Goal: Task Accomplishment & Management: Use online tool/utility

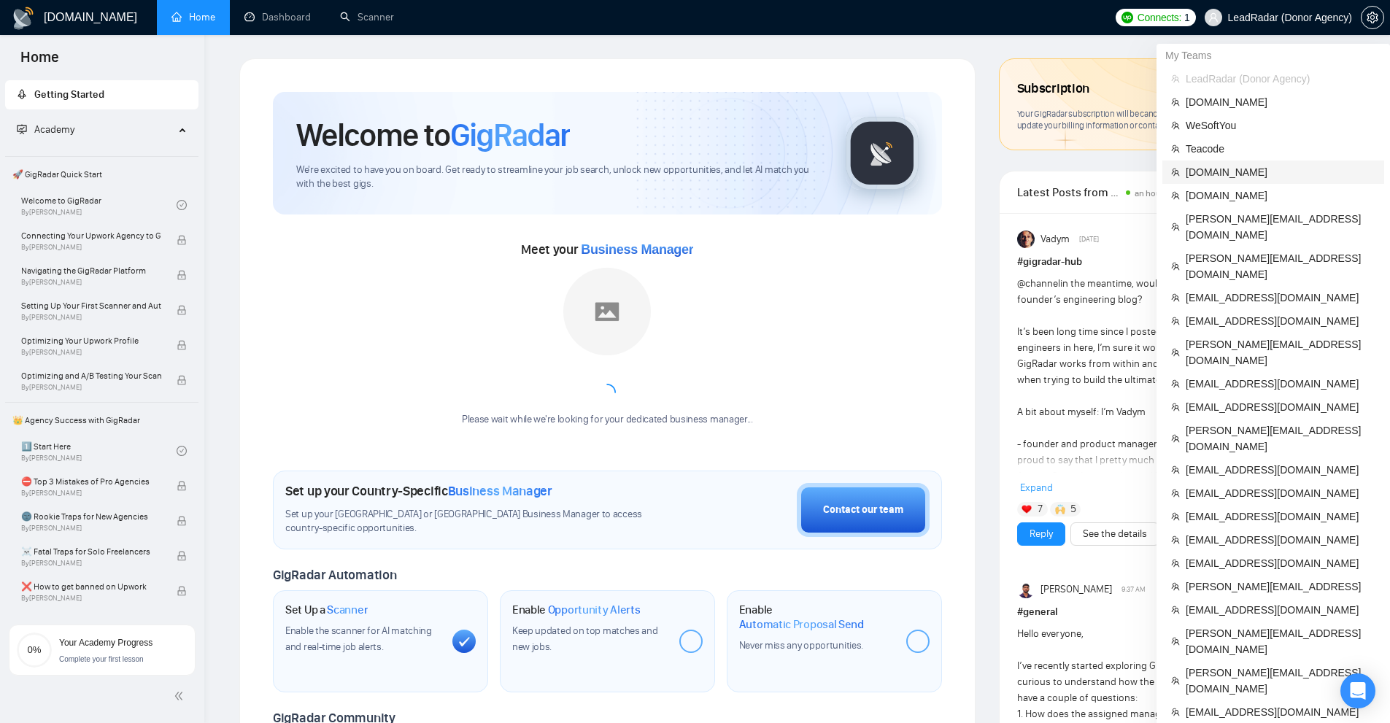
click at [1247, 181] on li "[DOMAIN_NAME]" at bounding box center [1274, 172] width 222 height 23
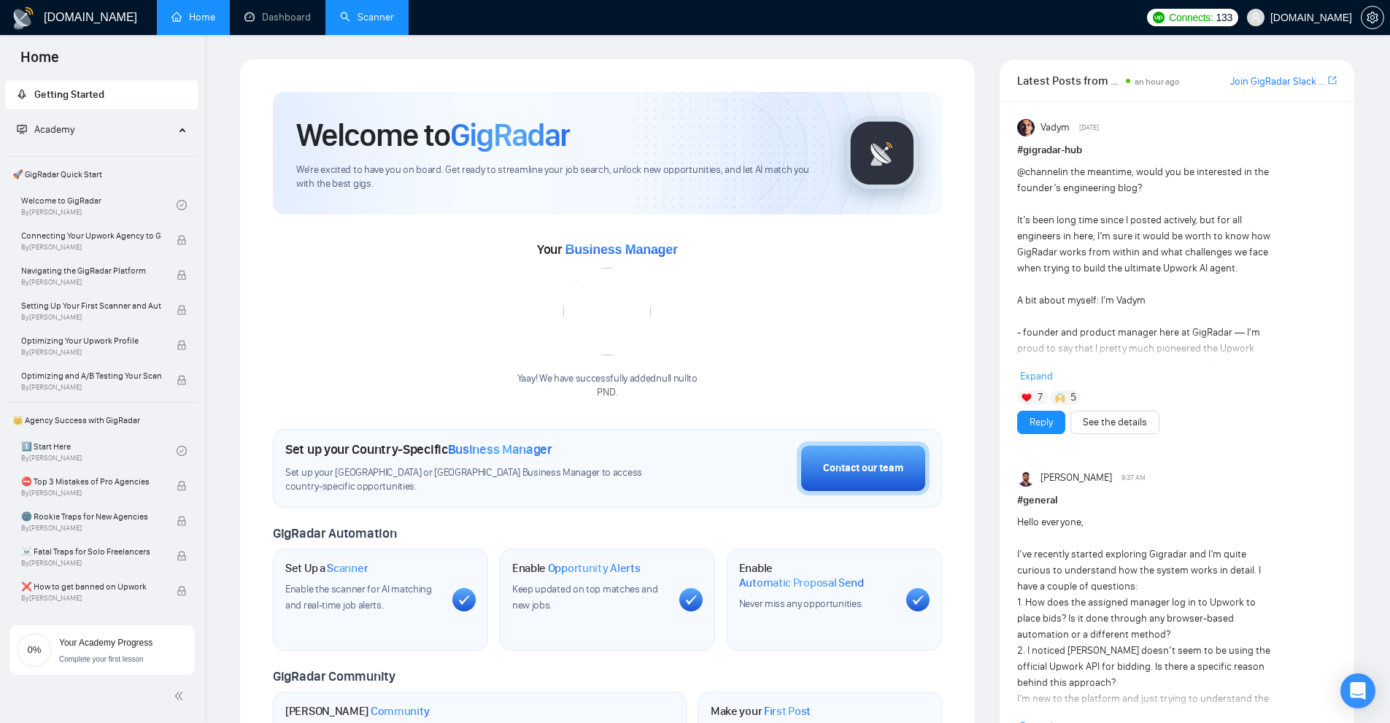
click at [340, 22] on link "Scanner" at bounding box center [367, 17] width 54 height 12
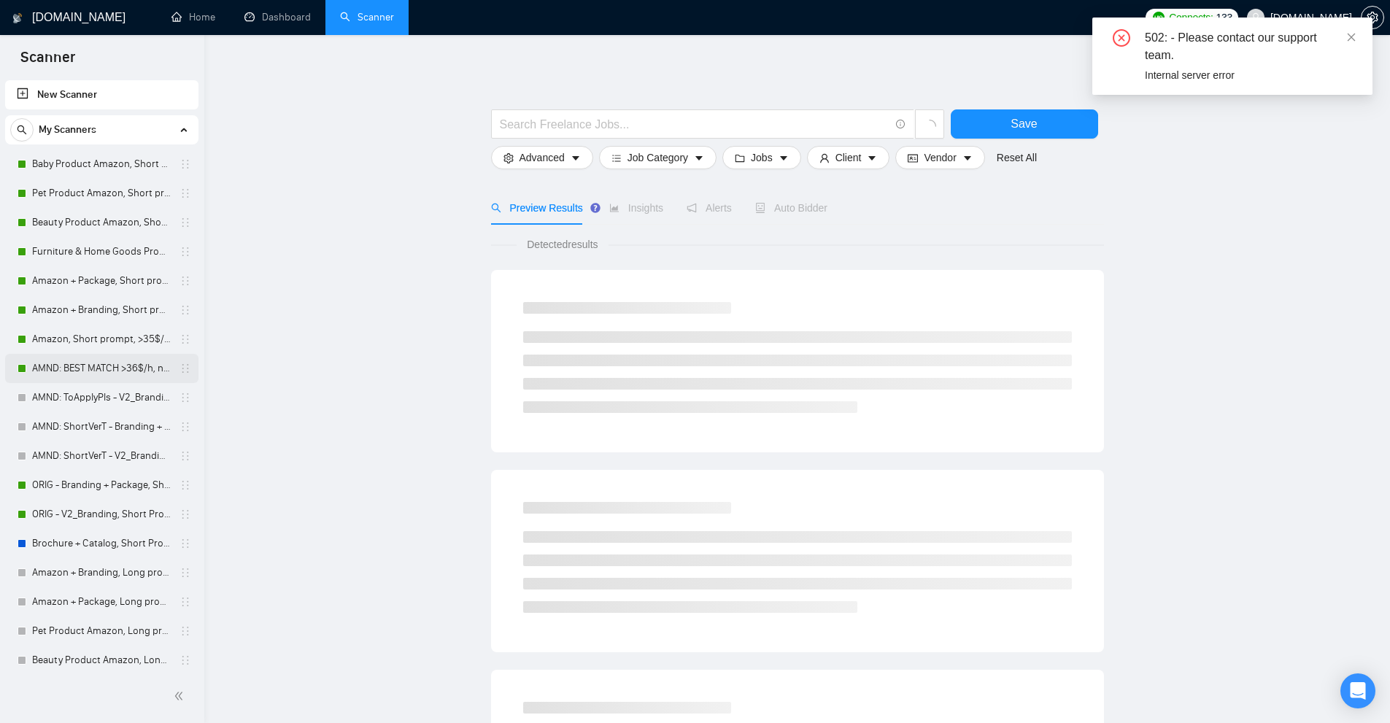
click at [73, 366] on link "AMND: BEST MATCH >36$/h, no agency" at bounding box center [101, 368] width 139 height 29
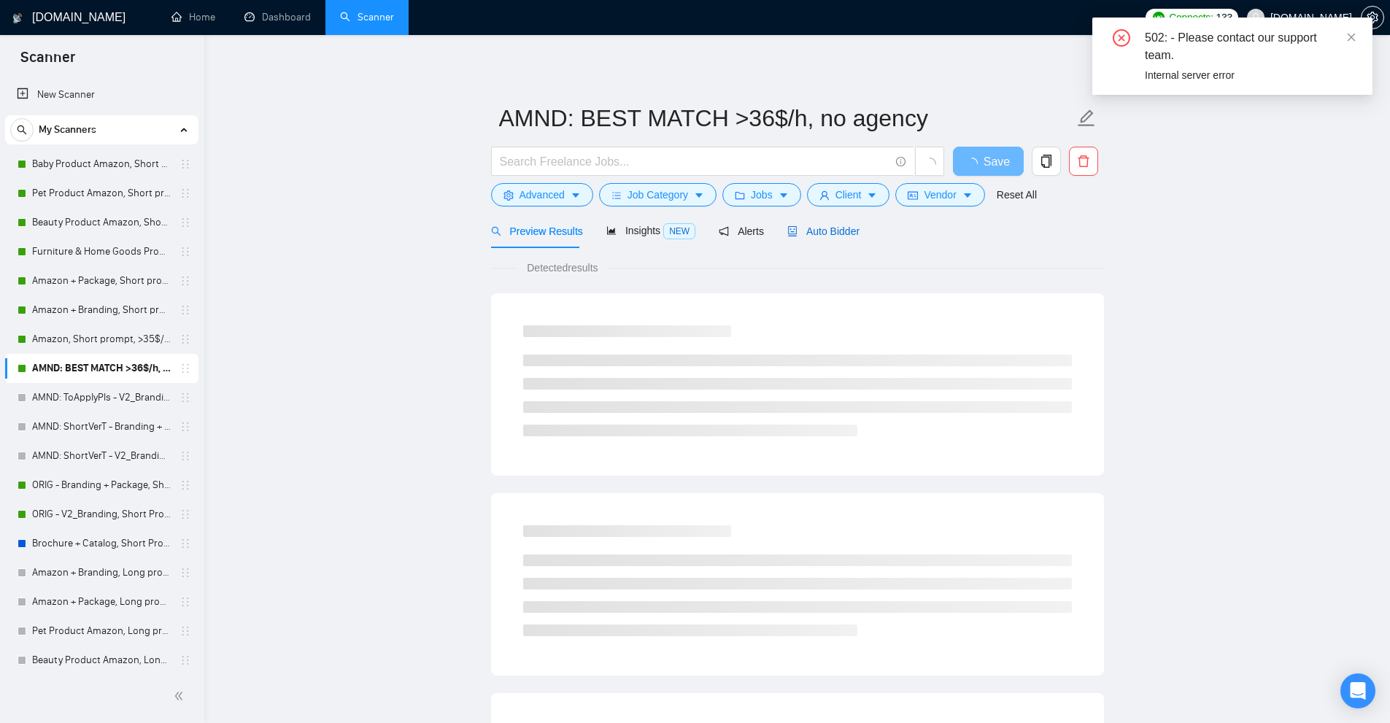
click at [816, 228] on span "Auto Bidder" at bounding box center [824, 232] width 72 height 12
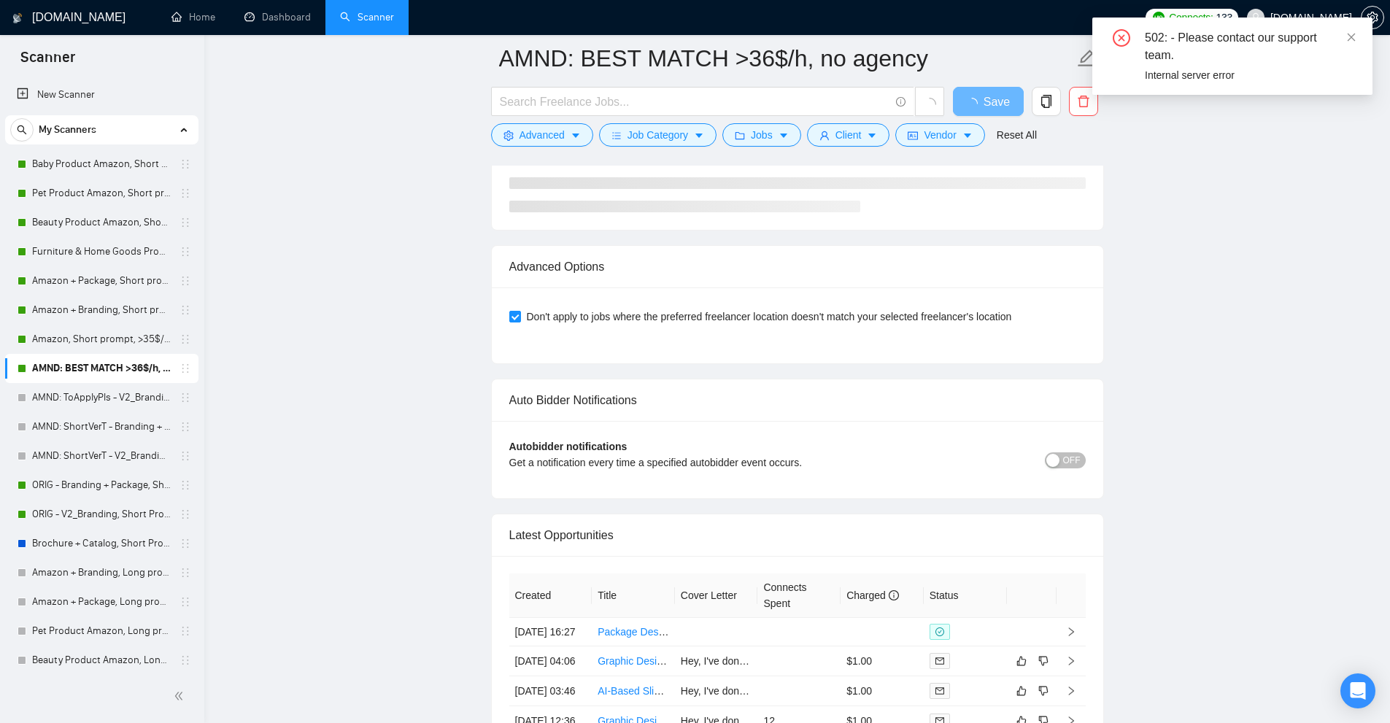
scroll to position [3459, 0]
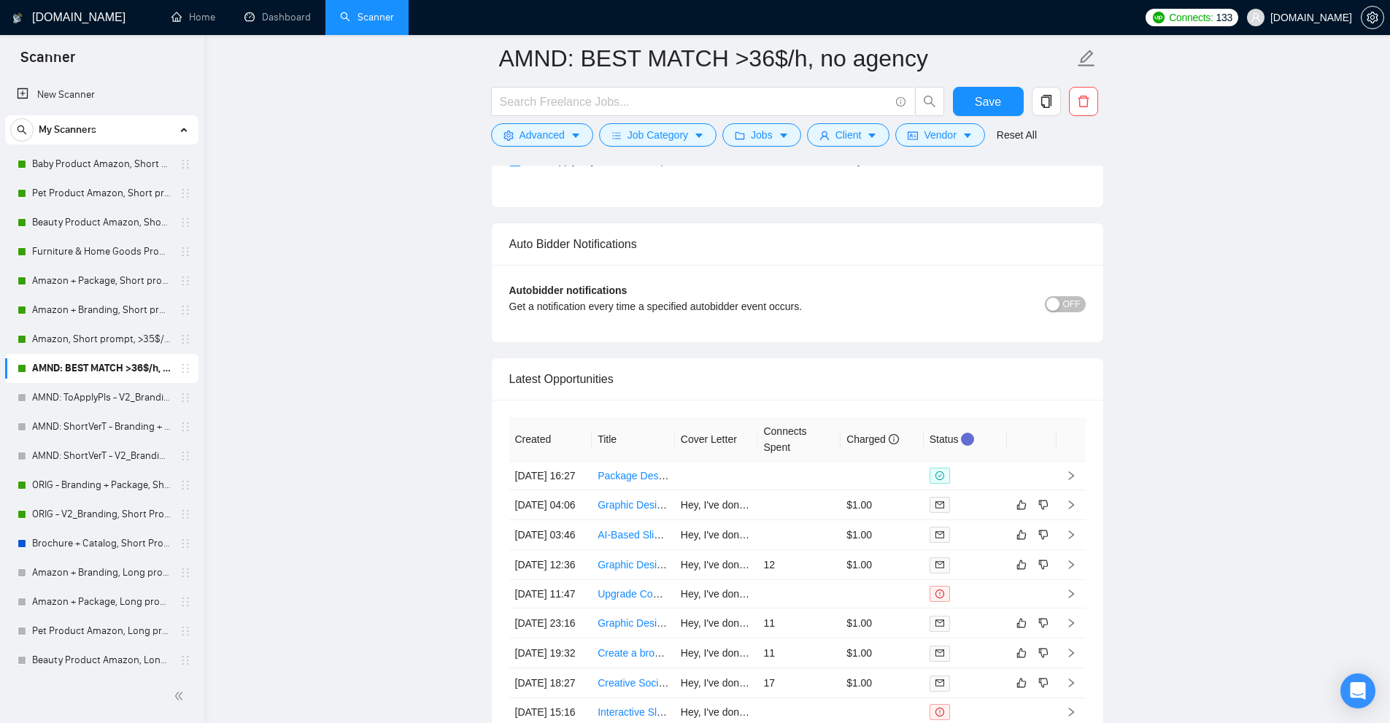
click at [993, 484] on div at bounding box center [966, 476] width 72 height 16
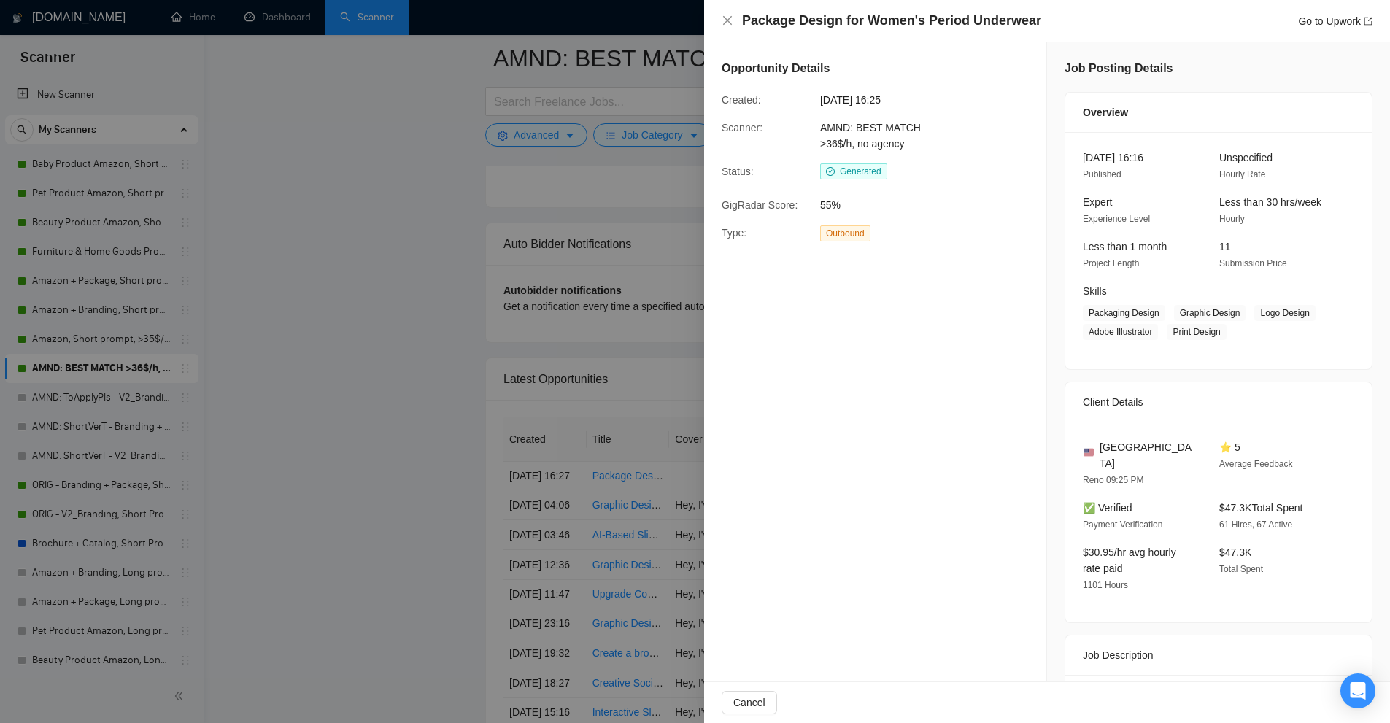
scroll to position [3313, 0]
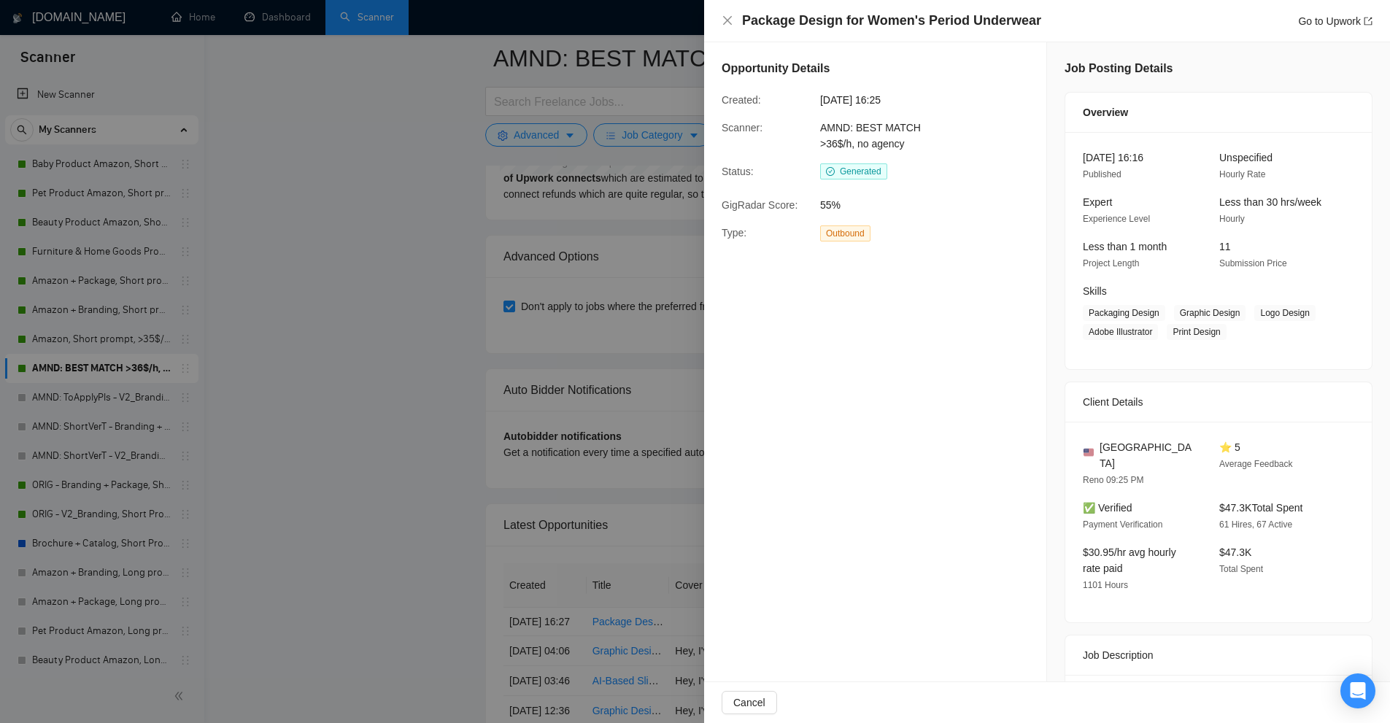
click at [646, 210] on div at bounding box center [695, 361] width 1390 height 723
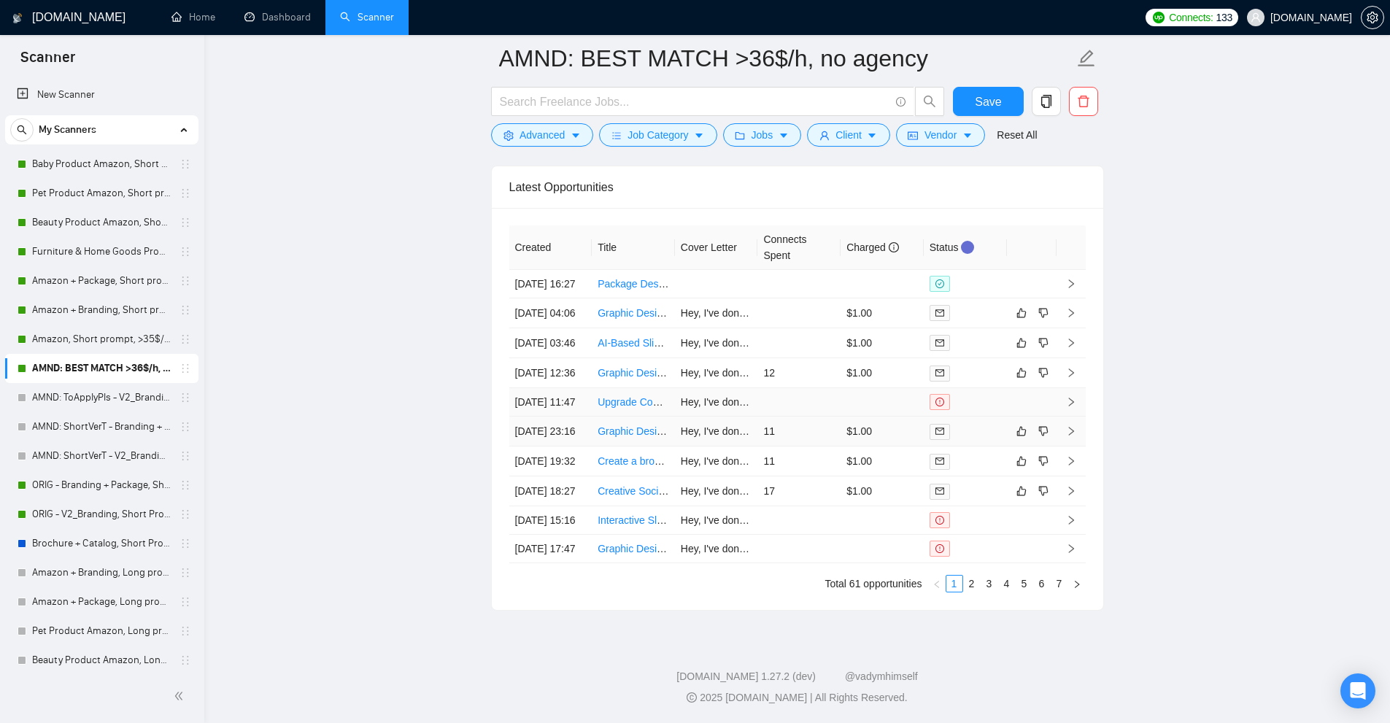
scroll to position [3802, 0]
click at [973, 581] on link "2" at bounding box center [972, 584] width 16 height 16
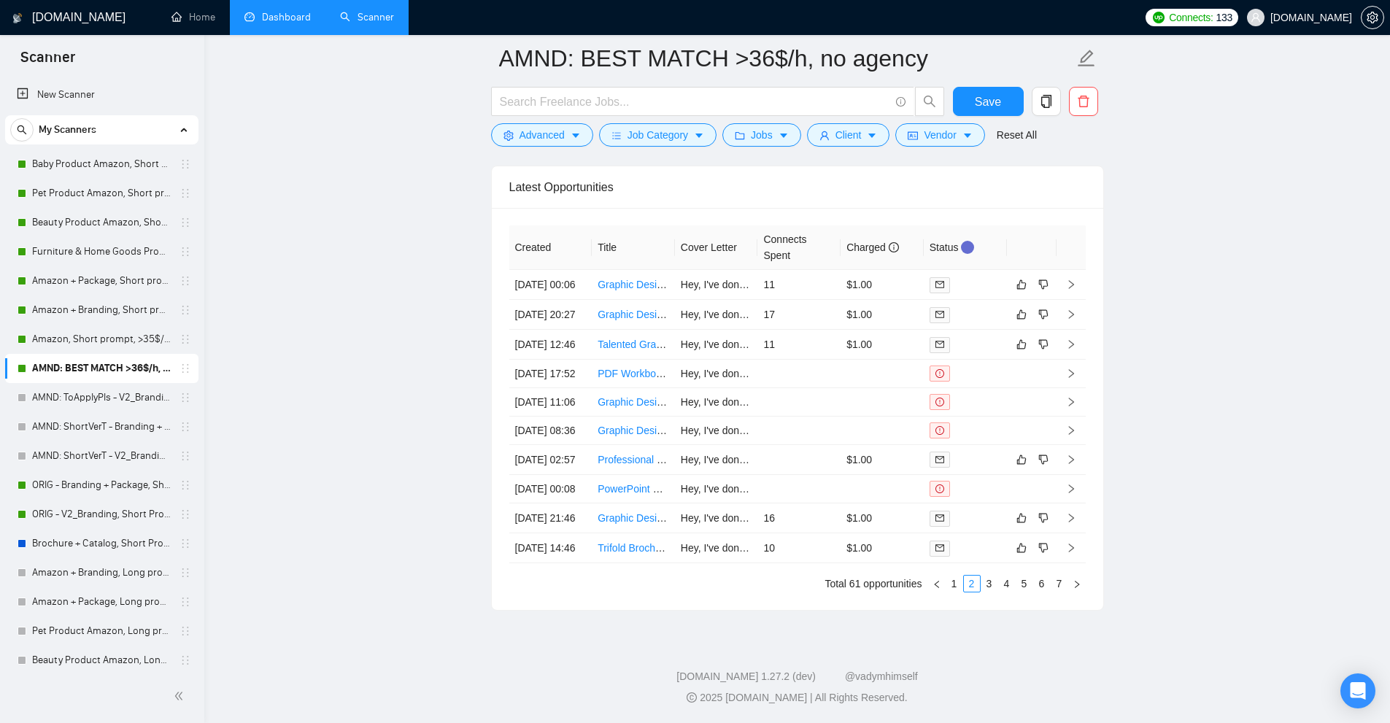
click at [288, 14] on link "Dashboard" at bounding box center [278, 17] width 66 height 12
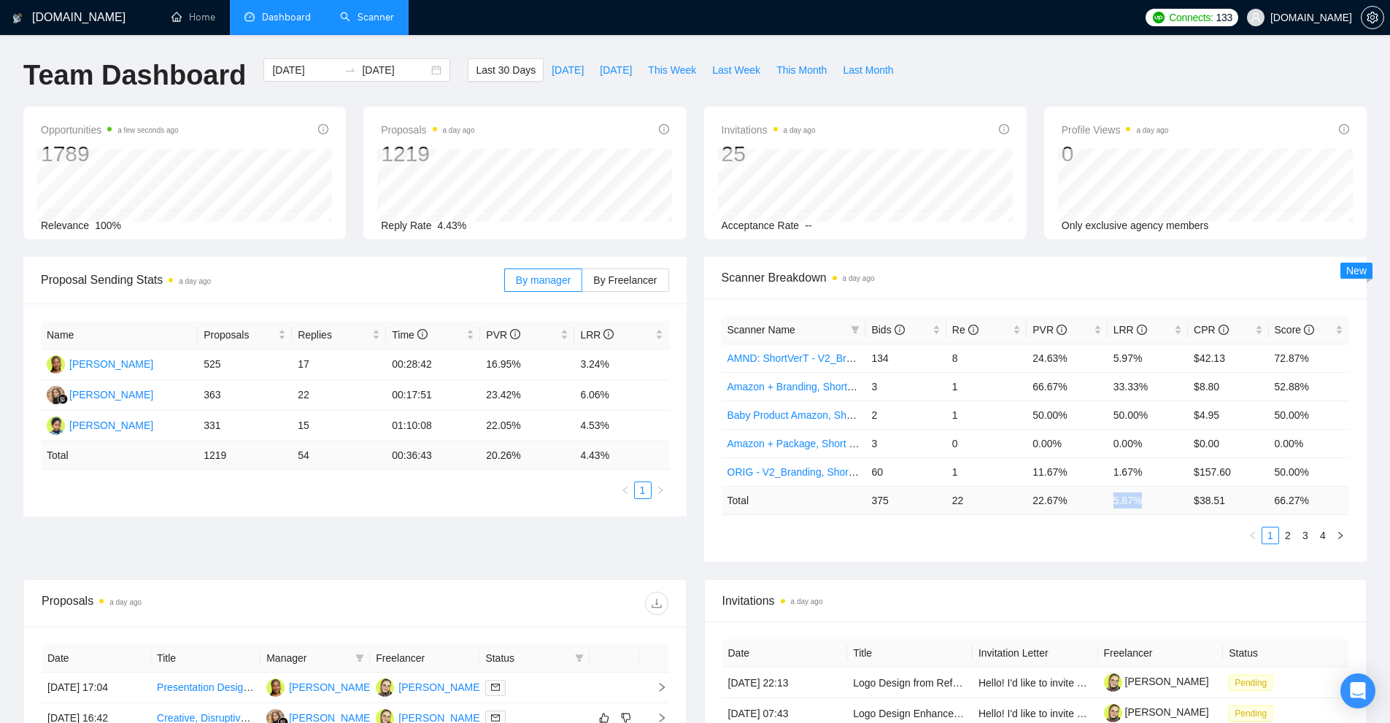
drag, startPoint x: 1142, startPoint y: 500, endPoint x: 1107, endPoint y: 501, distance: 35.8
click at [1108, 501] on td "5.87 %" at bounding box center [1148, 500] width 80 height 28
click at [940, 334] on div "Bids" at bounding box center [906, 330] width 69 height 16
drag, startPoint x: 1146, startPoint y: 363, endPoint x: 1017, endPoint y: 361, distance: 129.2
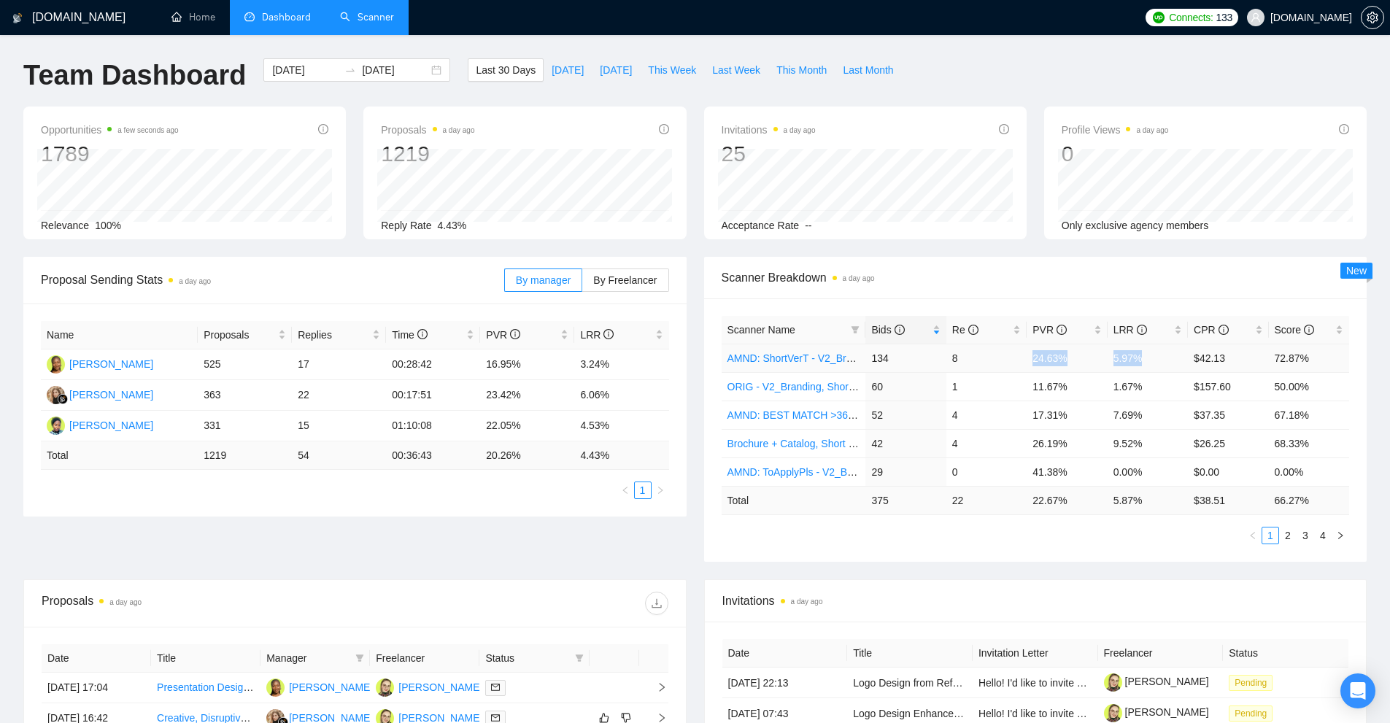
click at [1025, 361] on tr "AMND: ShortVerT - V2_Branding, Short Prompt, >36$/h, no agency 134 8 24.63% 5.9…" at bounding box center [1036, 358] width 628 height 28
drag, startPoint x: 1046, startPoint y: 388, endPoint x: 1169, endPoint y: 389, distance: 122.6
click at [1166, 388] on tr "ORIG - V2_Branding, Short Prompt, >36$/h, no agency 60 1 11.67% 1.67% $157.60 5…" at bounding box center [1036, 386] width 628 height 28
click at [1161, 413] on td "7.69%" at bounding box center [1148, 415] width 80 height 28
drag, startPoint x: 1146, startPoint y: 411, endPoint x: 1000, endPoint y: 415, distance: 146.0
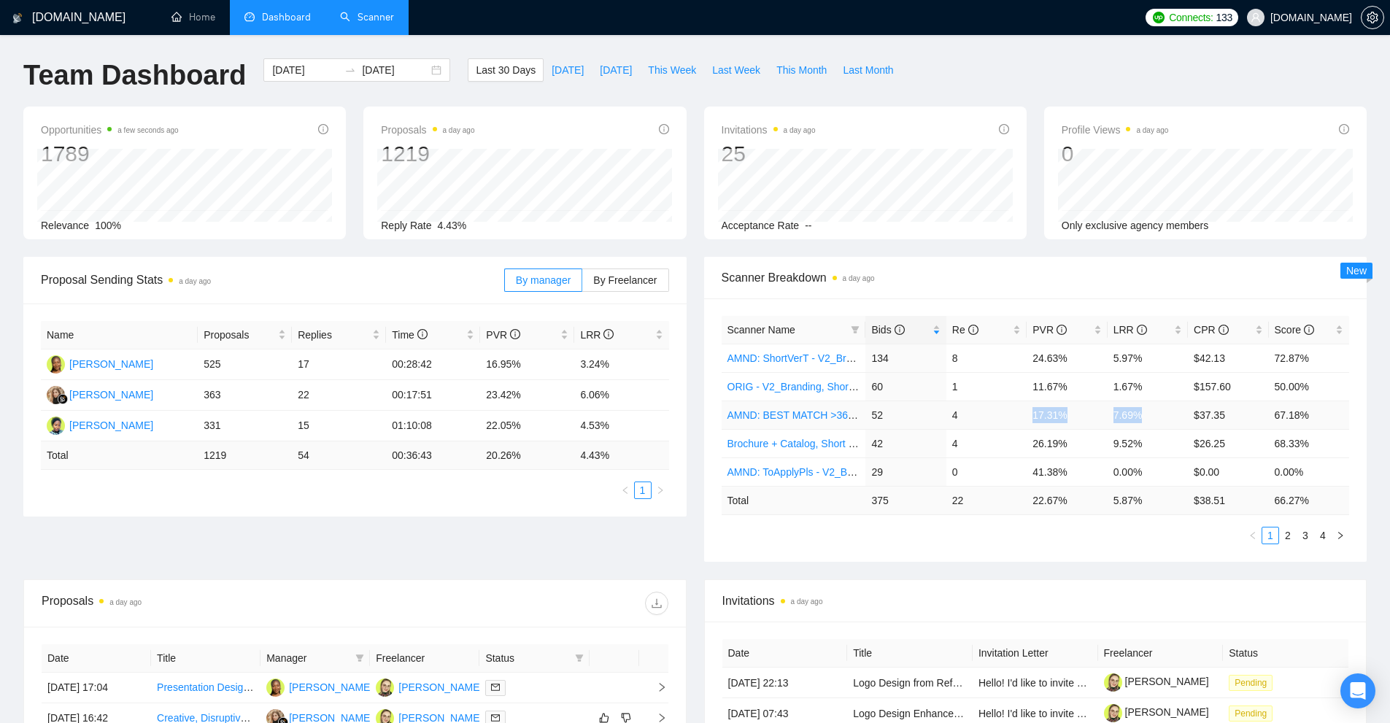
click at [1000, 415] on tr "AMND: BEST MATCH >36$/h, no agency 52 4 17.31% 7.69% $37.35 67.18%" at bounding box center [1036, 415] width 628 height 28
click at [1000, 415] on td "4" at bounding box center [987, 415] width 80 height 28
drag, startPoint x: 1163, startPoint y: 420, endPoint x: 870, endPoint y: 419, distance: 292.7
click at [870, 419] on tr "AMND: BEST MATCH >36$/h, no agency 52 4 17.31% 7.69% $37.35 67.18%" at bounding box center [1036, 415] width 628 height 28
click at [870, 419] on td "52" at bounding box center [906, 415] width 80 height 28
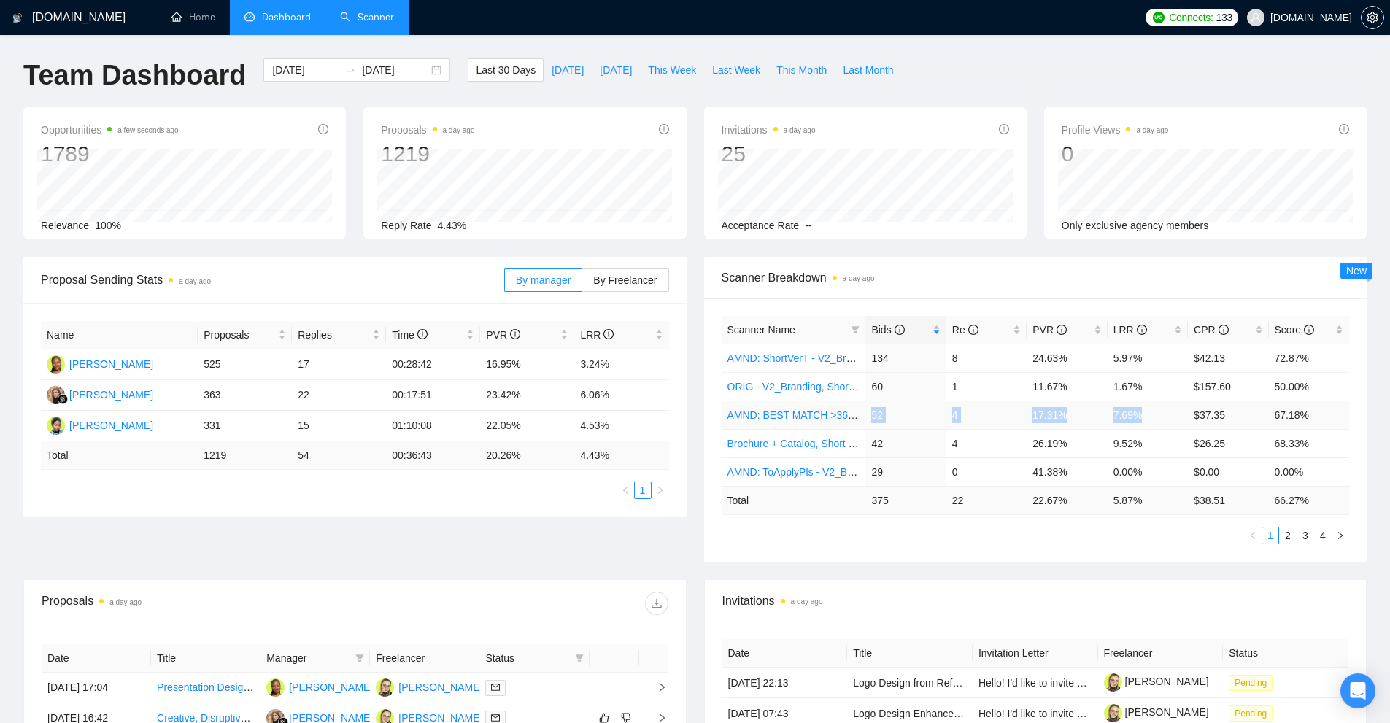
drag, startPoint x: 870, startPoint y: 419, endPoint x: 1174, endPoint y: 415, distance: 304.4
click at [1174, 415] on tr "AMND: BEST MATCH >36$/h, no agency 52 4 17.31% 7.69% $37.35 67.18%" at bounding box center [1036, 415] width 628 height 28
click at [1174, 415] on td "7.69%" at bounding box center [1148, 415] width 80 height 28
drag, startPoint x: 1150, startPoint y: 418, endPoint x: 870, endPoint y: 412, distance: 280.3
click at [870, 412] on tr "AMND: BEST MATCH >36$/h, no agency 52 4 17.31% 7.69% $37.35 67.18%" at bounding box center [1036, 415] width 628 height 28
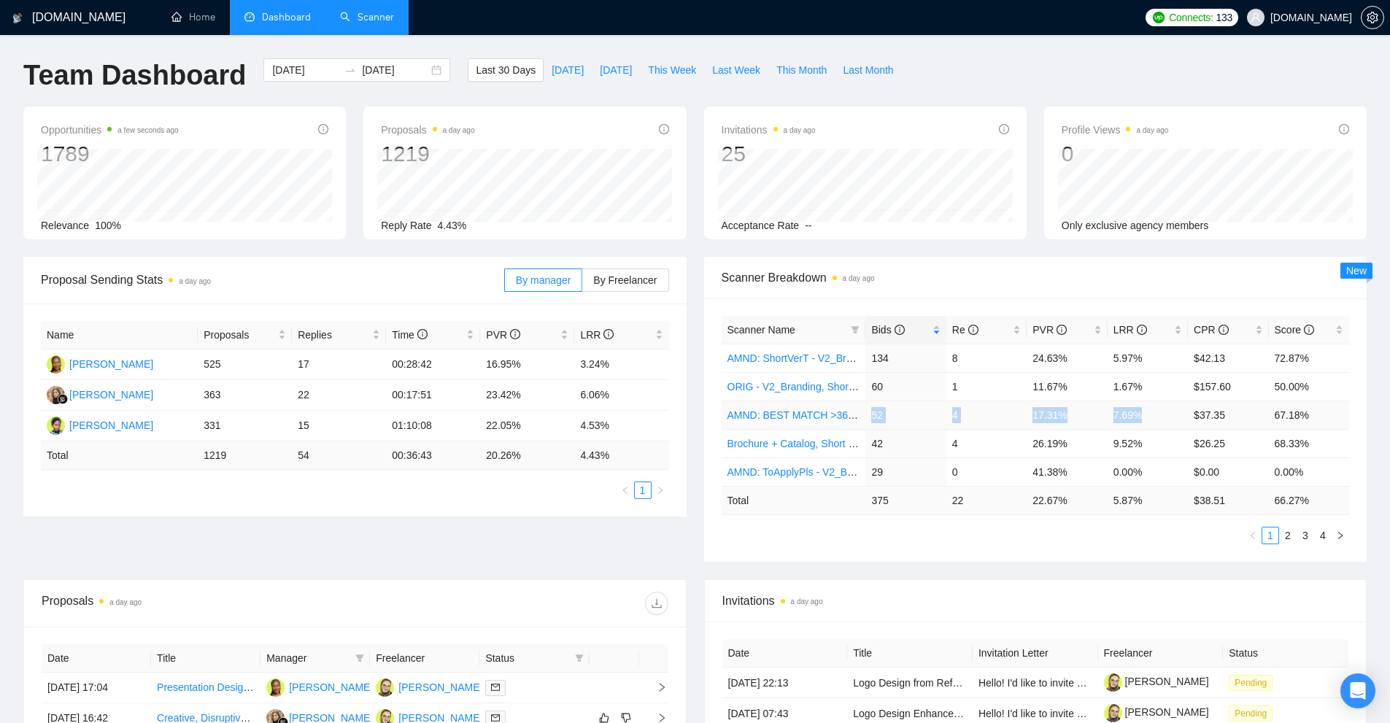
click at [928, 418] on td "52" at bounding box center [906, 415] width 80 height 28
drag, startPoint x: 1159, startPoint y: 467, endPoint x: 866, endPoint y: 469, distance: 292.7
click at [866, 469] on tr "AMND: ToApplyPls - V2_Branding, Short Prompt, >36$/h, no agency 29 0 41.38% 0.0…" at bounding box center [1036, 472] width 628 height 28
click at [892, 465] on td "29" at bounding box center [906, 472] width 80 height 28
drag, startPoint x: 871, startPoint y: 409, endPoint x: 1179, endPoint y: 418, distance: 308.1
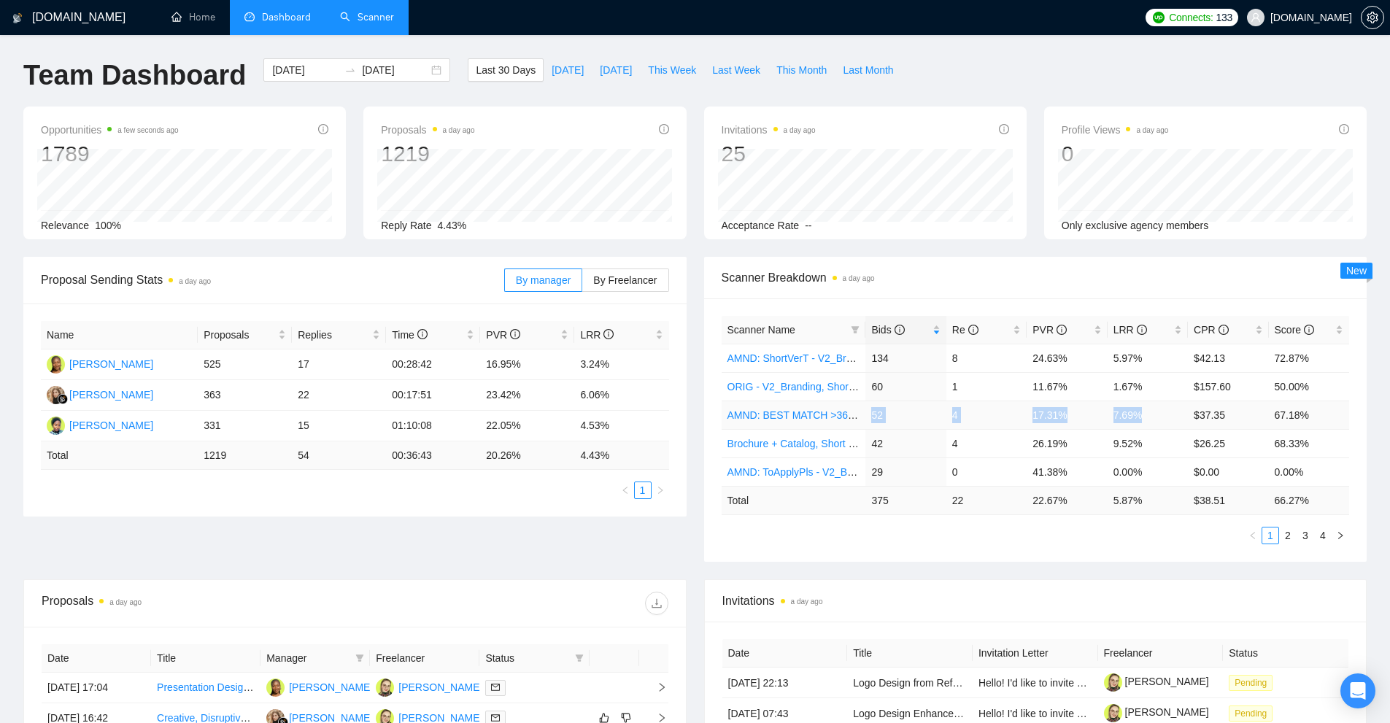
click at [1179, 418] on tr "AMND: BEST MATCH >36$/h, no agency 52 4 17.31% 7.69% $37.35 67.18%" at bounding box center [1036, 415] width 628 height 28
click at [1160, 419] on td "7.69%" at bounding box center [1148, 415] width 80 height 28
drag, startPoint x: 1002, startPoint y: 394, endPoint x: 1115, endPoint y: 401, distance: 112.6
click at [1115, 397] on tr "ORIG - V2_Branding, Short Prompt, >36$/h, no agency 60 1 11.67% 1.67% $157.60 5…" at bounding box center [1036, 386] width 628 height 28
drag, startPoint x: 1082, startPoint y: 423, endPoint x: 1102, endPoint y: 426, distance: 20.8
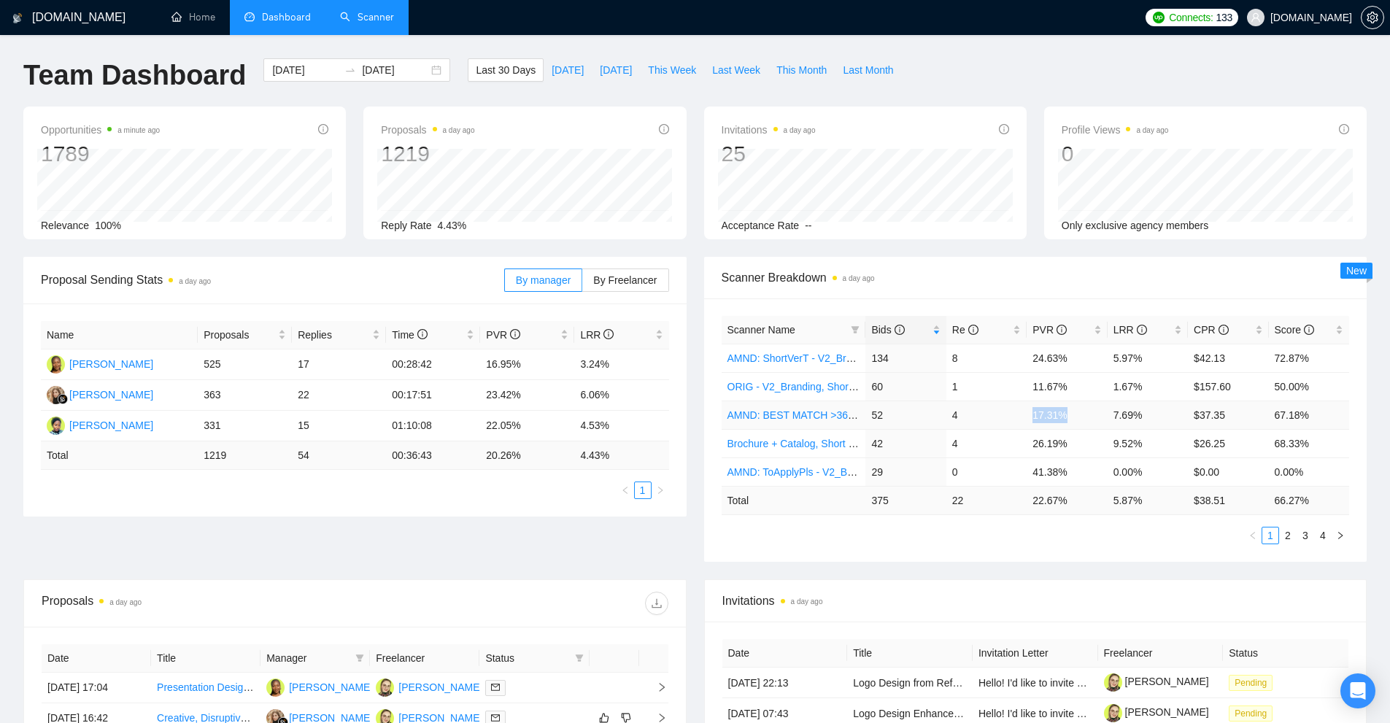
click at [1108, 423] on tr "AMND: BEST MATCH >36$/h, no agency 52 4 17.31% 7.69% $37.35 67.18%" at bounding box center [1036, 415] width 628 height 28
drag, startPoint x: 1042, startPoint y: 455, endPoint x: 1129, endPoint y: 461, distance: 87.1
click at [1129, 461] on tbody "AMND: ShortVerT - V2_Branding, Short Prompt, >36$/h, no agency 134 8 24.63% 5.9…" at bounding box center [1036, 415] width 628 height 142
click at [1052, 455] on td "26.19%" at bounding box center [1067, 443] width 80 height 28
drag, startPoint x: 1033, startPoint y: 448, endPoint x: 1075, endPoint y: 447, distance: 42.4
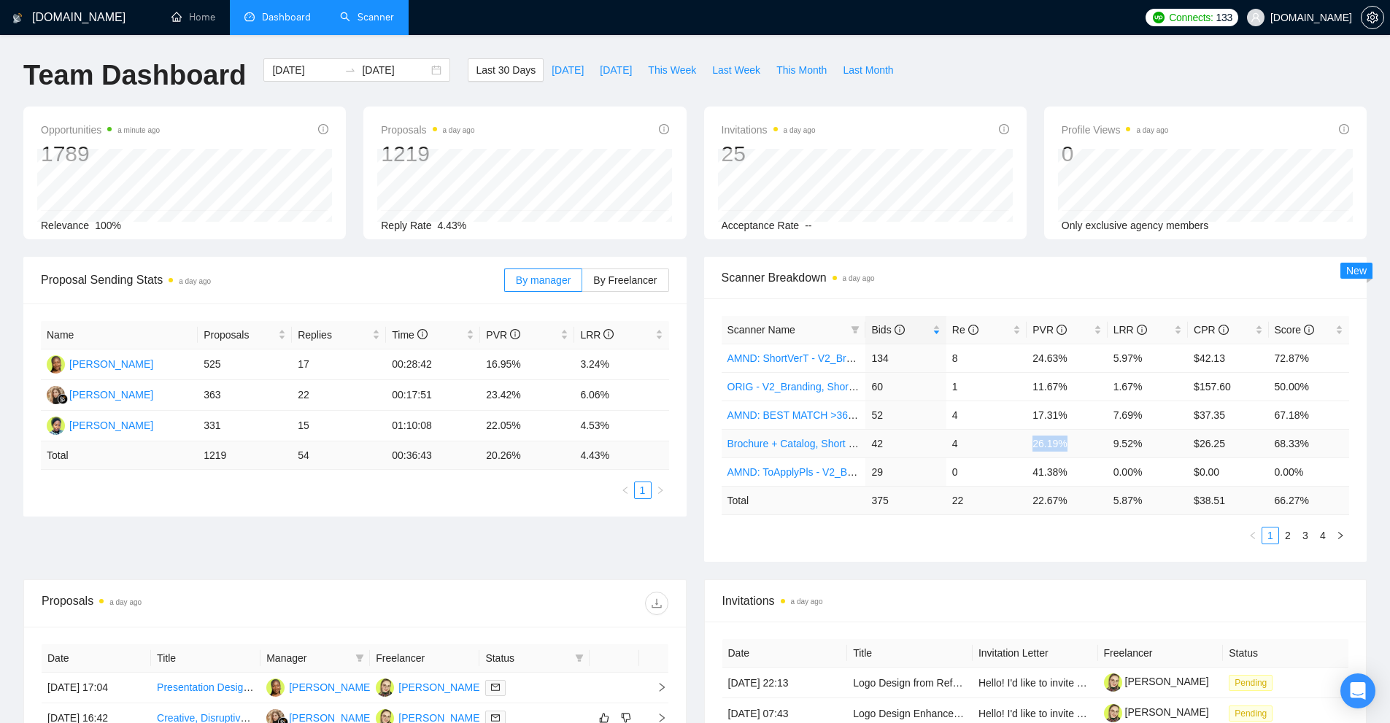
click at [1075, 447] on td "26.19%" at bounding box center [1067, 443] width 80 height 28
click at [1085, 398] on td "11.67%" at bounding box center [1067, 386] width 80 height 28
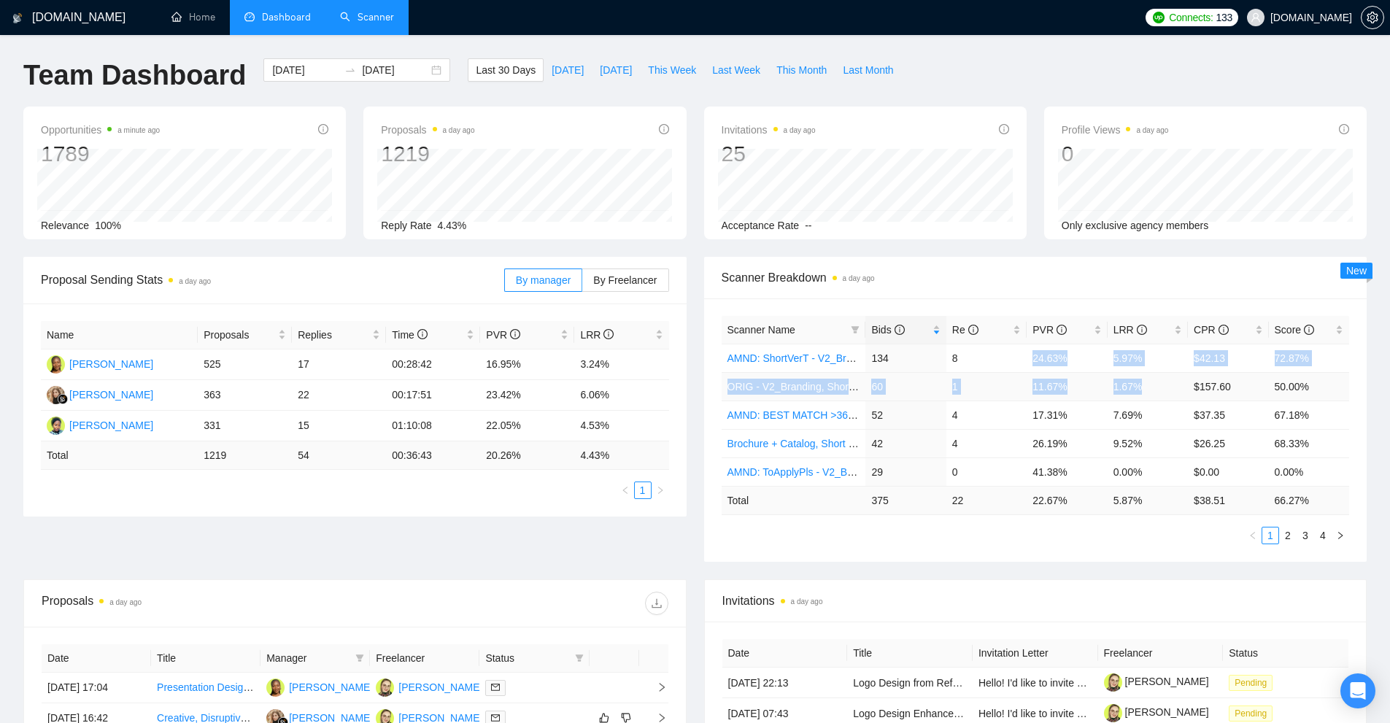
drag, startPoint x: 1016, startPoint y: 368, endPoint x: 1172, endPoint y: 385, distance: 157.2
click at [1172, 385] on tbody "AMND: ShortVerT - V2_Branding, Short Prompt, >36$/h, no agency 134 8 24.63% 5.9…" at bounding box center [1036, 415] width 628 height 142
click at [1165, 386] on td "1.67%" at bounding box center [1148, 386] width 80 height 28
drag, startPoint x: 1112, startPoint y: 355, endPoint x: 1144, endPoint y: 365, distance: 34.4
click at [1147, 357] on td "5.97%" at bounding box center [1148, 358] width 80 height 28
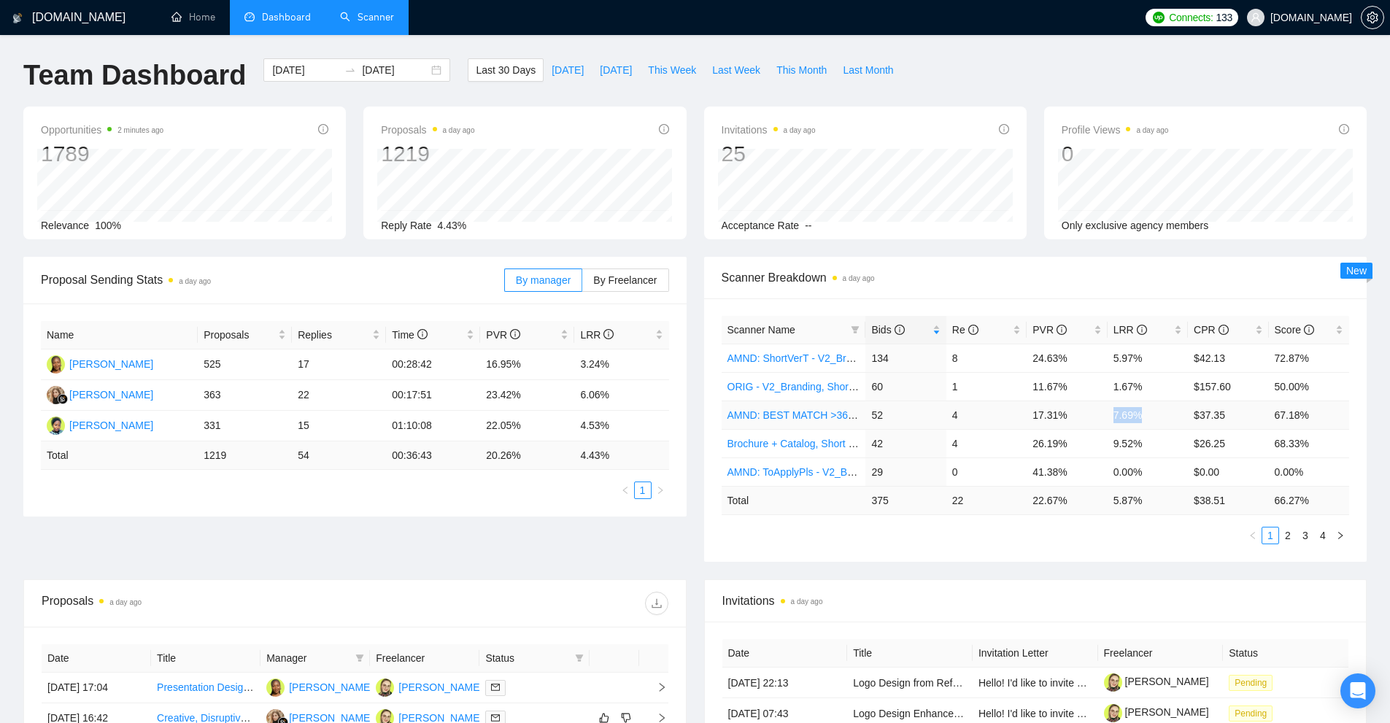
drag, startPoint x: 1143, startPoint y: 414, endPoint x: 1099, endPoint y: 415, distance: 43.8
click at [1101, 415] on tr "AMND: BEST MATCH >36$/h, no agency 52 4 17.31% 7.69% $37.35 67.18%" at bounding box center [1036, 415] width 628 height 28
drag, startPoint x: 994, startPoint y: 388, endPoint x: 1156, endPoint y: 389, distance: 162.0
click at [1156, 389] on tr "ORIG - V2_Branding, Short Prompt, >36$/h, no agency 60 1 11.67% 1.67% $157.60 5…" at bounding box center [1036, 386] width 628 height 28
click at [1156, 389] on td "1.67%" at bounding box center [1148, 386] width 80 height 28
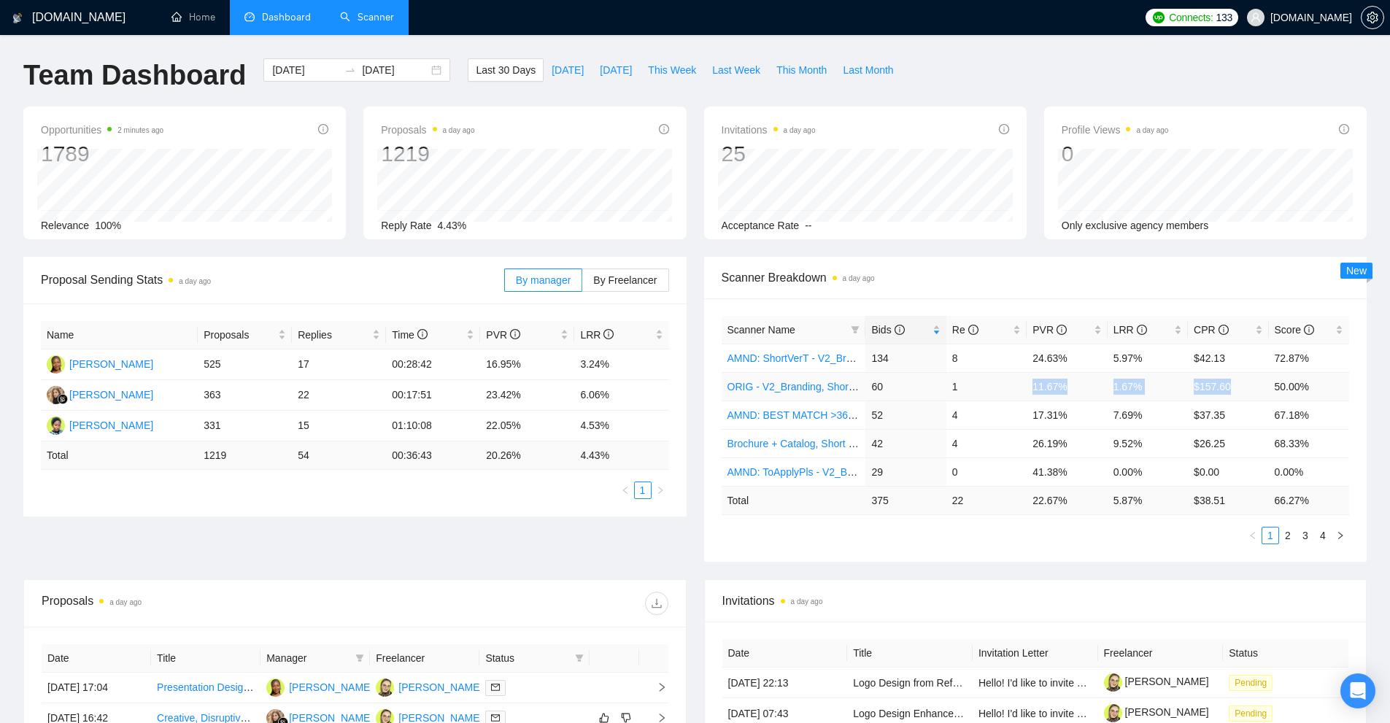
drag, startPoint x: 1242, startPoint y: 386, endPoint x: 1034, endPoint y: 386, distance: 208.0
click at [1034, 386] on tr "ORIG - V2_Branding, Short Prompt, >36$/h, no agency 60 1 11.67% 1.67% $157.60 5…" at bounding box center [1036, 386] width 628 height 28
click at [817, 470] on link "AMND: ToApplyPls - V2_Branding, Short Prompt, >36$/h, no agency" at bounding box center [883, 472] width 310 height 12
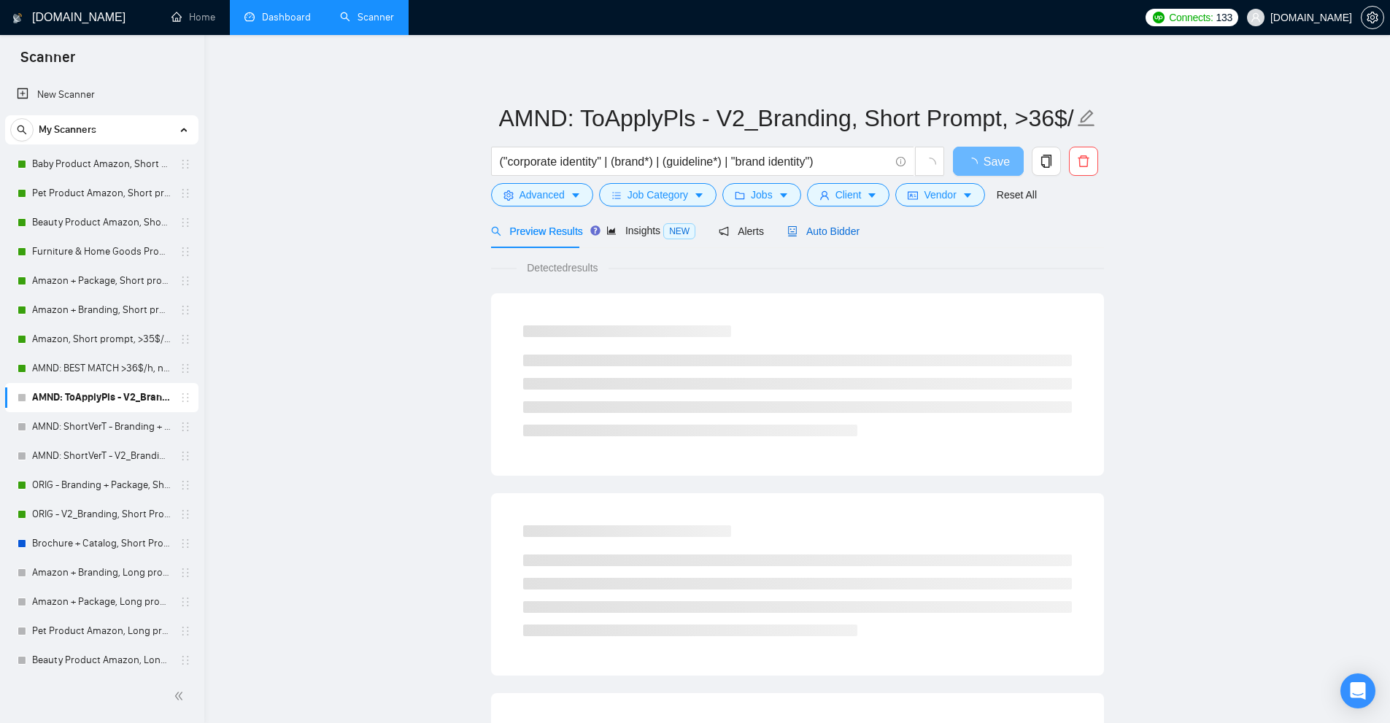
click at [822, 230] on span "Auto Bidder" at bounding box center [824, 232] width 72 height 12
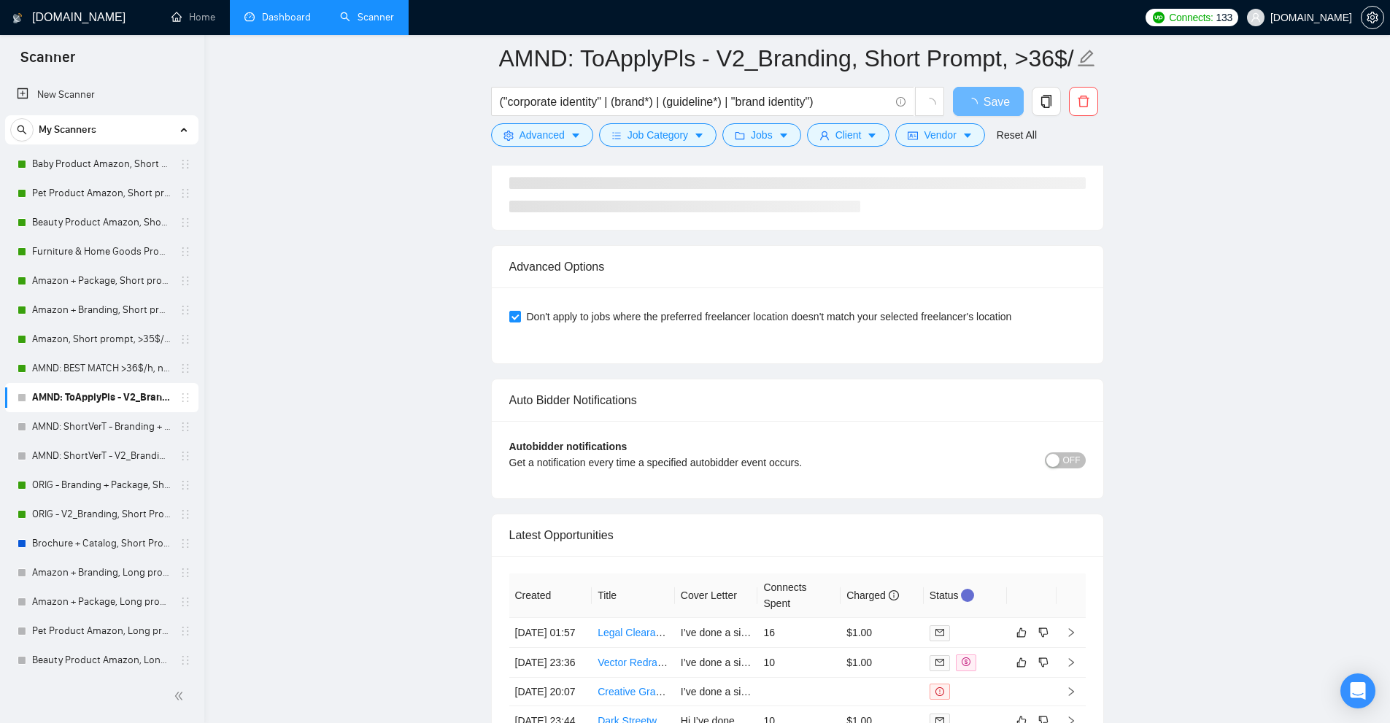
scroll to position [3586, 0]
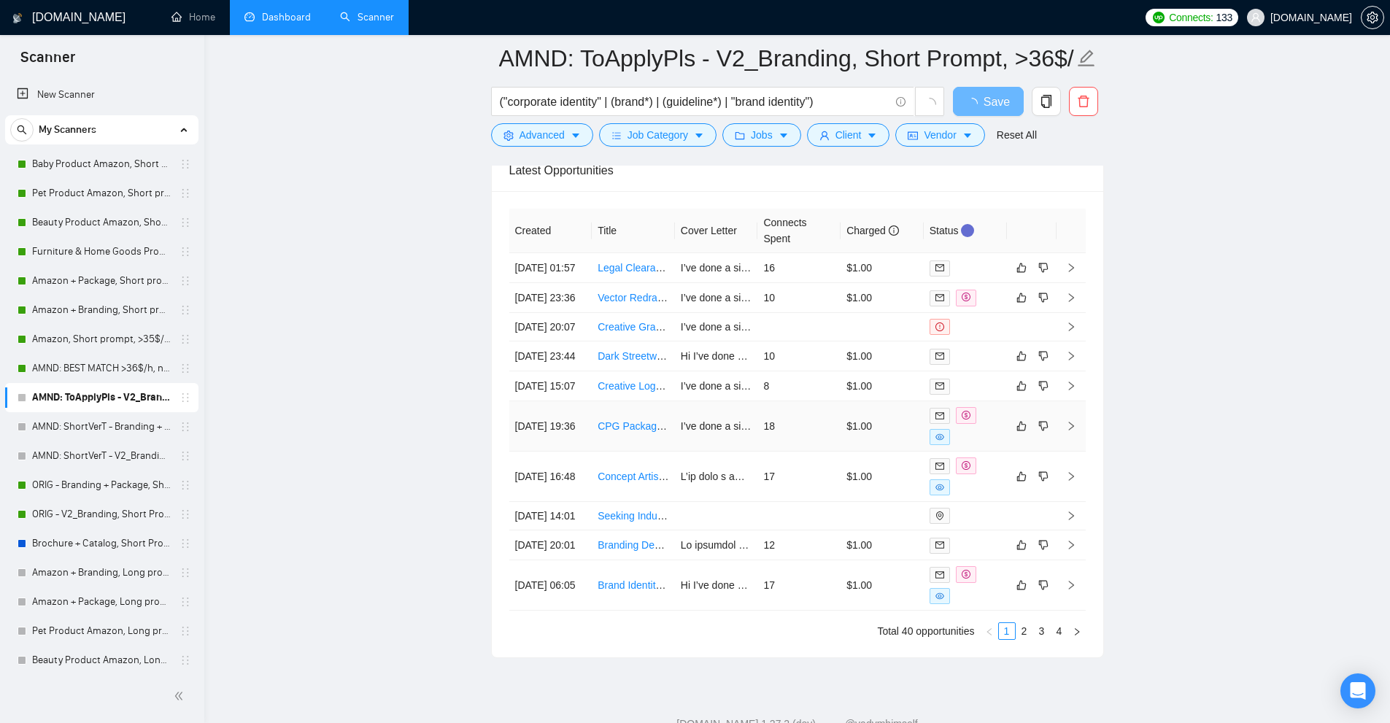
click at [890, 452] on td "$1.00" at bounding box center [882, 426] width 83 height 50
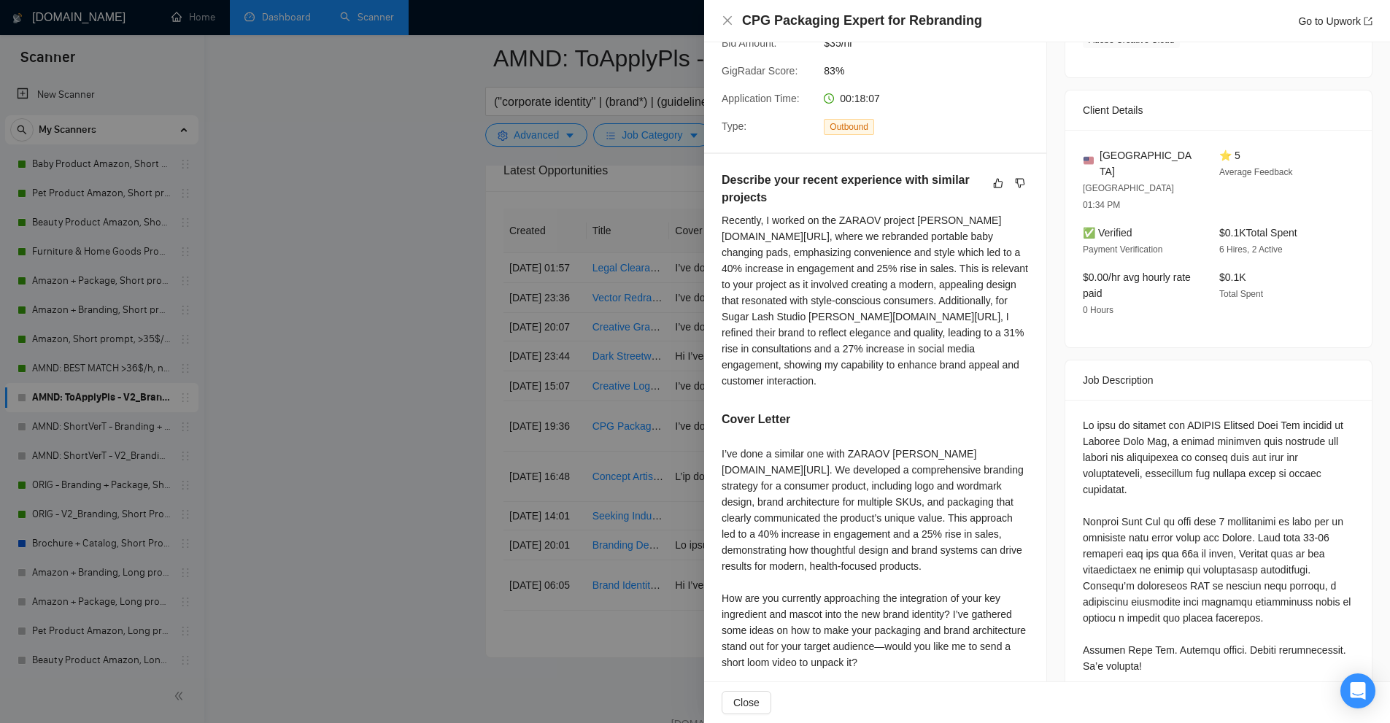
scroll to position [365, 0]
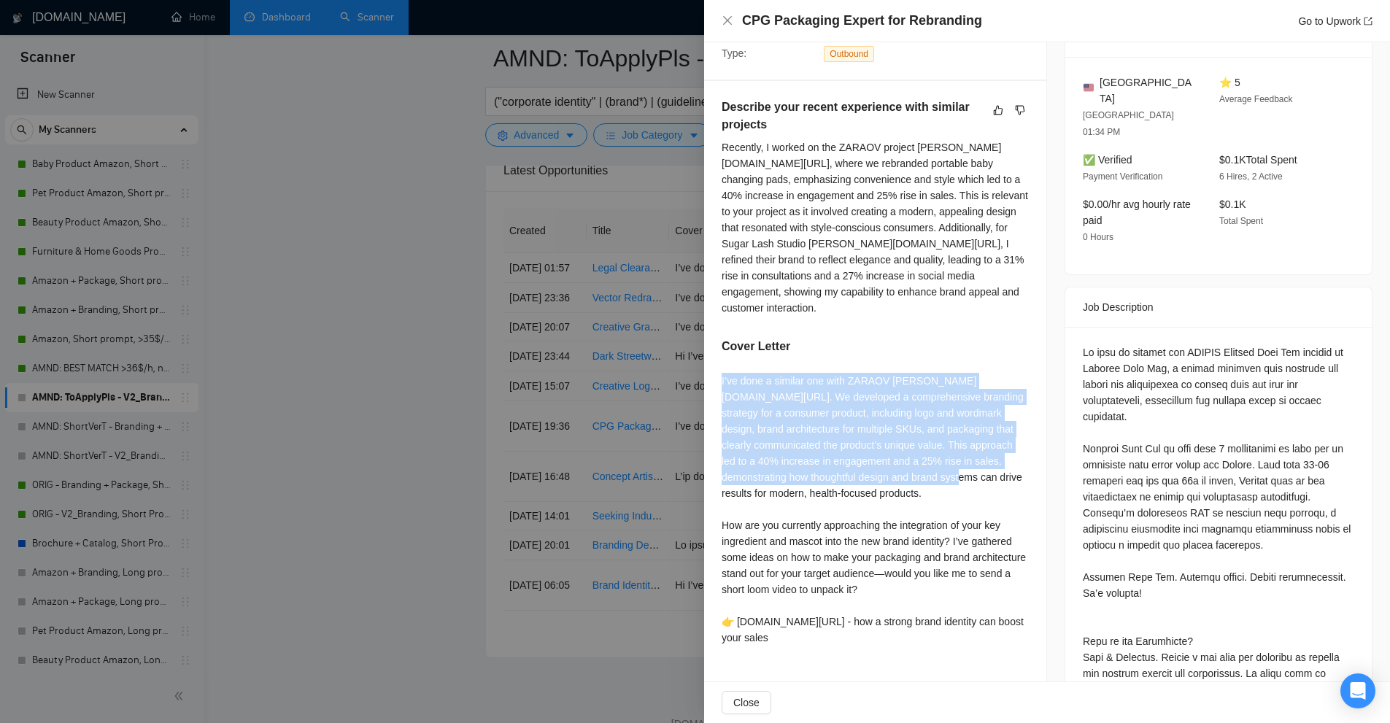
drag, startPoint x: 785, startPoint y: 363, endPoint x: 951, endPoint y: 461, distance: 192.4
click at [951, 461] on div "Describe your recent experience with similar projects Recently, I worked on the…" at bounding box center [875, 375] width 342 height 588
click at [951, 461] on div "I’ve done a similar one with ZARAOV [PERSON_NAME][DOMAIN_NAME][URL]. We develop…" at bounding box center [875, 509] width 307 height 273
drag, startPoint x: 947, startPoint y: 477, endPoint x: 876, endPoint y: 351, distance: 144.8
click at [876, 351] on div "Describe your recent experience with similar projects Recently, I worked on the…" at bounding box center [875, 375] width 342 height 588
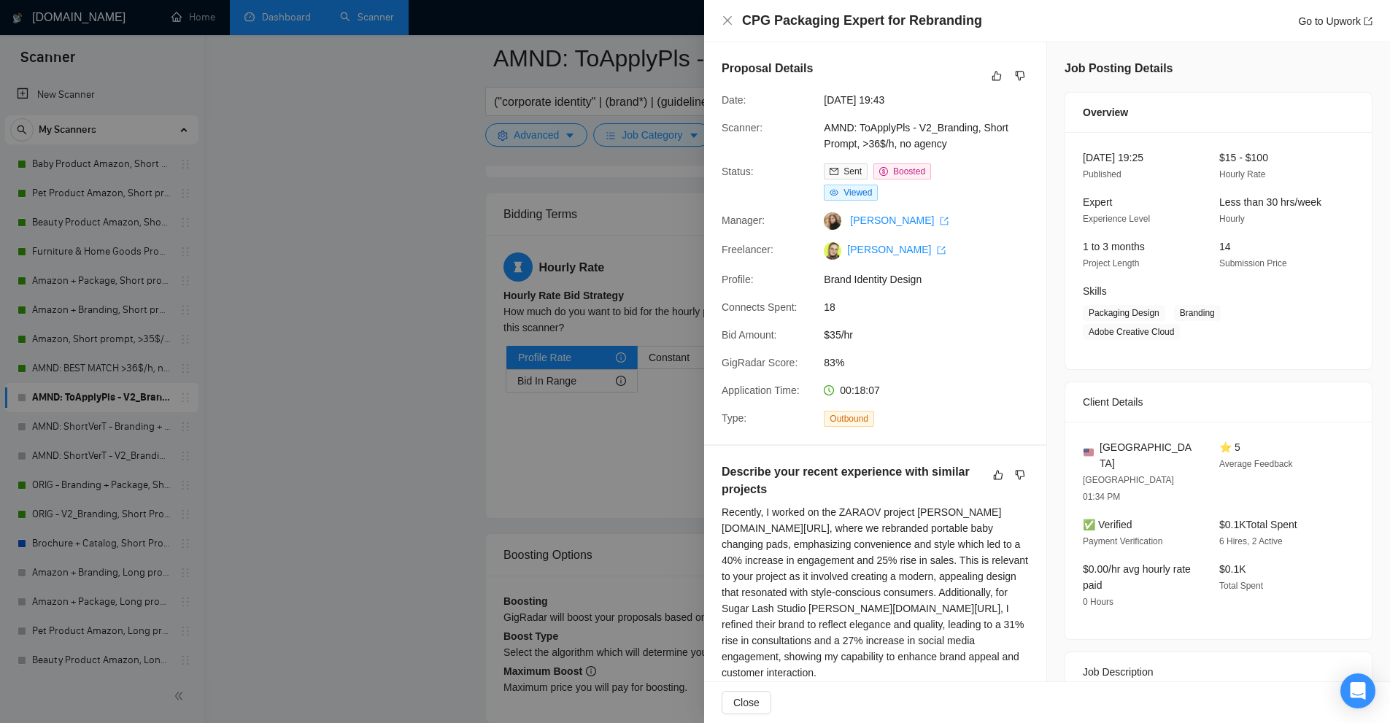
scroll to position [2199, 0]
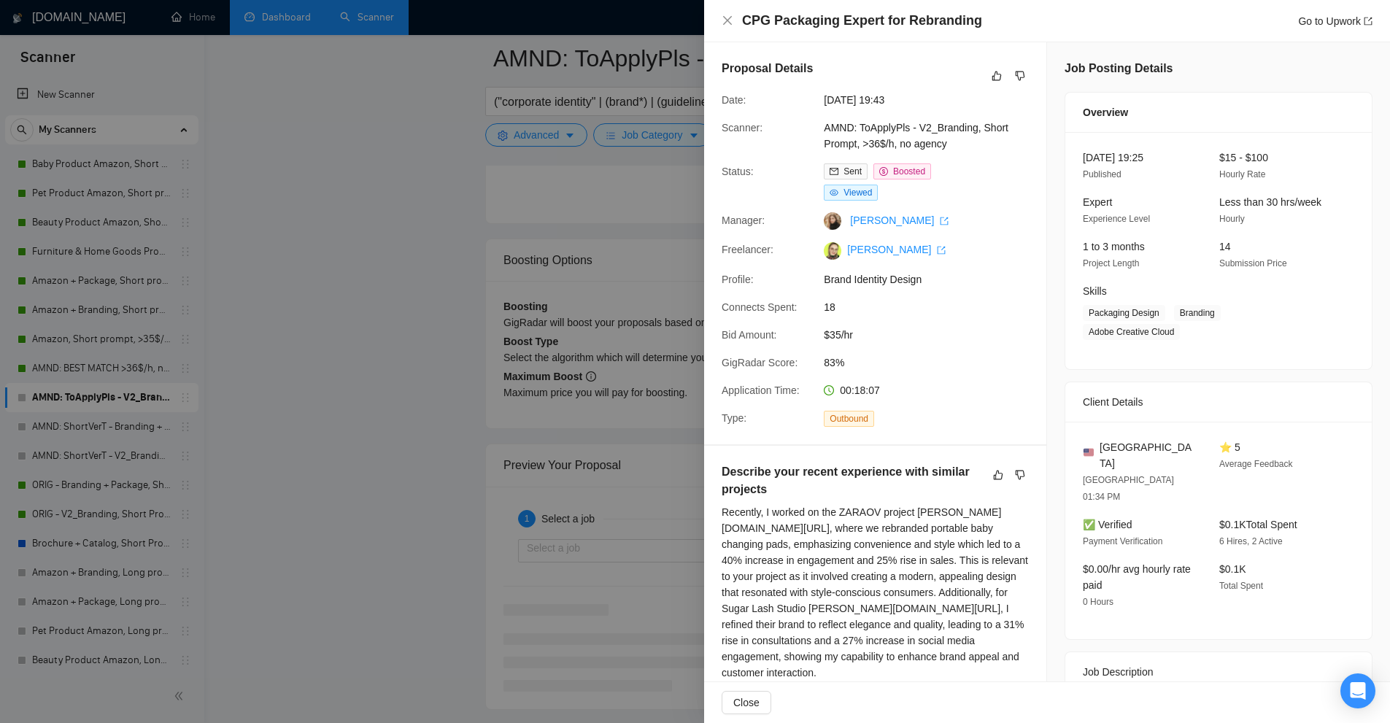
click at [545, 153] on div at bounding box center [695, 361] width 1390 height 723
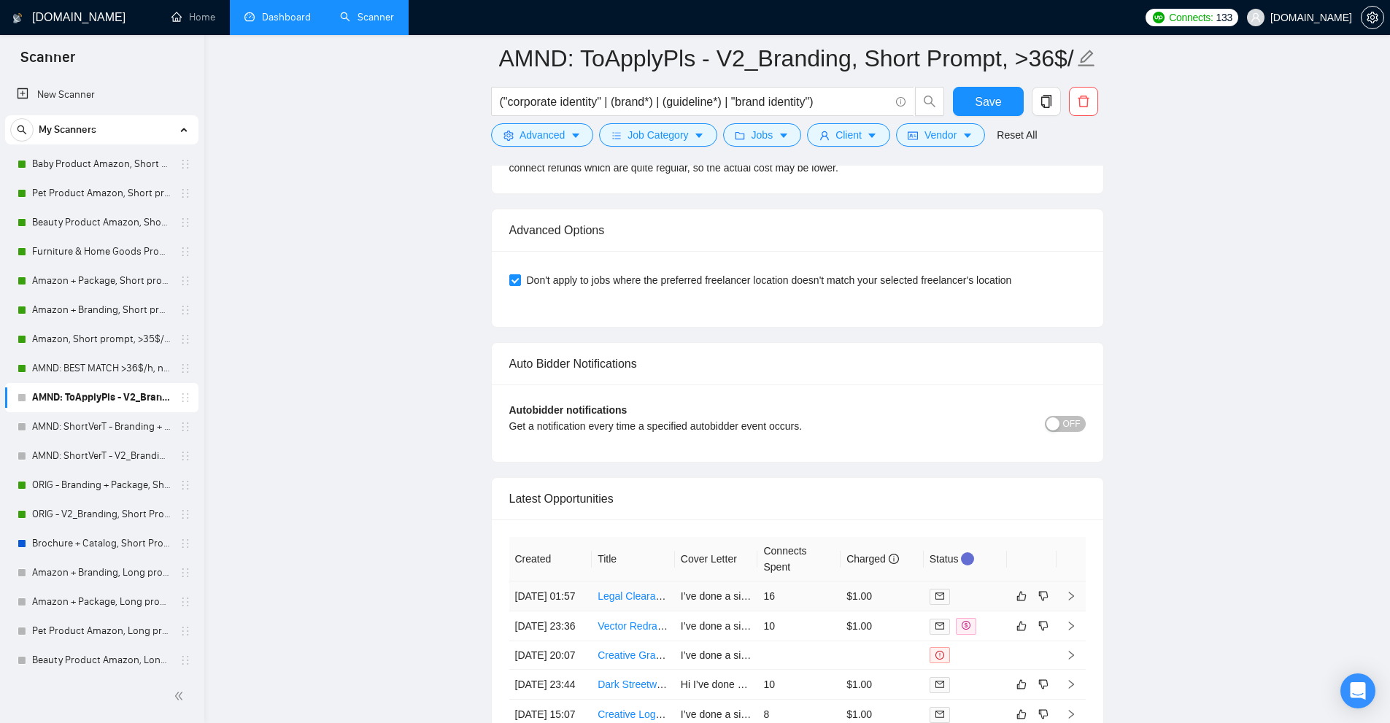
scroll to position [3805, 0]
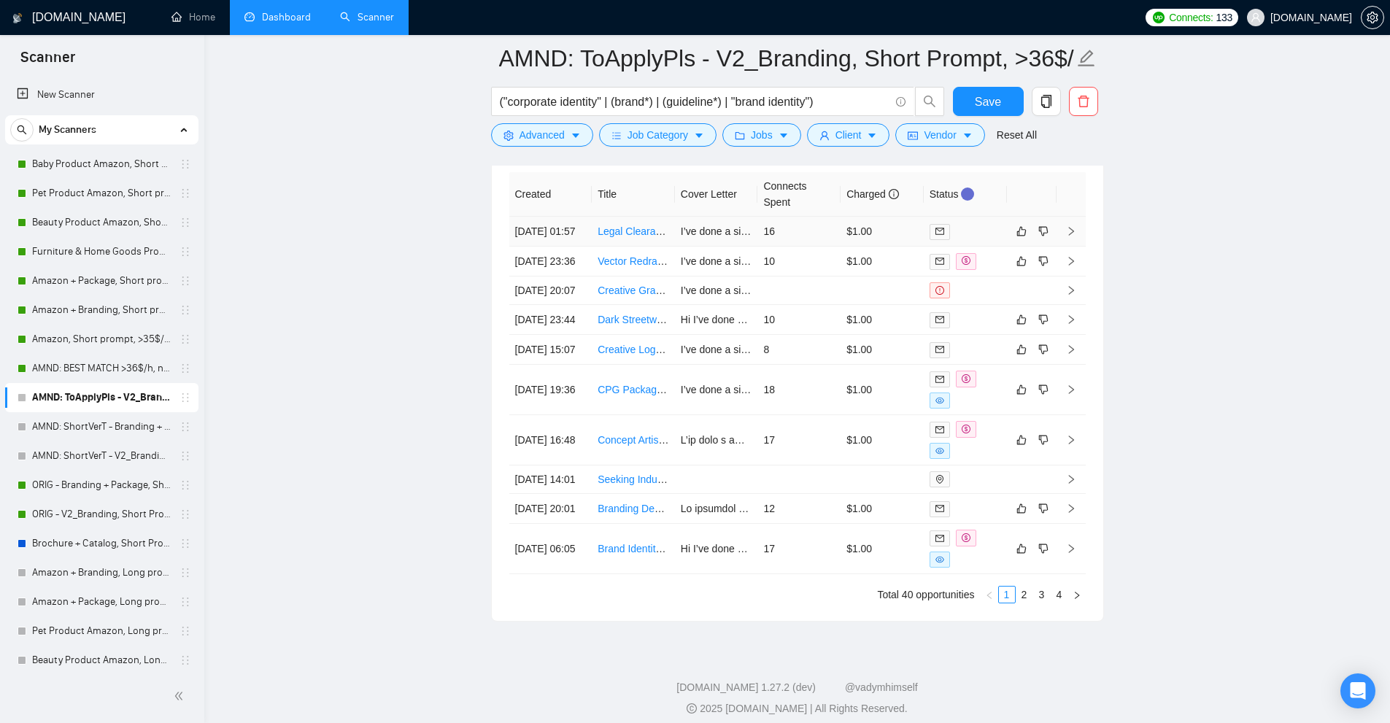
click at [691, 247] on td "I’ve done a similar one conducting legal clearance for product branding, where …" at bounding box center [716, 232] width 83 height 30
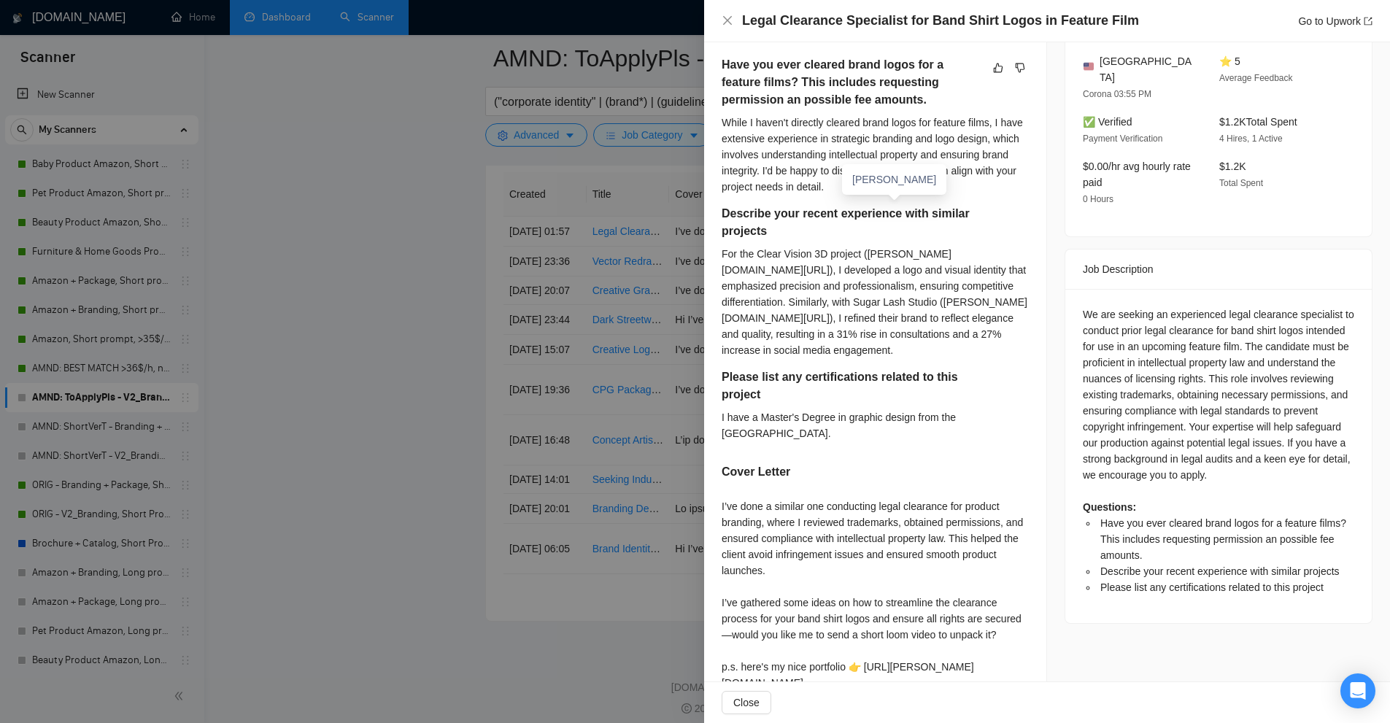
scroll to position [3918, 0]
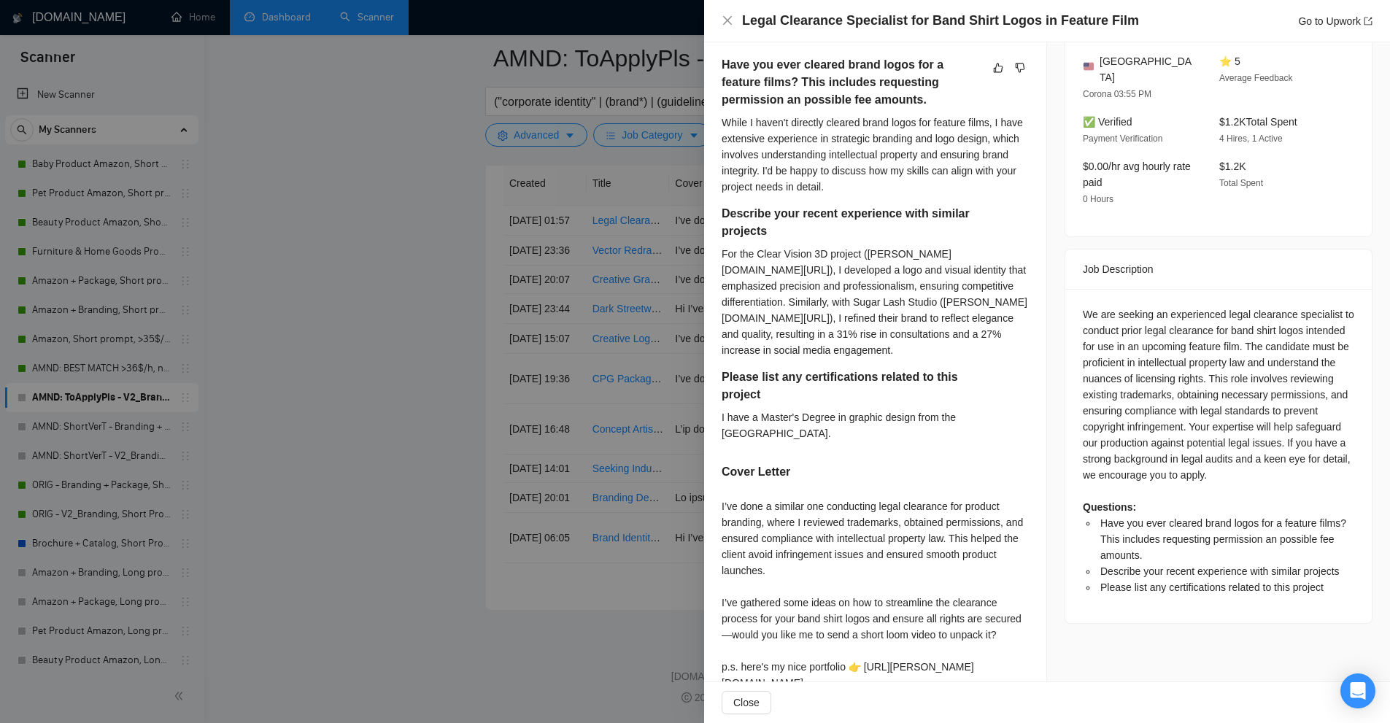
click at [569, 246] on div at bounding box center [695, 361] width 1390 height 723
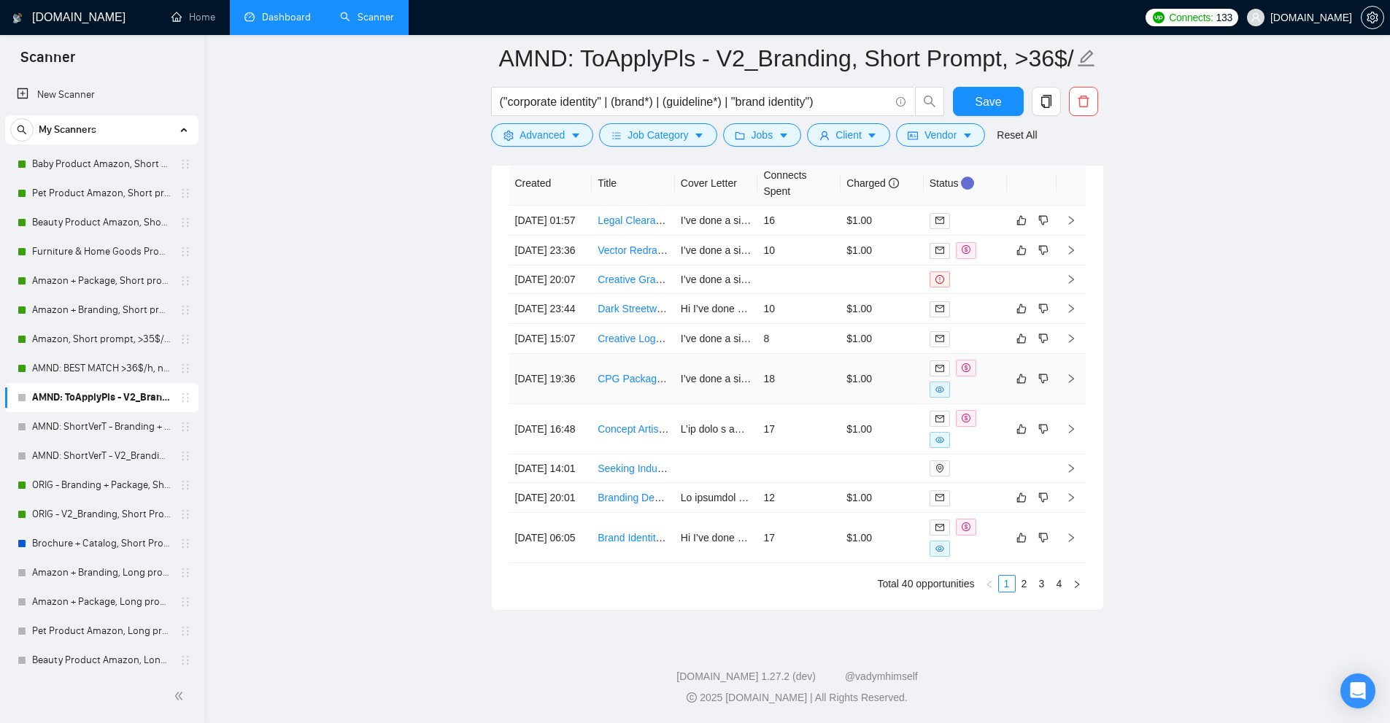
click at [887, 354] on td "$1.00" at bounding box center [882, 379] width 83 height 50
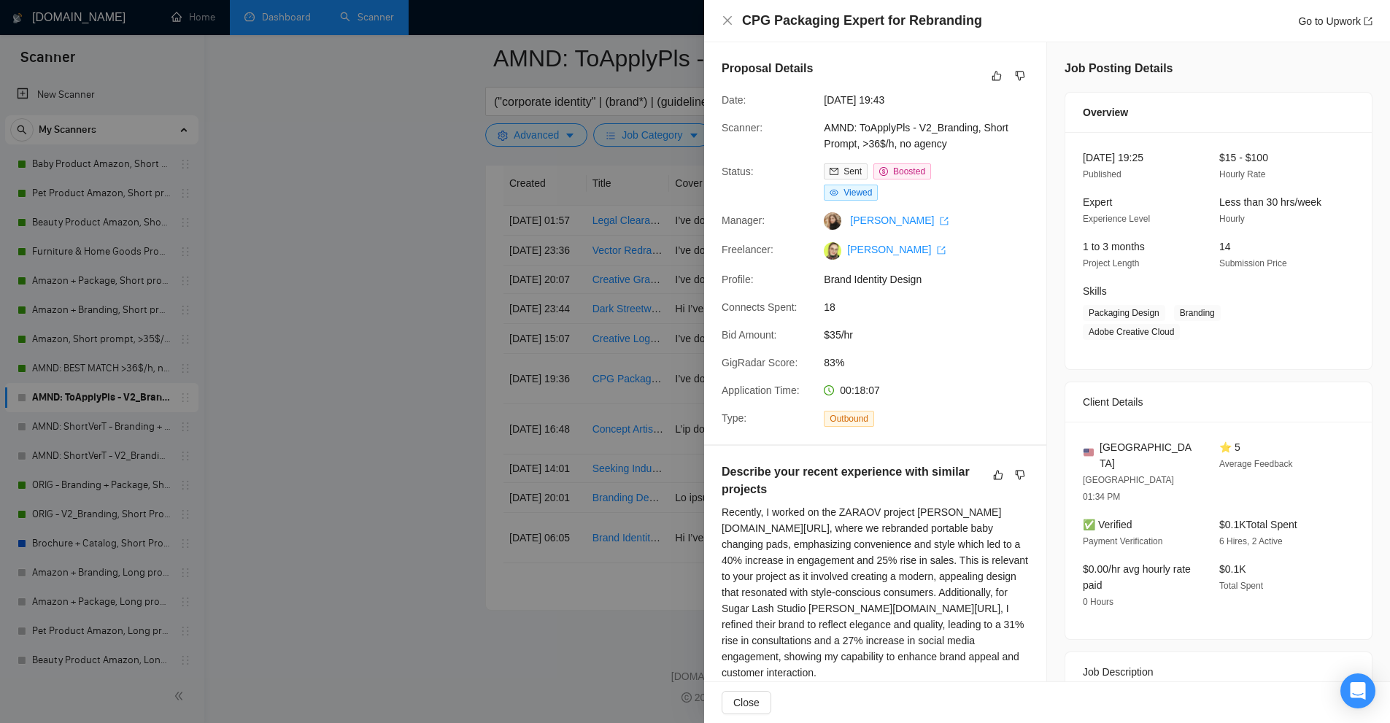
click at [559, 173] on div at bounding box center [695, 361] width 1390 height 723
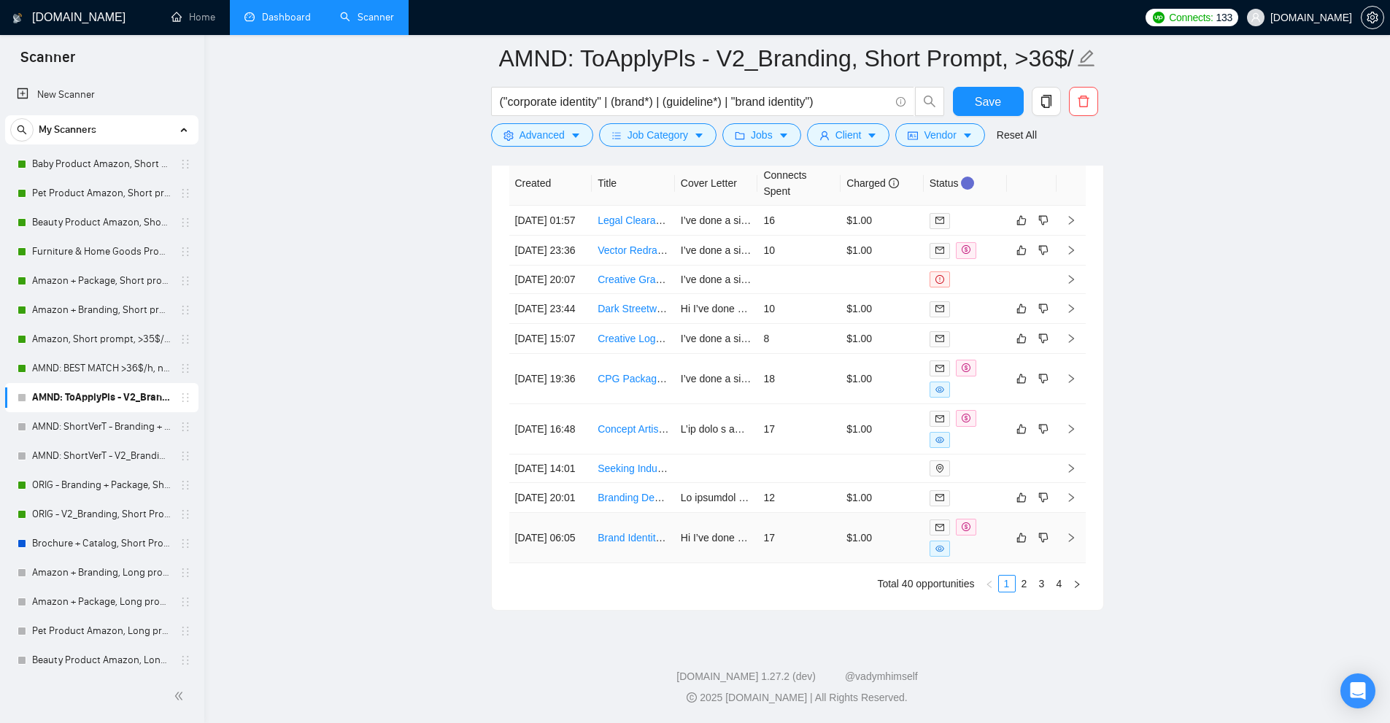
click at [781, 524] on td "17" at bounding box center [799, 538] width 83 height 50
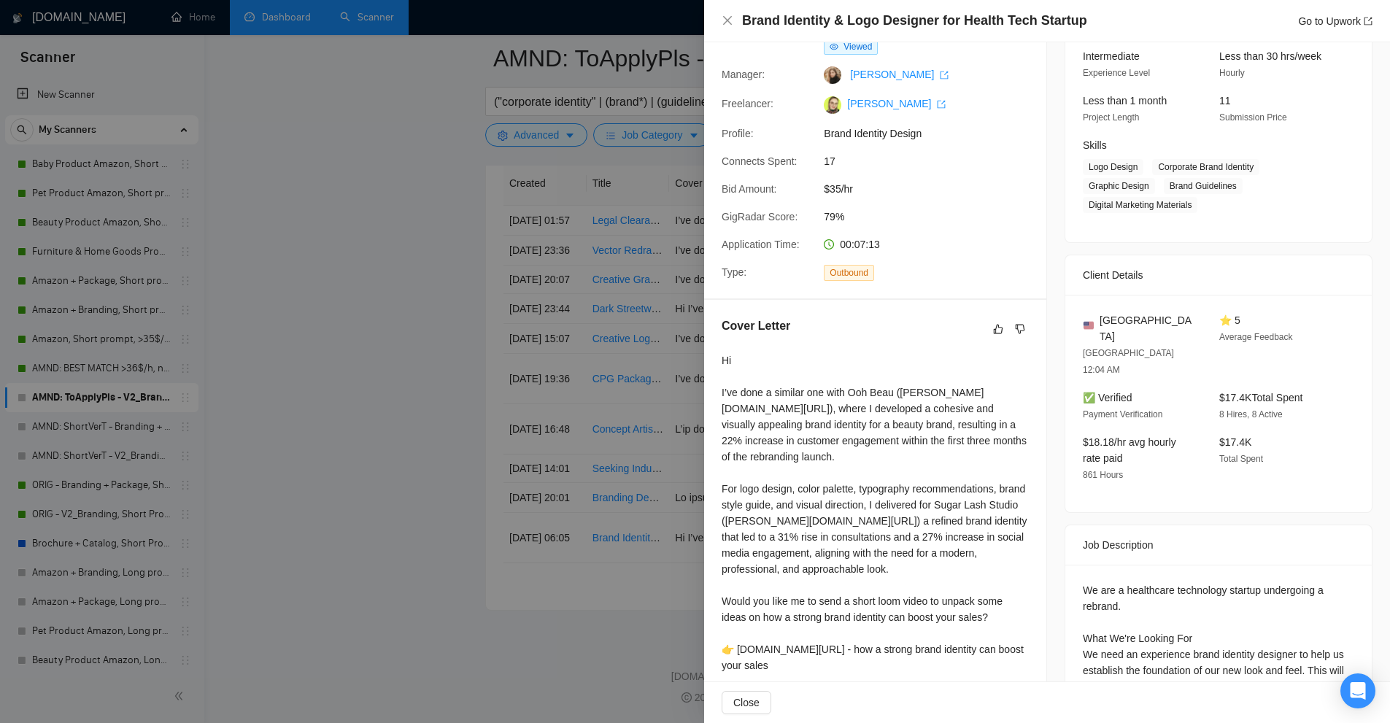
scroll to position [219, 0]
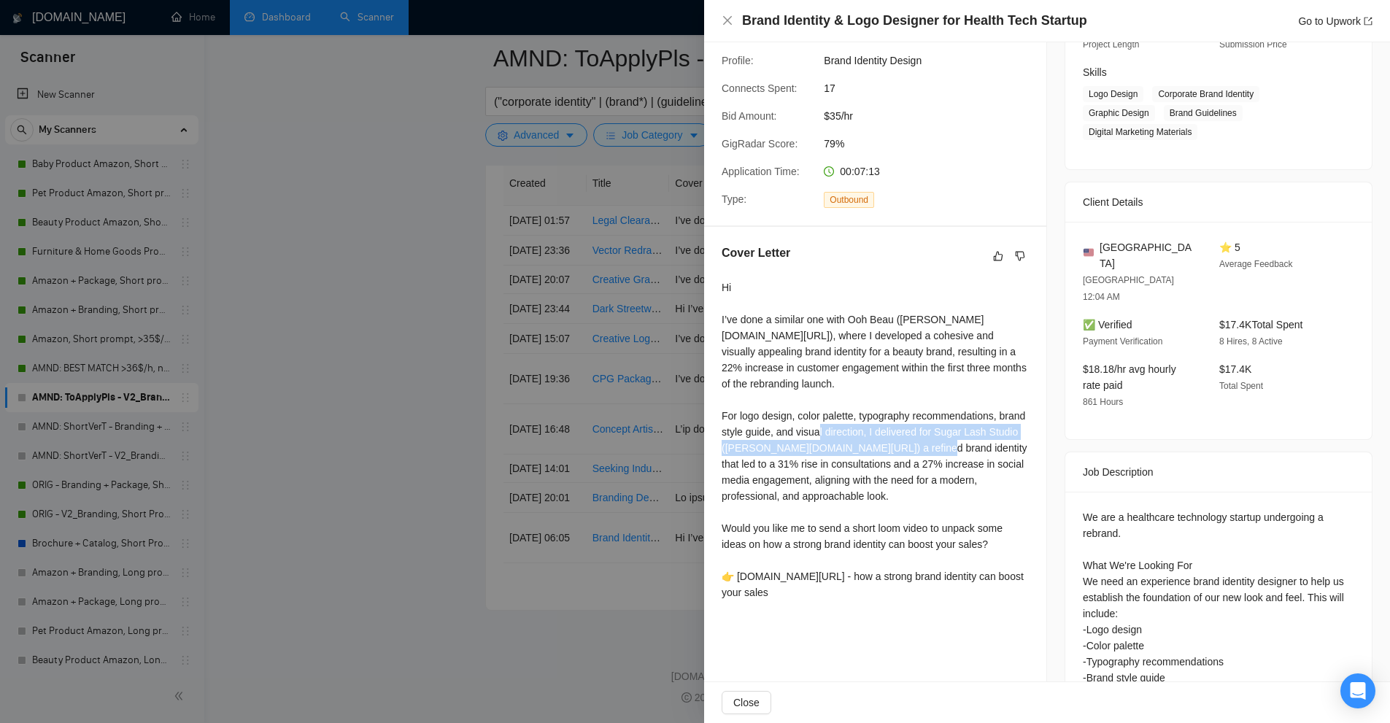
drag, startPoint x: 935, startPoint y: 418, endPoint x: 1009, endPoint y: 430, distance: 75.4
click at [1009, 430] on div "Hi I’ve done a similar one with Ooh Beau ([PERSON_NAME][DOMAIN_NAME][URL]), whe…" at bounding box center [875, 440] width 307 height 321
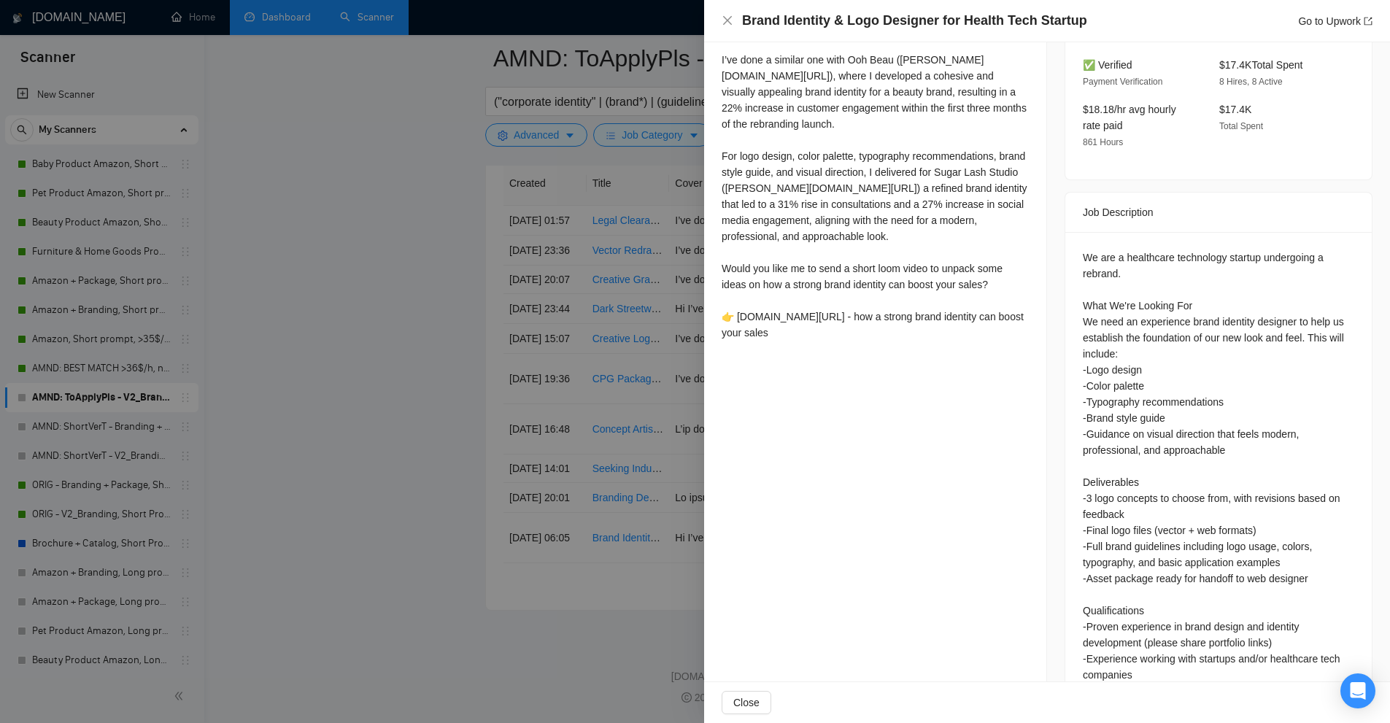
drag, startPoint x: 917, startPoint y: 345, endPoint x: 929, endPoint y: 430, distance: 86.2
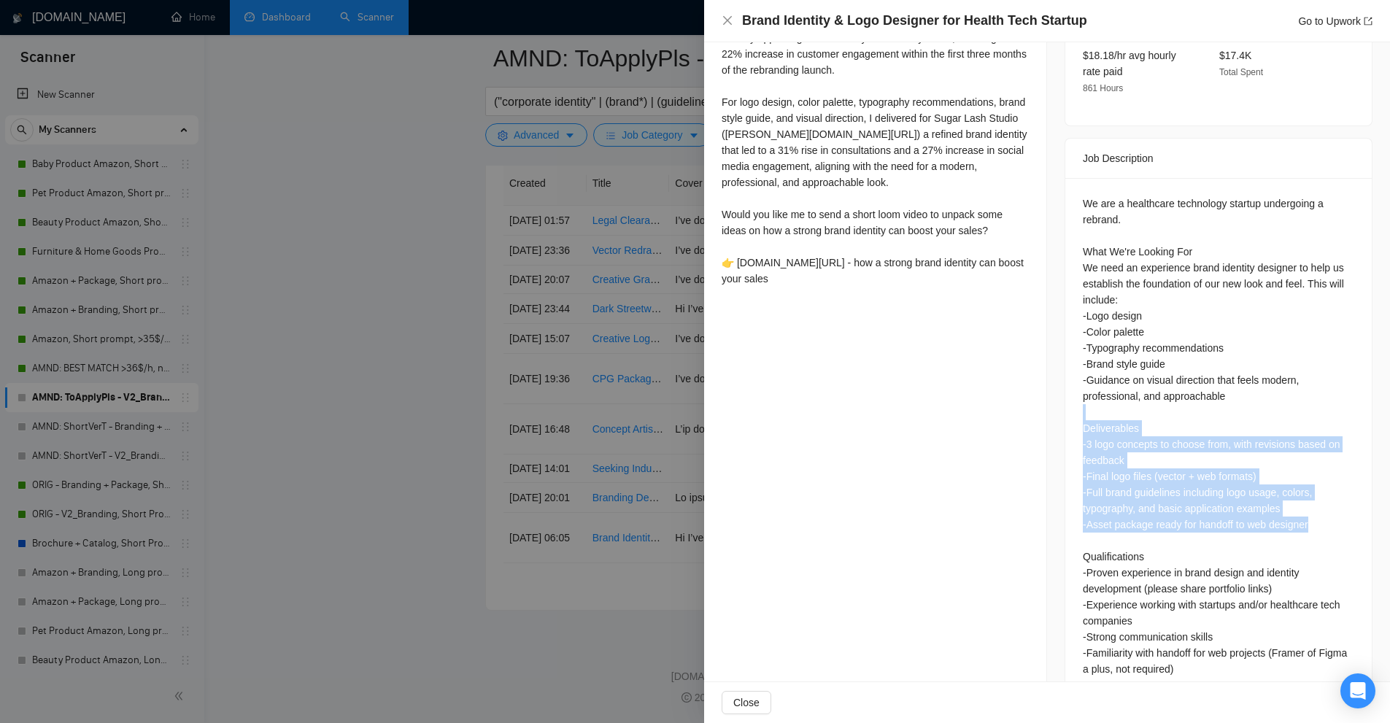
drag, startPoint x: 1063, startPoint y: 383, endPoint x: 1333, endPoint y: 488, distance: 289.5
click at [1333, 488] on div "We are a healthcare technology startup undergoing a rebrand. What We're Looking…" at bounding box center [1219, 439] width 307 height 523
click at [1333, 488] on div "We are a healthcare technology startup undergoing a rebrand. What We're Looking…" at bounding box center [1219, 437] width 272 height 482
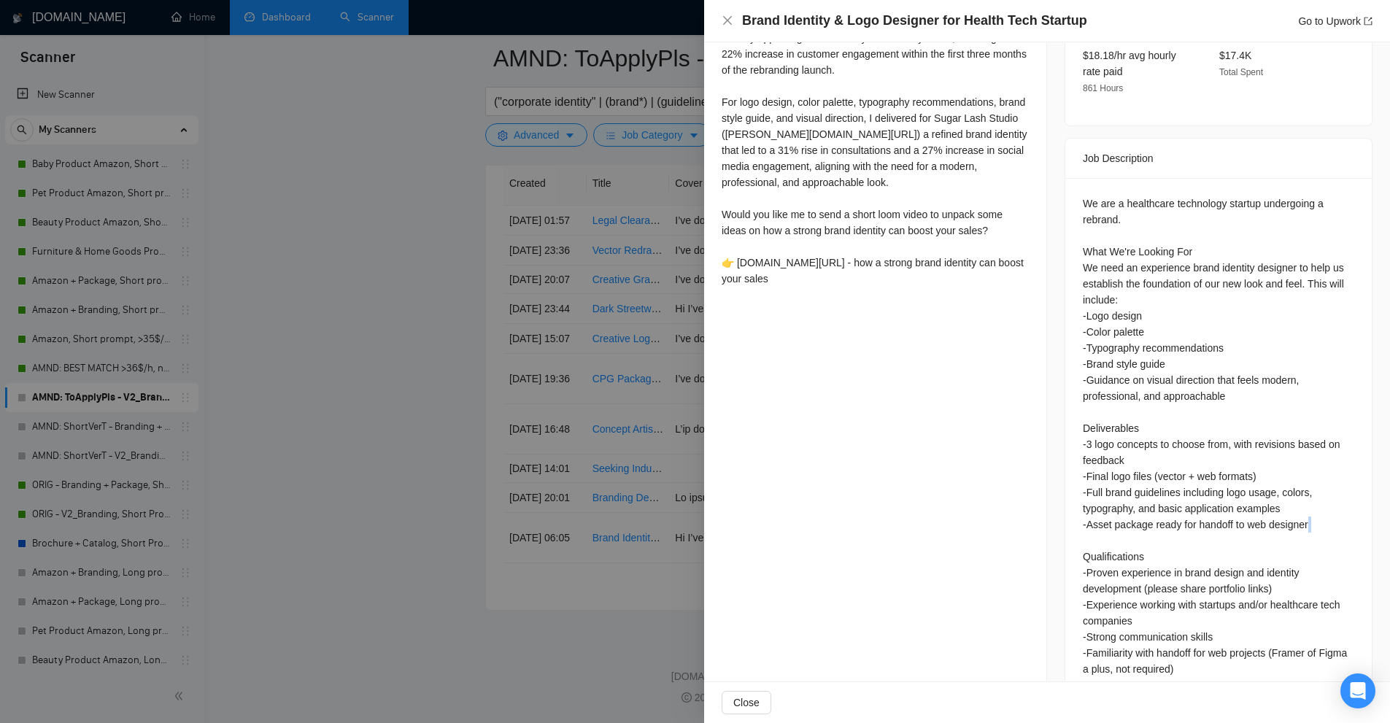
click at [1333, 488] on div "We are a healthcare technology startup undergoing a rebrand. What We're Looking…" at bounding box center [1219, 437] width 272 height 482
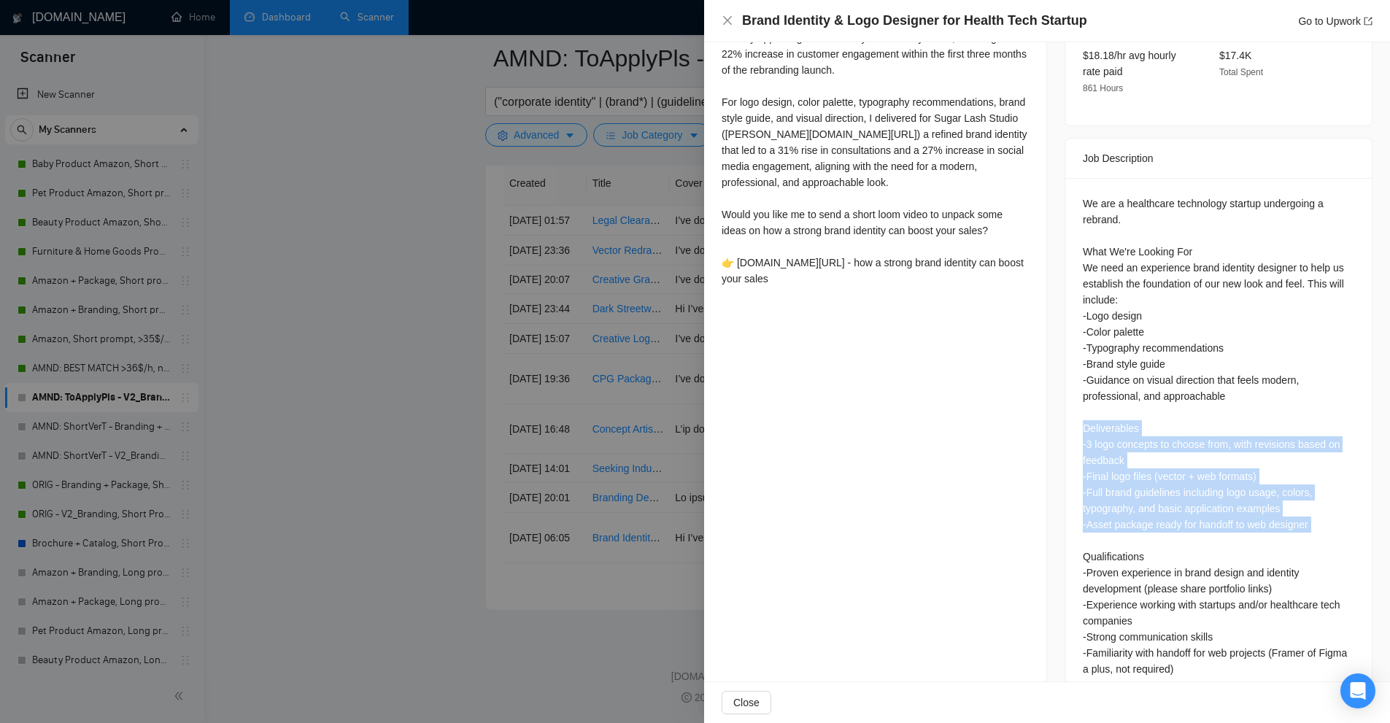
drag, startPoint x: 1333, startPoint y: 488, endPoint x: 1206, endPoint y: 387, distance: 162.1
click at [1206, 387] on div "We are a healthcare technology startup undergoing a rebrand. What We're Looking…" at bounding box center [1219, 437] width 272 height 482
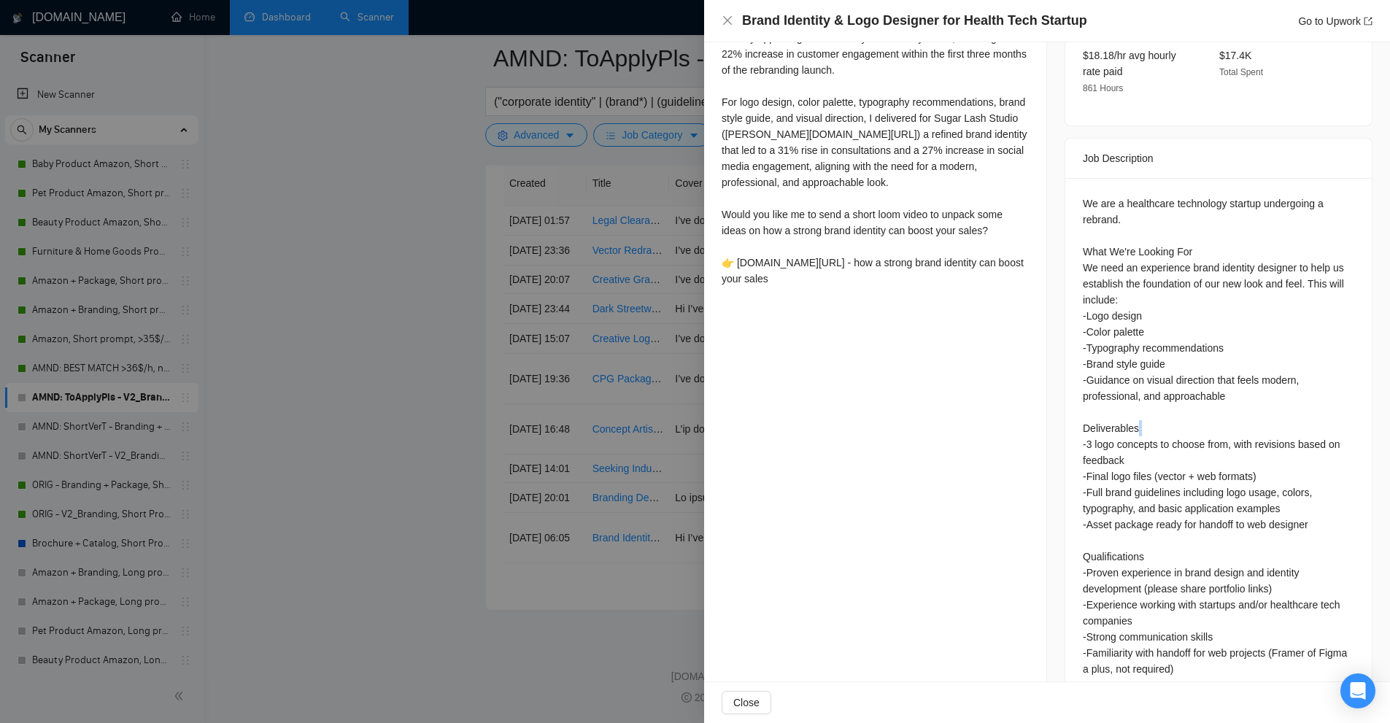
click at [1206, 387] on div "We are a healthcare technology startup undergoing a rebrand. What We're Looking…" at bounding box center [1219, 437] width 272 height 482
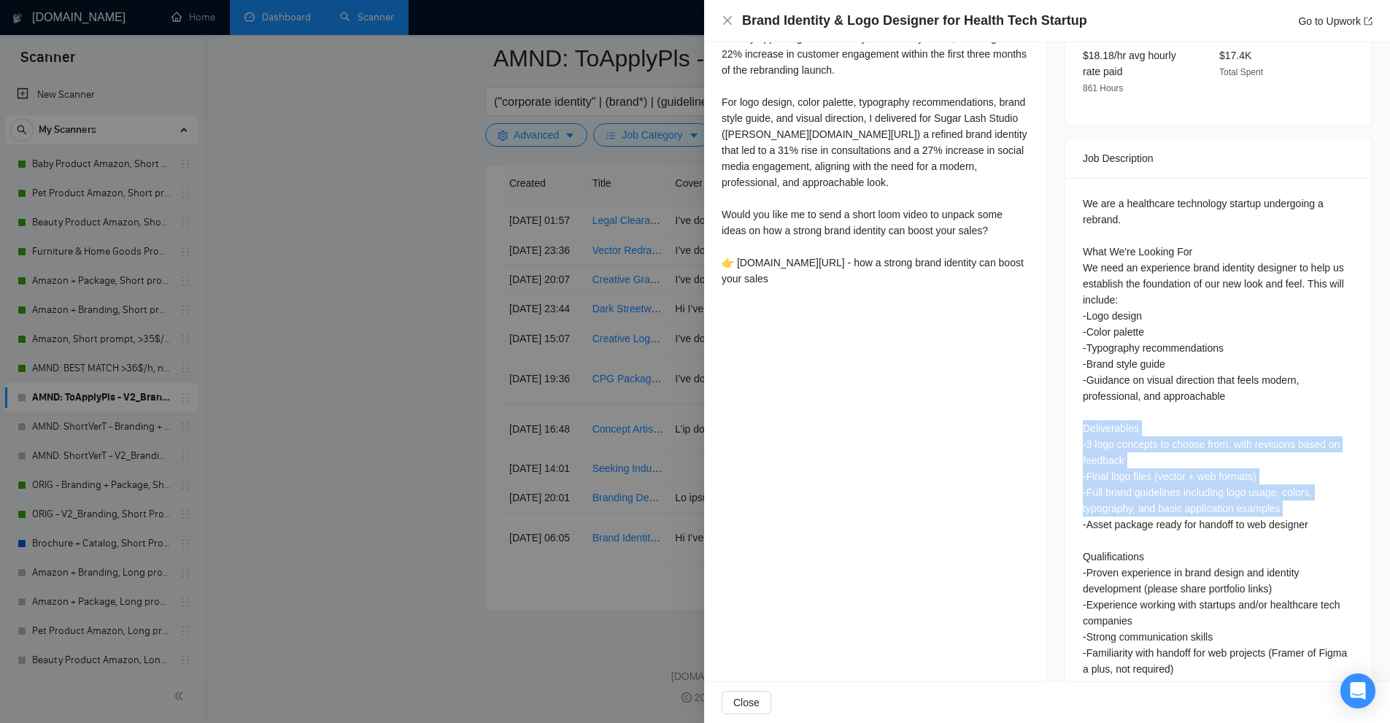
drag, startPoint x: 1206, startPoint y: 387, endPoint x: 1161, endPoint y: 457, distance: 83.4
click at [1161, 457] on div "We are a healthcare technology startup undergoing a rebrand. What We're Looking…" at bounding box center [1219, 437] width 272 height 482
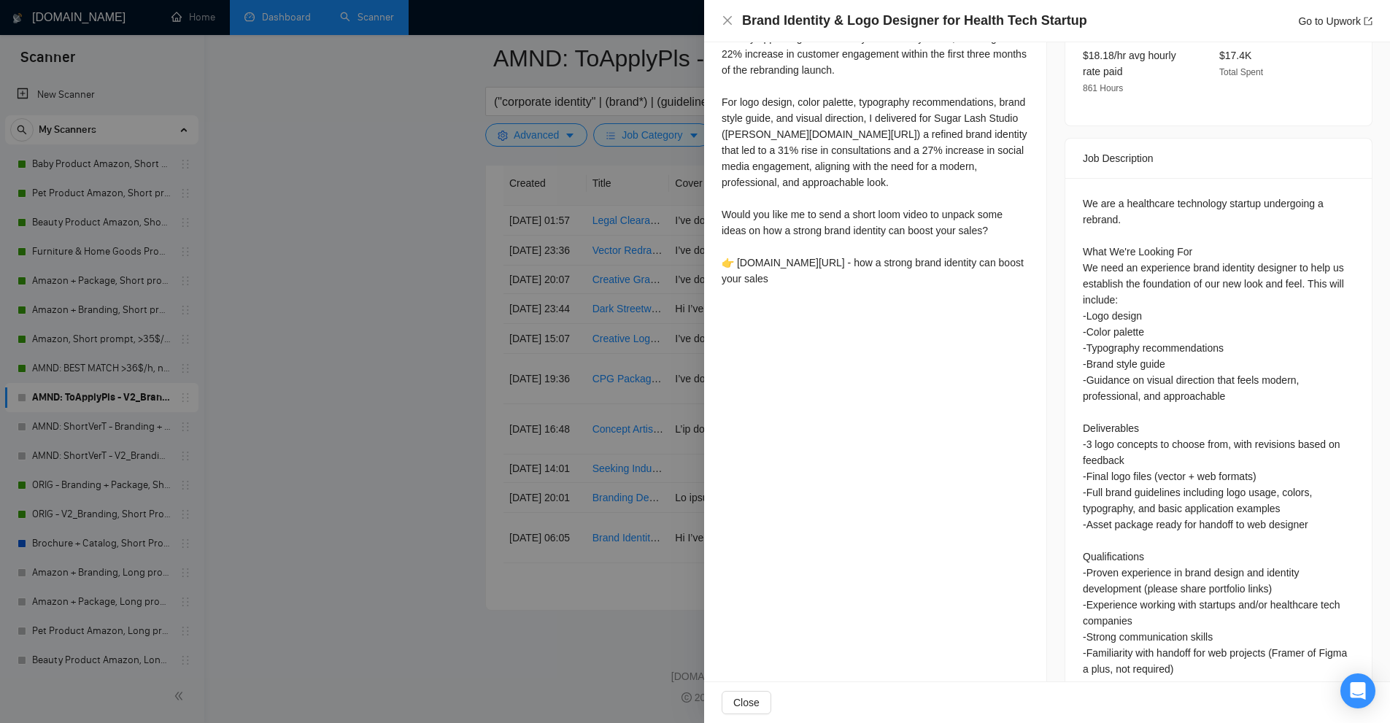
click at [615, 318] on div at bounding box center [695, 361] width 1390 height 723
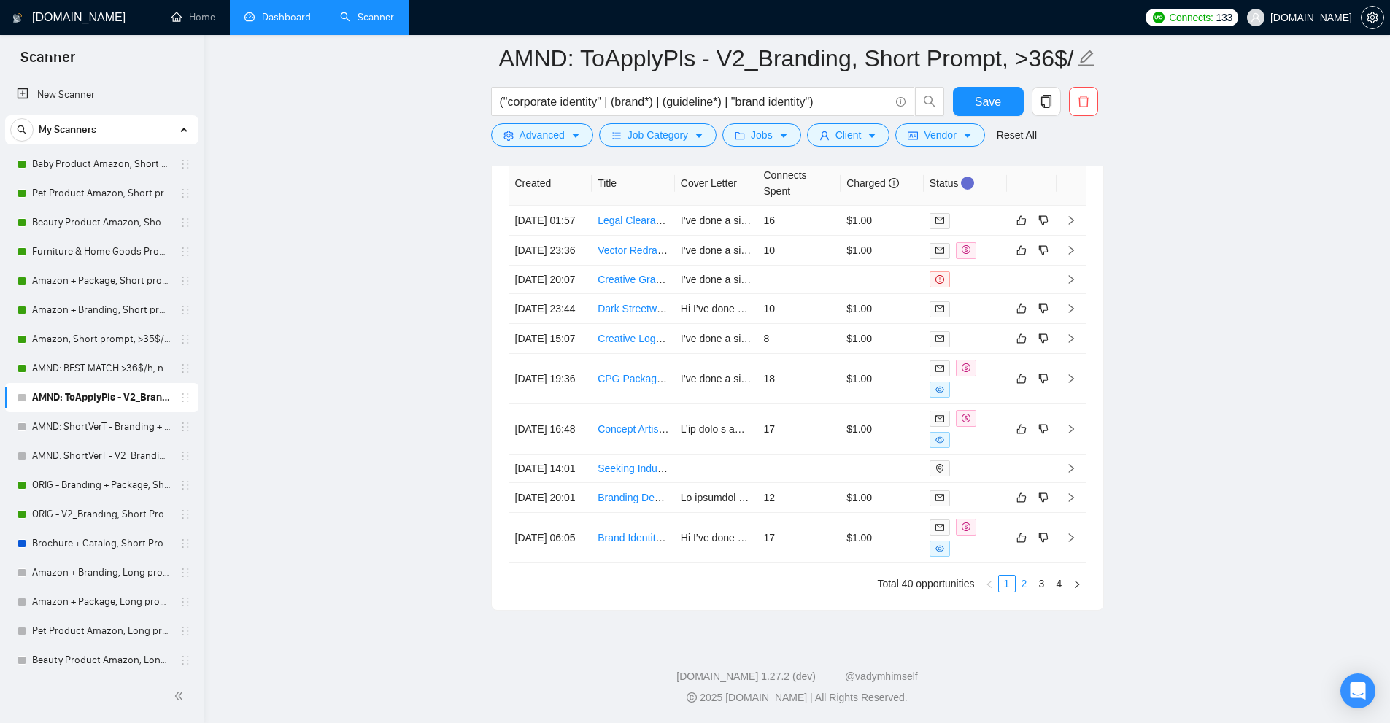
click at [1028, 585] on link "2" at bounding box center [1025, 584] width 16 height 16
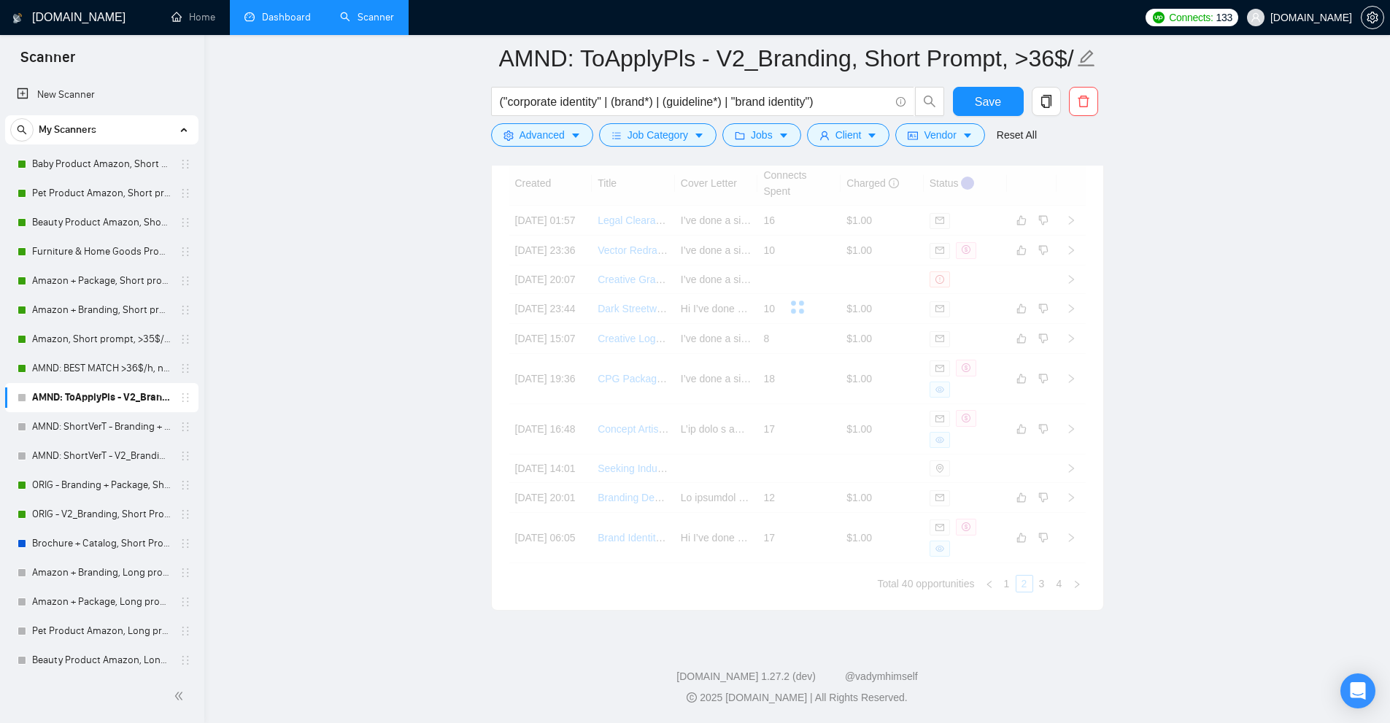
scroll to position [3699, 0]
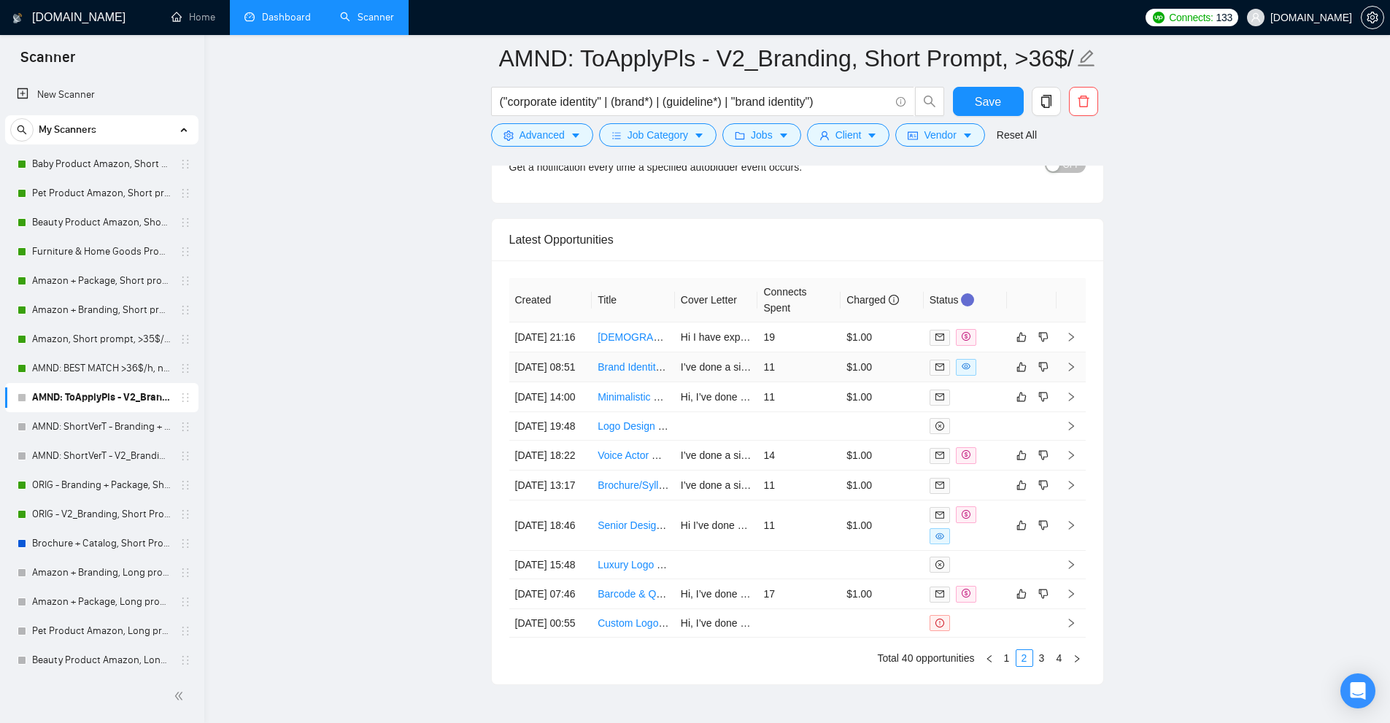
click at [885, 378] on td "$1.00" at bounding box center [882, 368] width 83 height 30
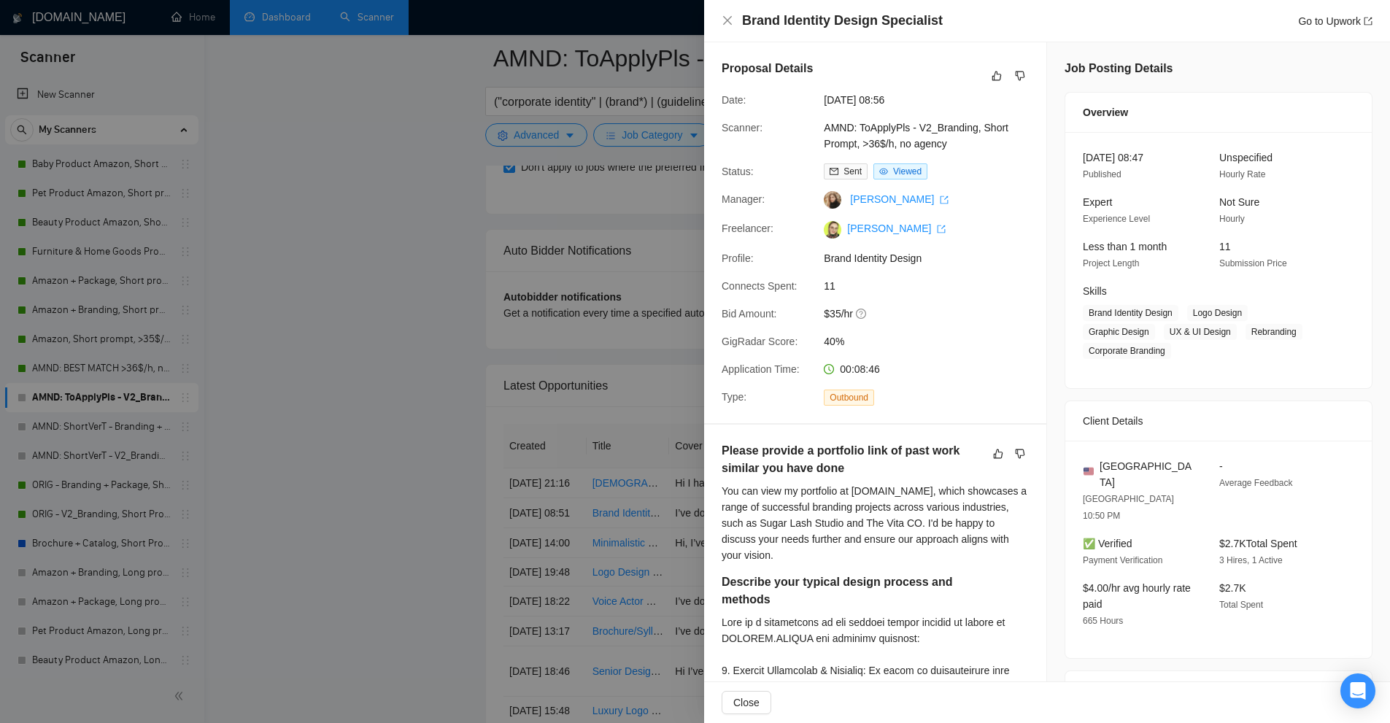
scroll to position [3261, 0]
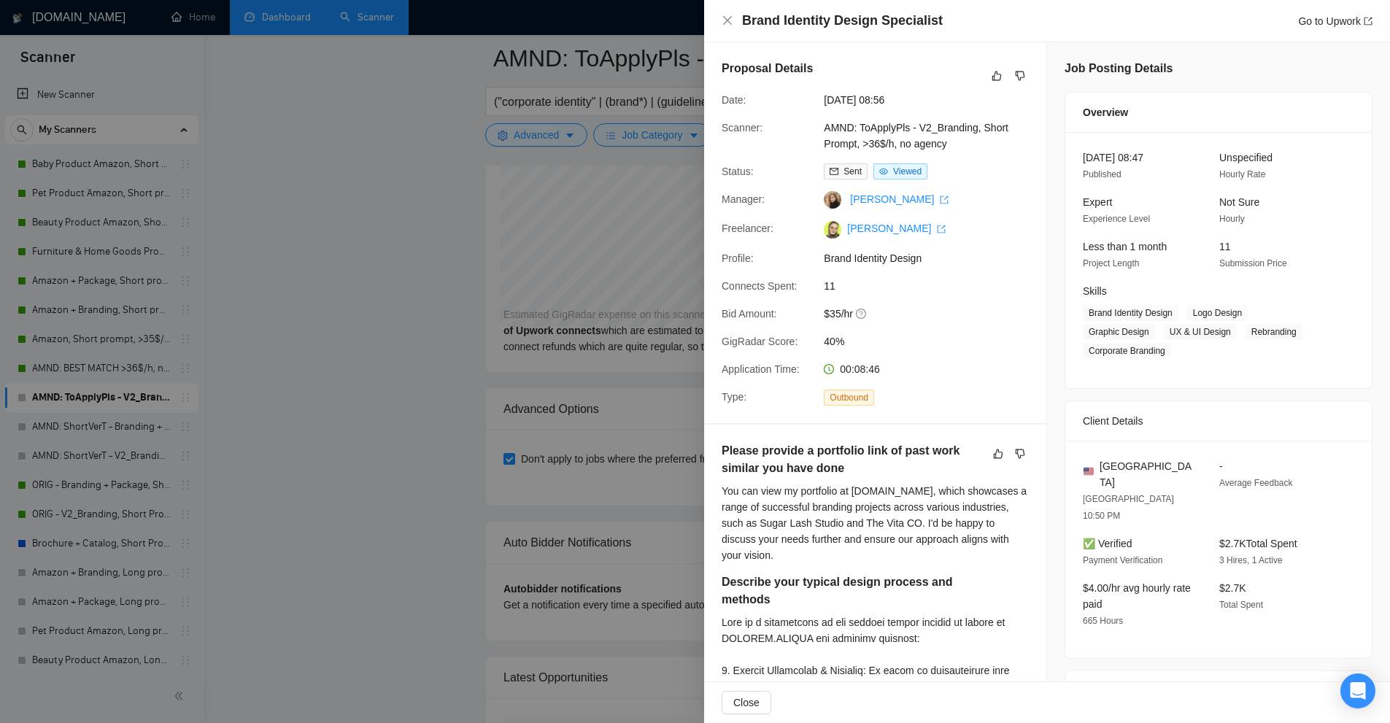
click at [642, 78] on div at bounding box center [695, 361] width 1390 height 723
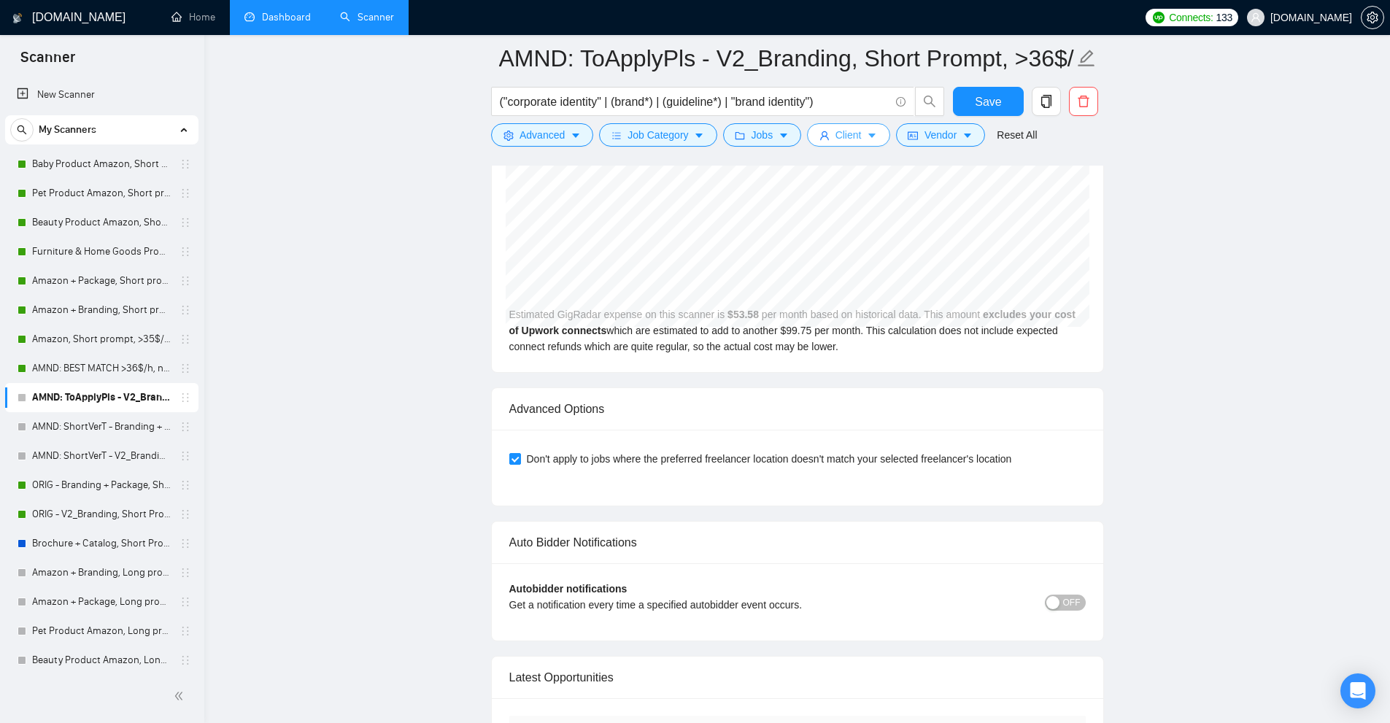
click at [836, 132] on span "Client" at bounding box center [849, 135] width 26 height 16
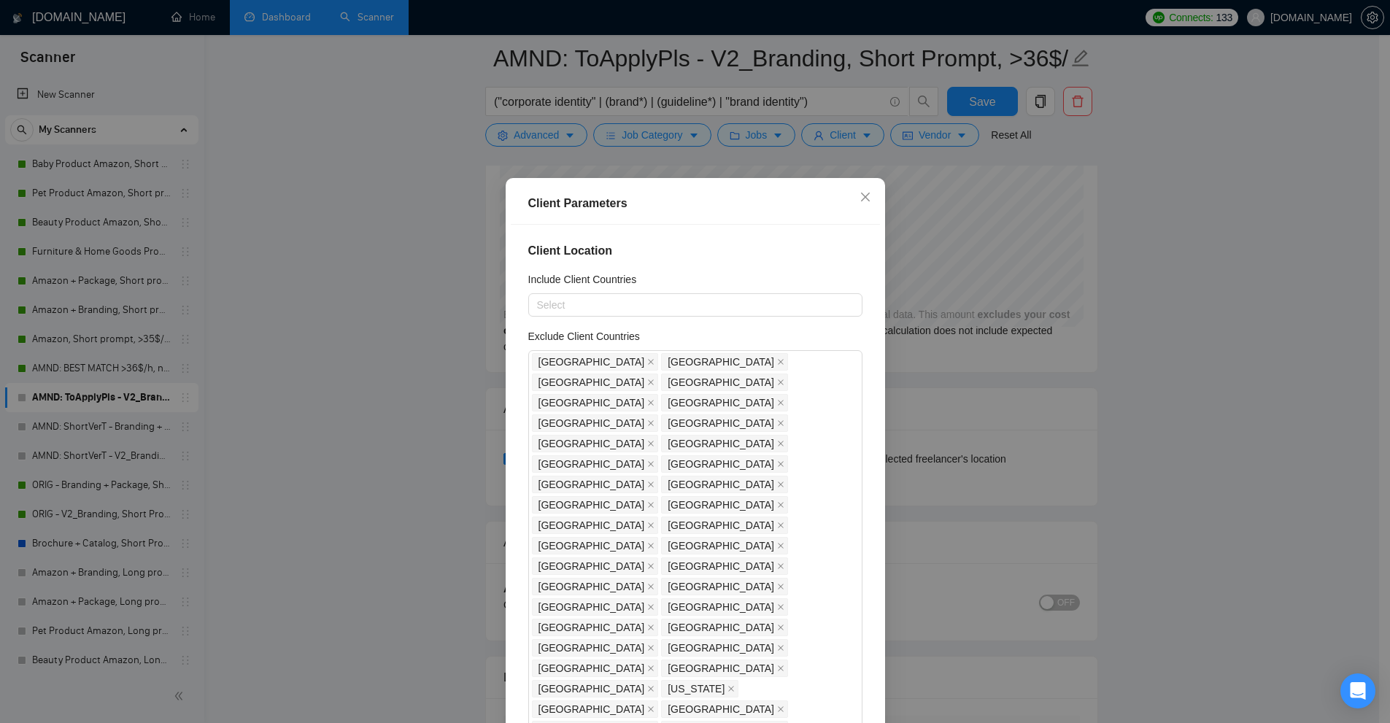
click at [1078, 220] on div "Client Parameters Client Location Include Client Countries Select Exclude Clien…" at bounding box center [695, 361] width 1390 height 723
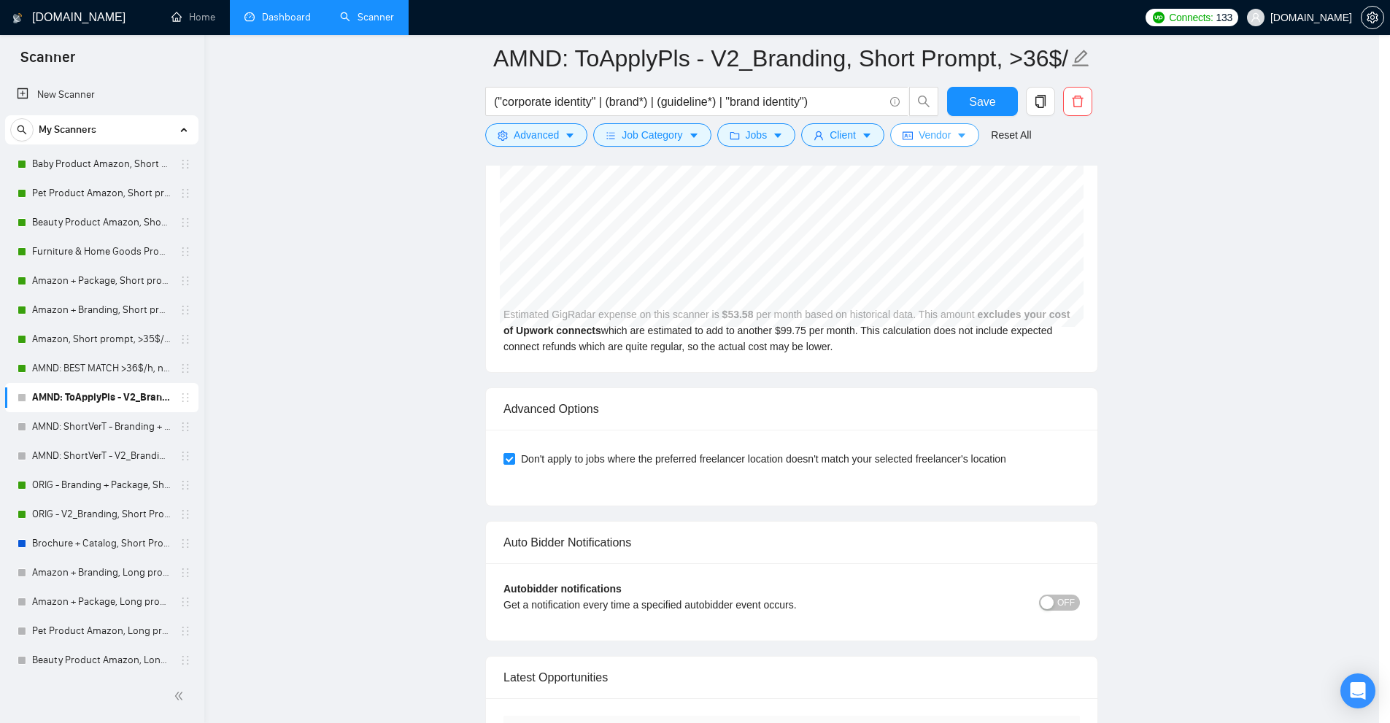
click at [926, 127] on span "Vendor" at bounding box center [935, 135] width 32 height 16
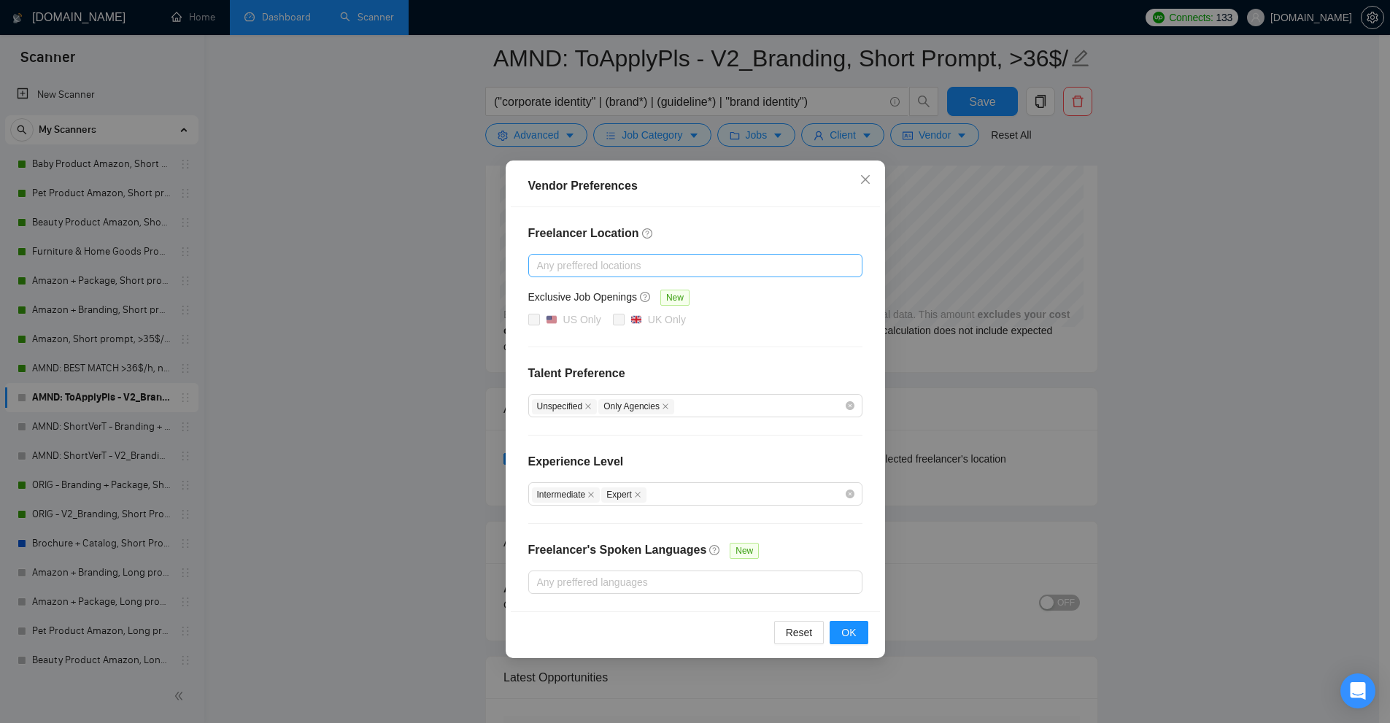
scroll to position [3480, 0]
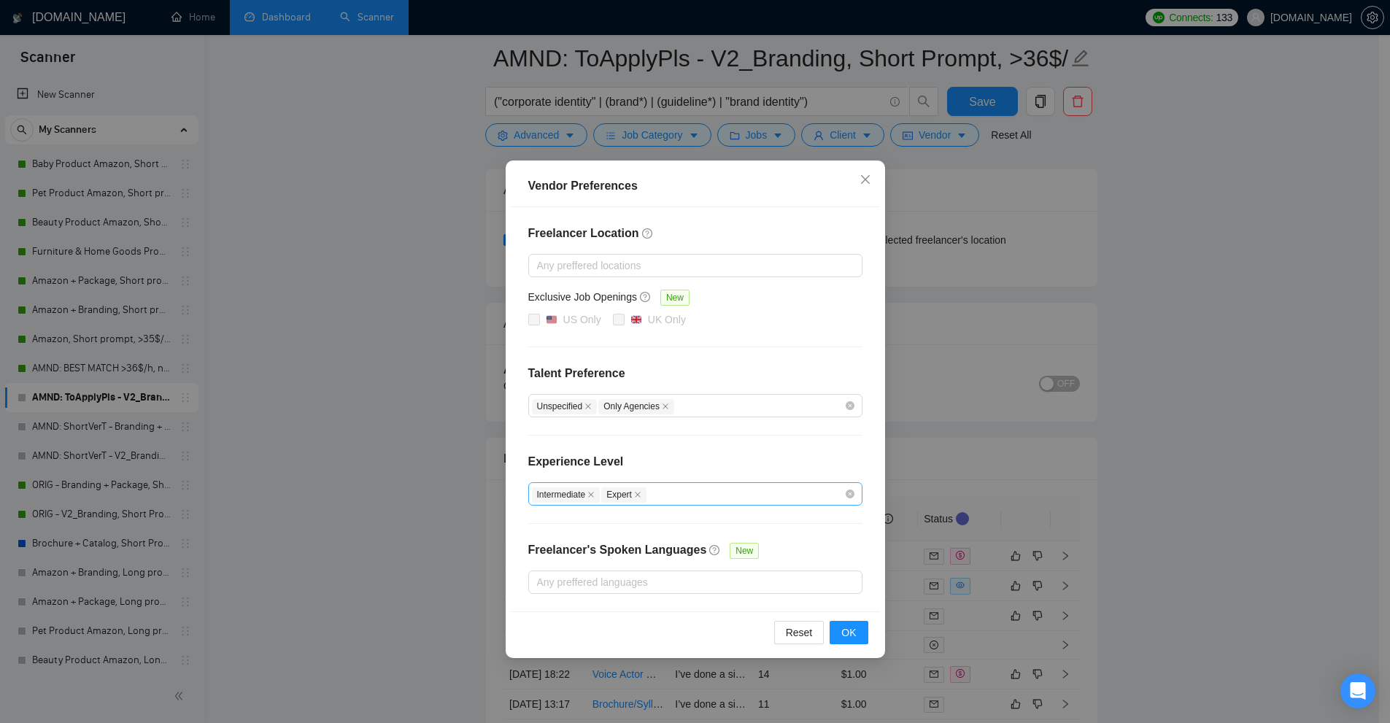
click at [666, 489] on div "Intermediate Expert" at bounding box center [688, 494] width 312 height 18
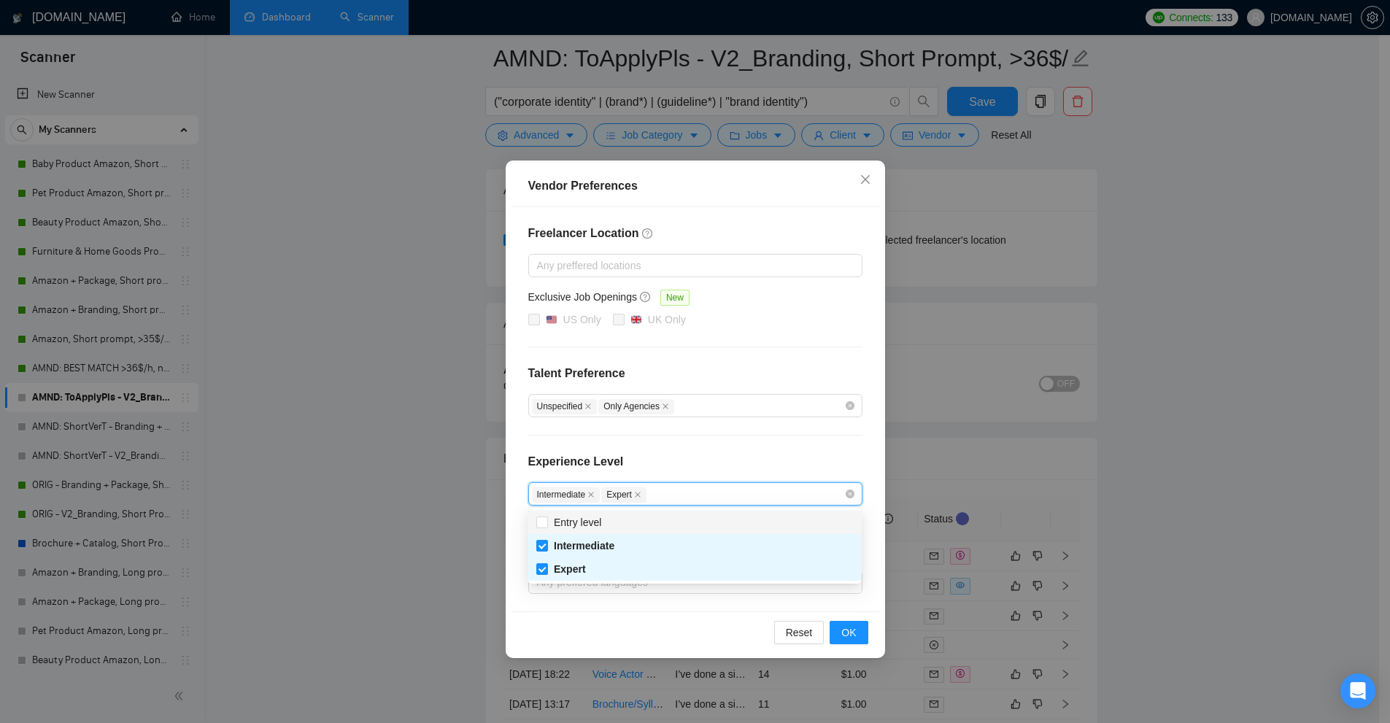
click at [689, 453] on div "Experience Level" at bounding box center [695, 467] width 334 height 29
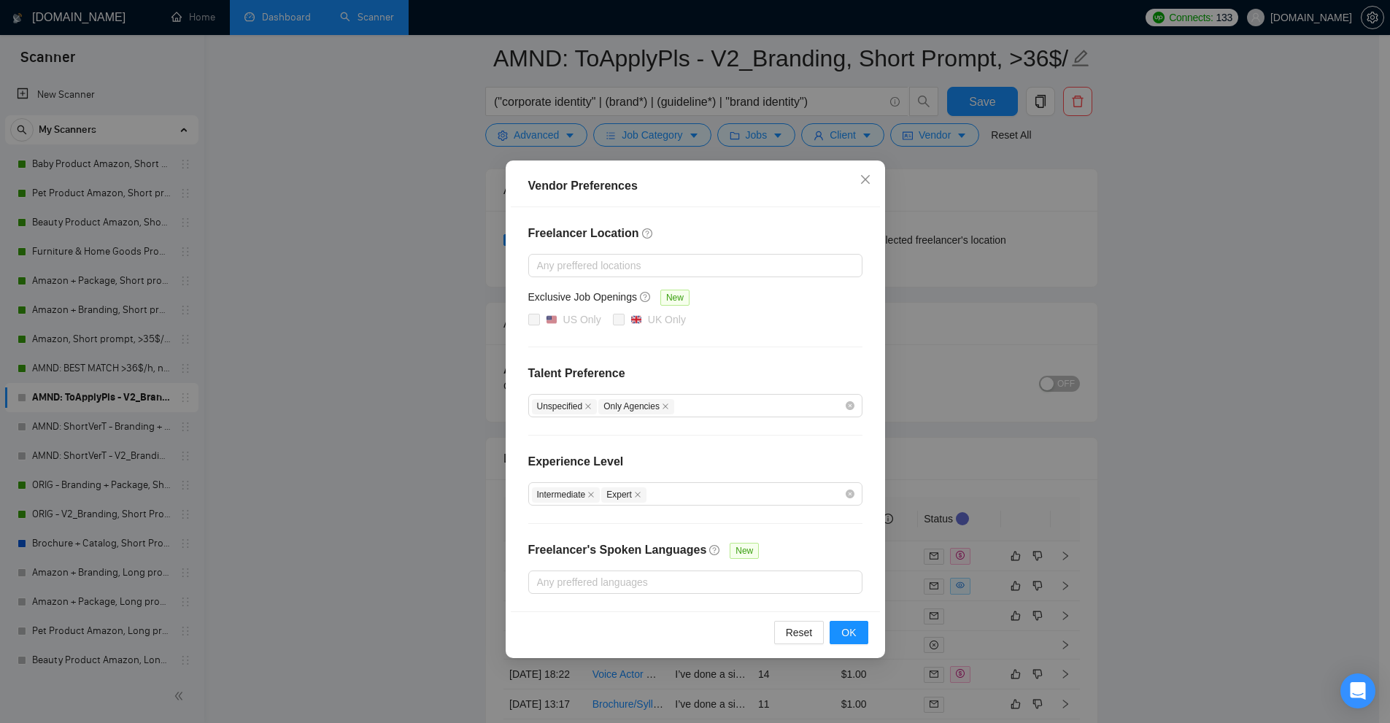
click at [980, 304] on div "Vendor Preferences Freelancer Location Any preffered locations Exclusive Job Op…" at bounding box center [695, 361] width 1390 height 723
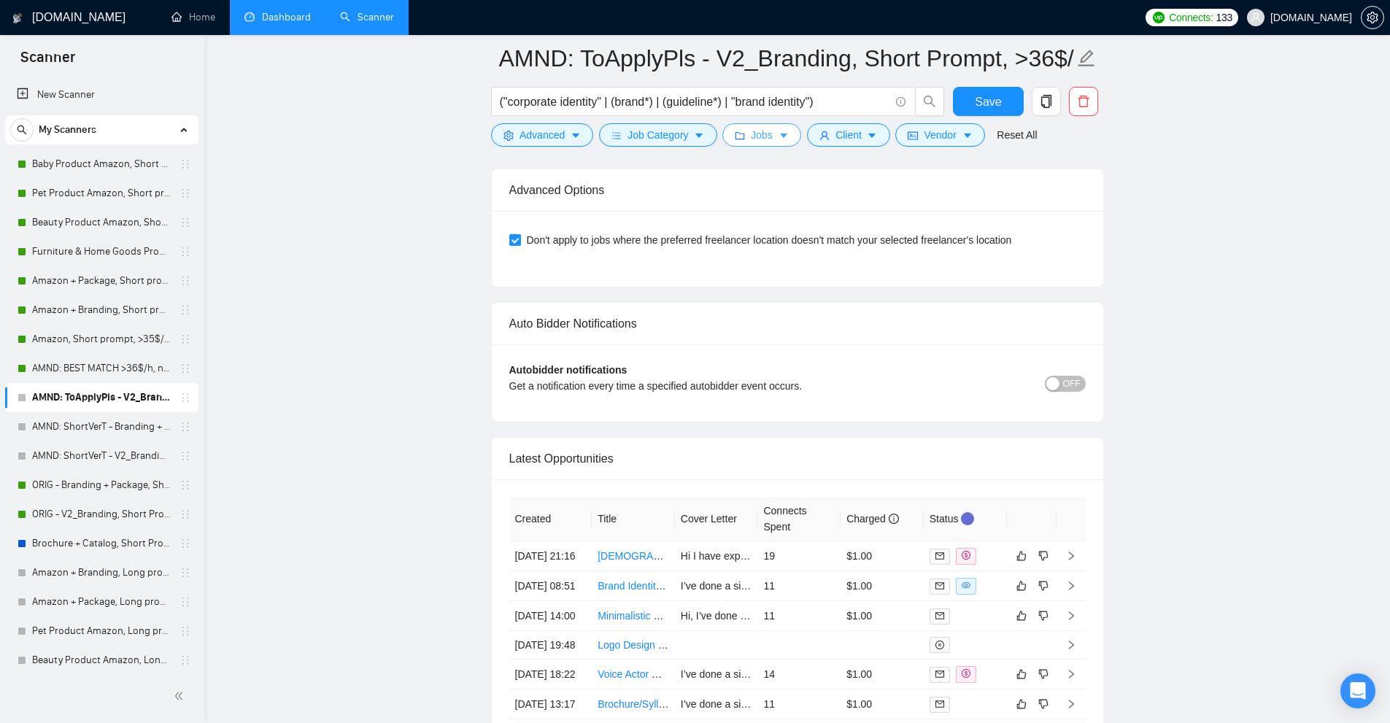
click at [775, 146] on button "Jobs" at bounding box center [762, 134] width 79 height 23
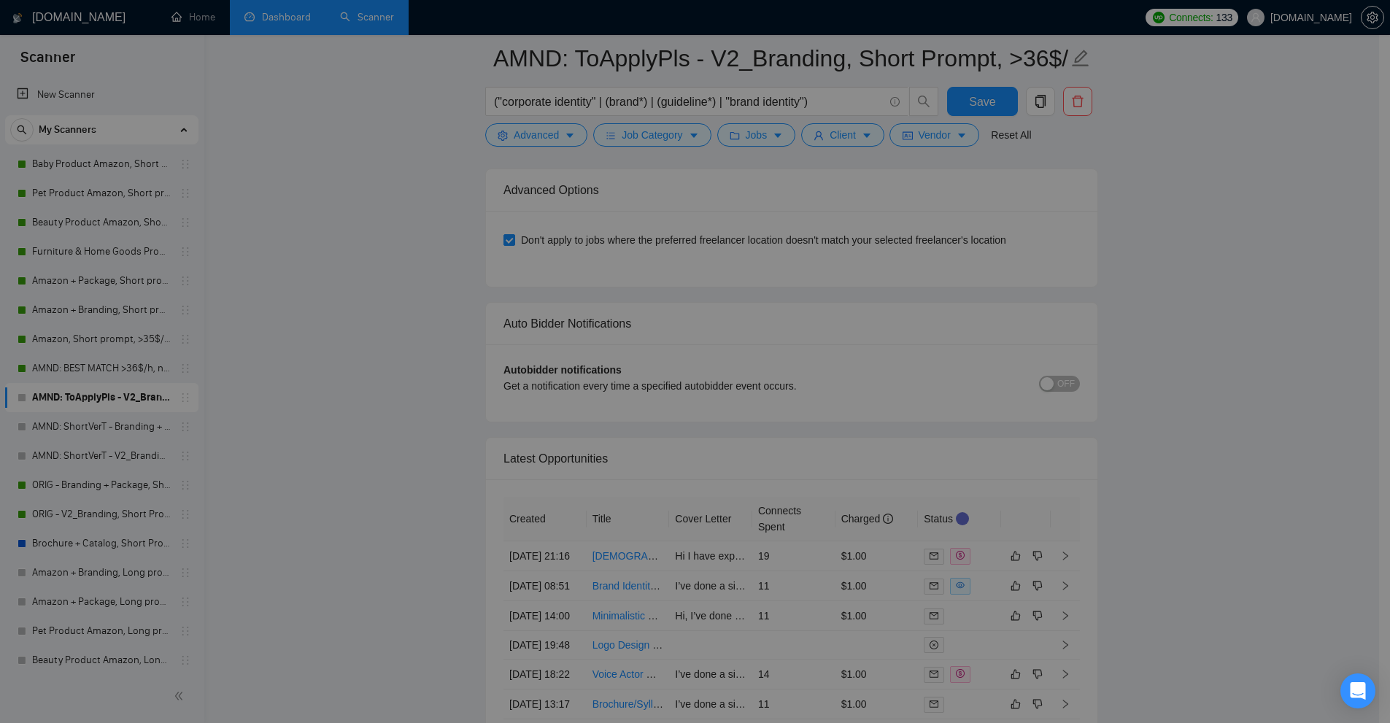
click at [836, 135] on div "Job Preferences Budget Project Type All Fixed Price Hourly Rate Fixed Price Bud…" at bounding box center [695, 361] width 1390 height 723
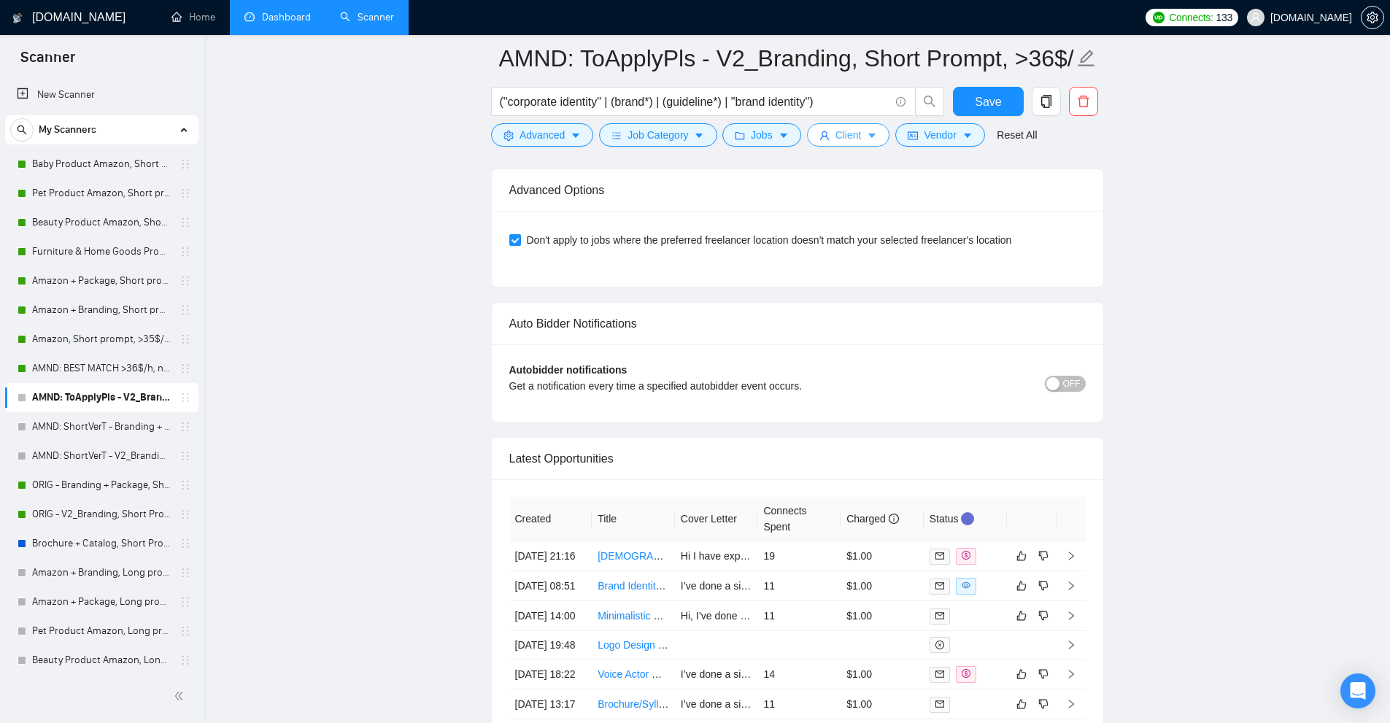
click at [839, 147] on button "Client" at bounding box center [848, 134] width 83 height 23
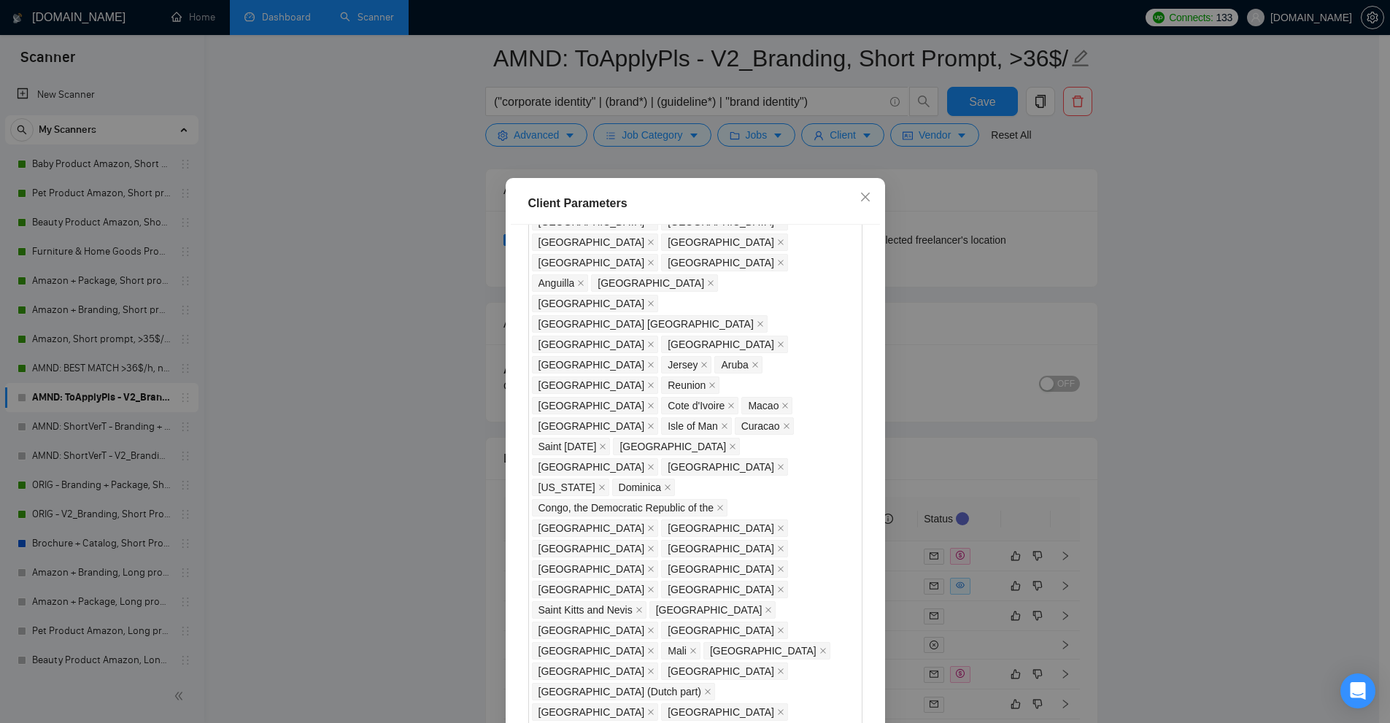
scroll to position [803, 0]
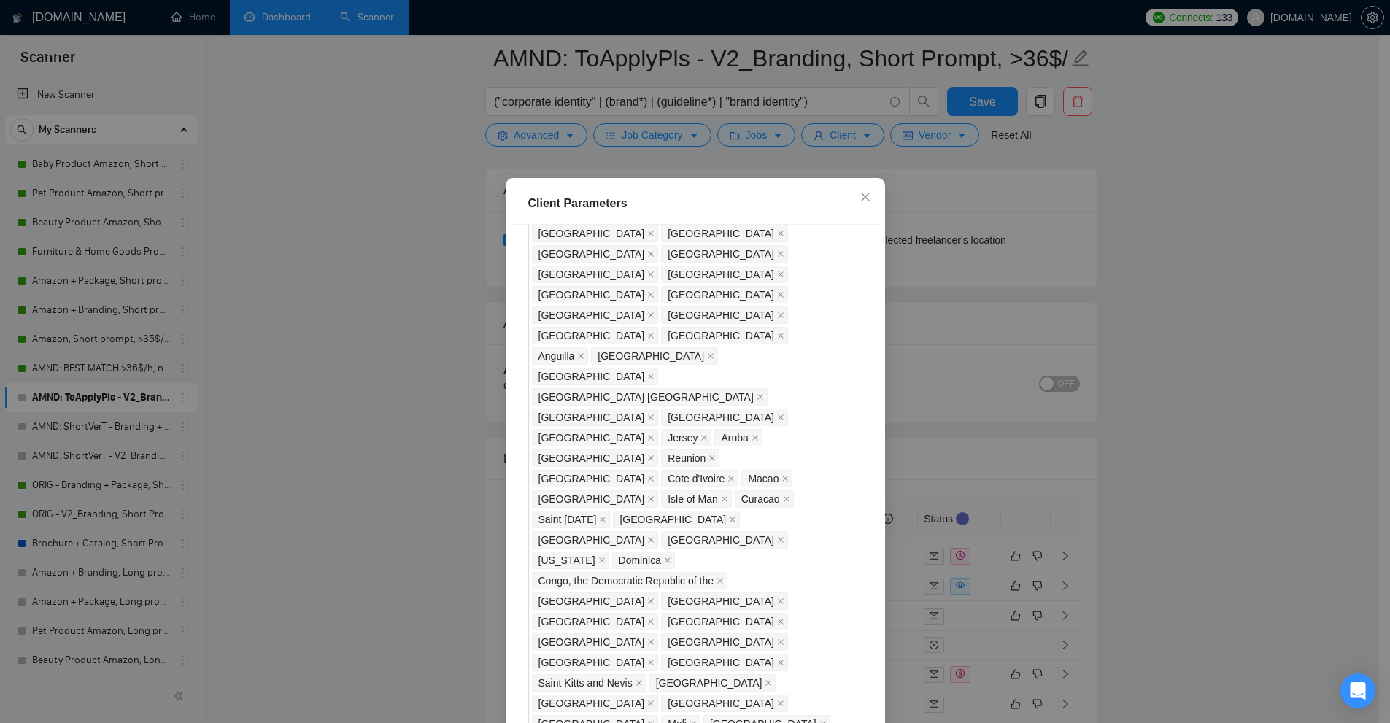
click at [1036, 347] on div "Client Parameters Client Location Include Client Countries Select Exclude Clien…" at bounding box center [695, 361] width 1390 height 723
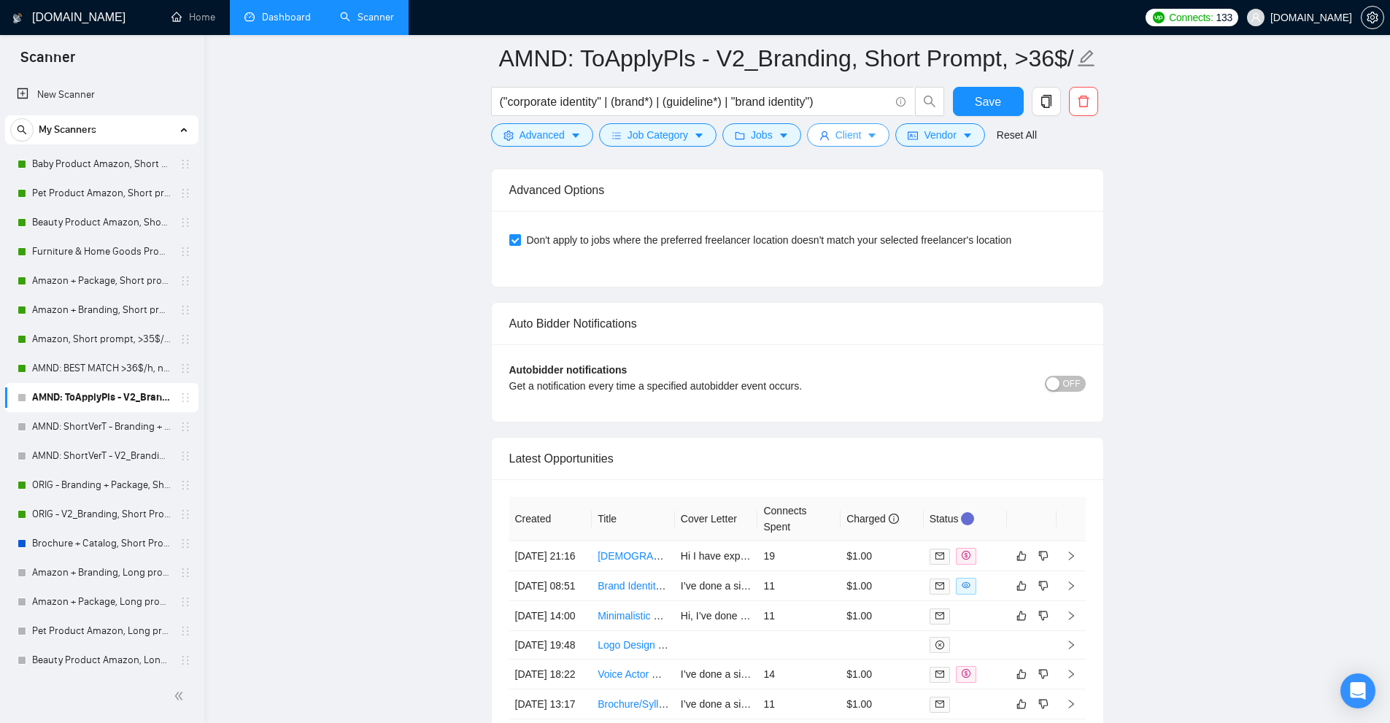
scroll to position [3042, 0]
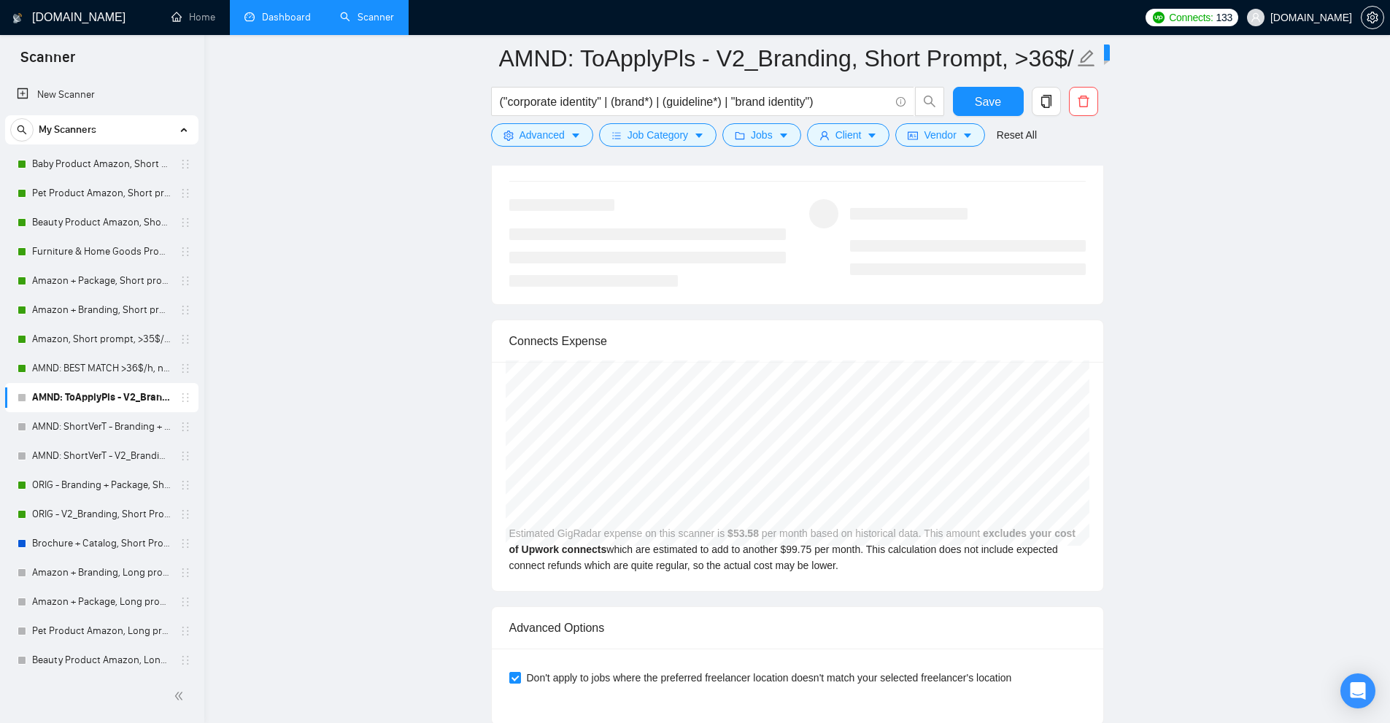
click at [309, 20] on link "Dashboard" at bounding box center [278, 17] width 66 height 12
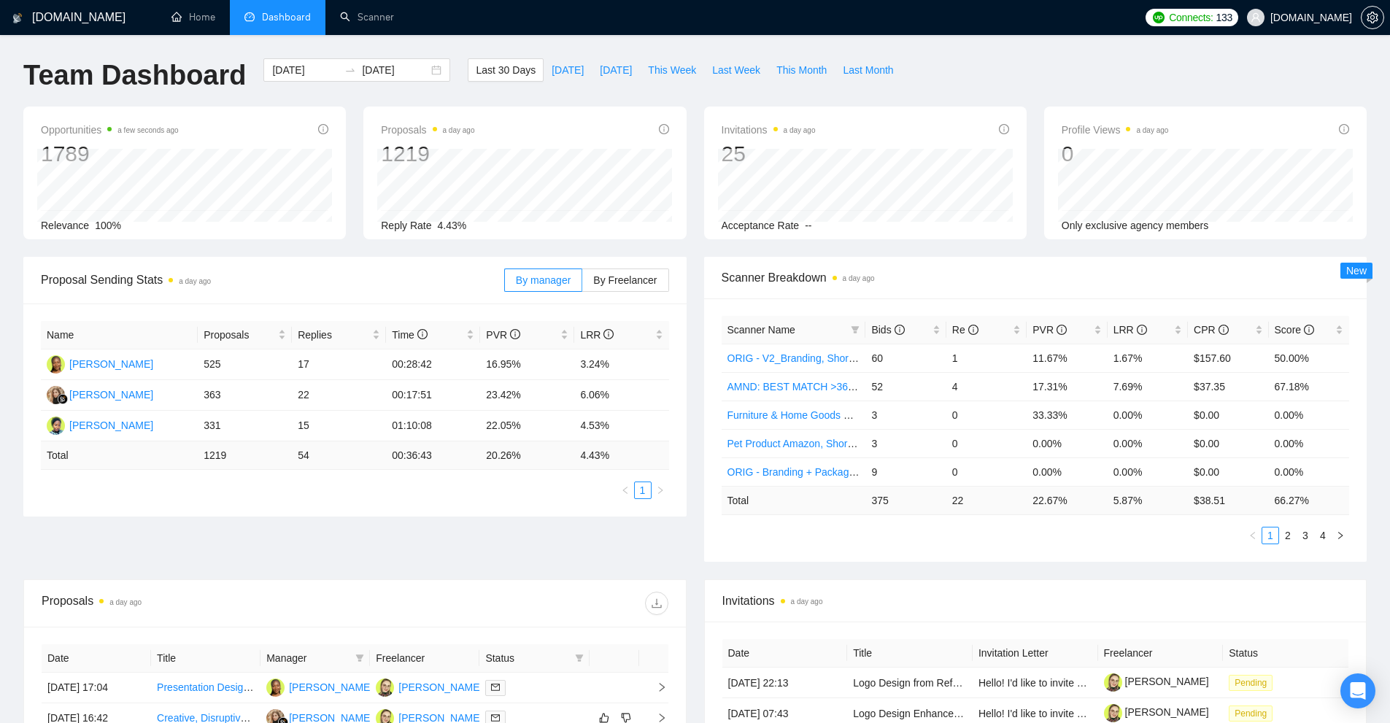
scroll to position [219, 0]
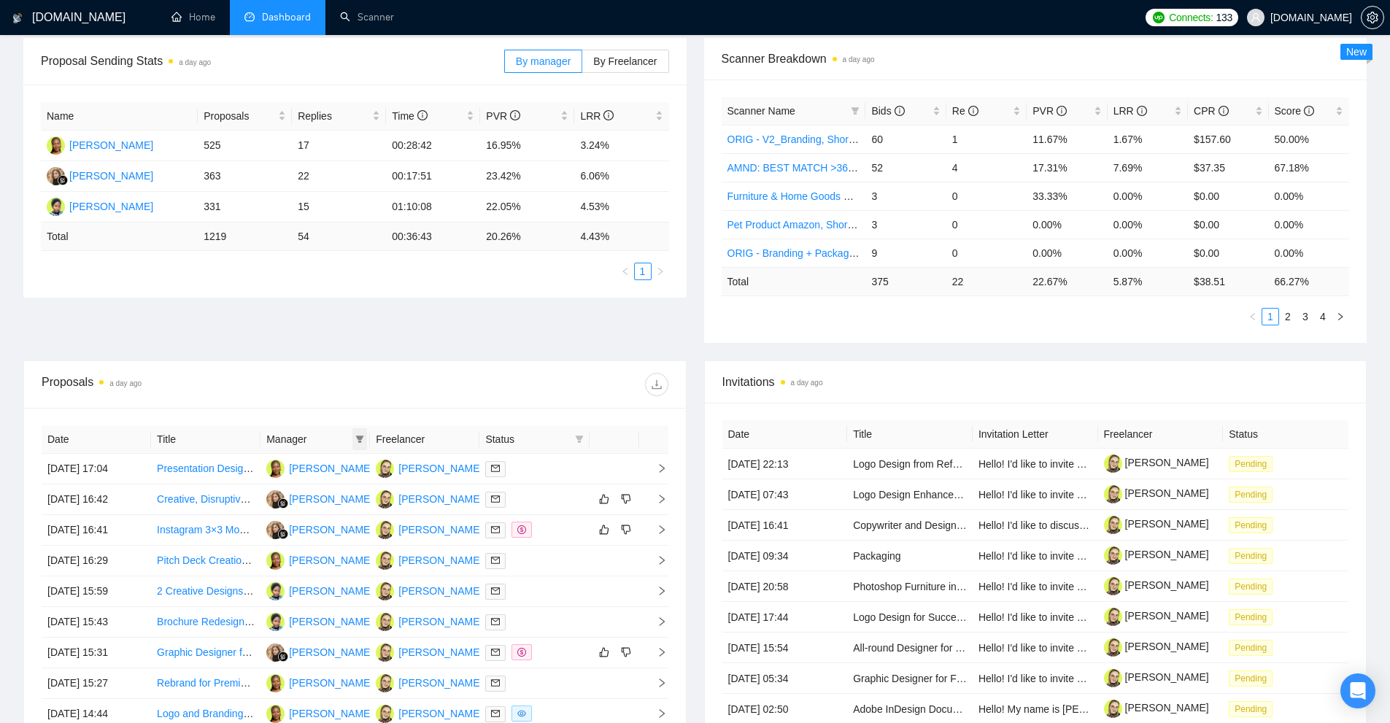
click at [353, 439] on span at bounding box center [360, 439] width 15 height 22
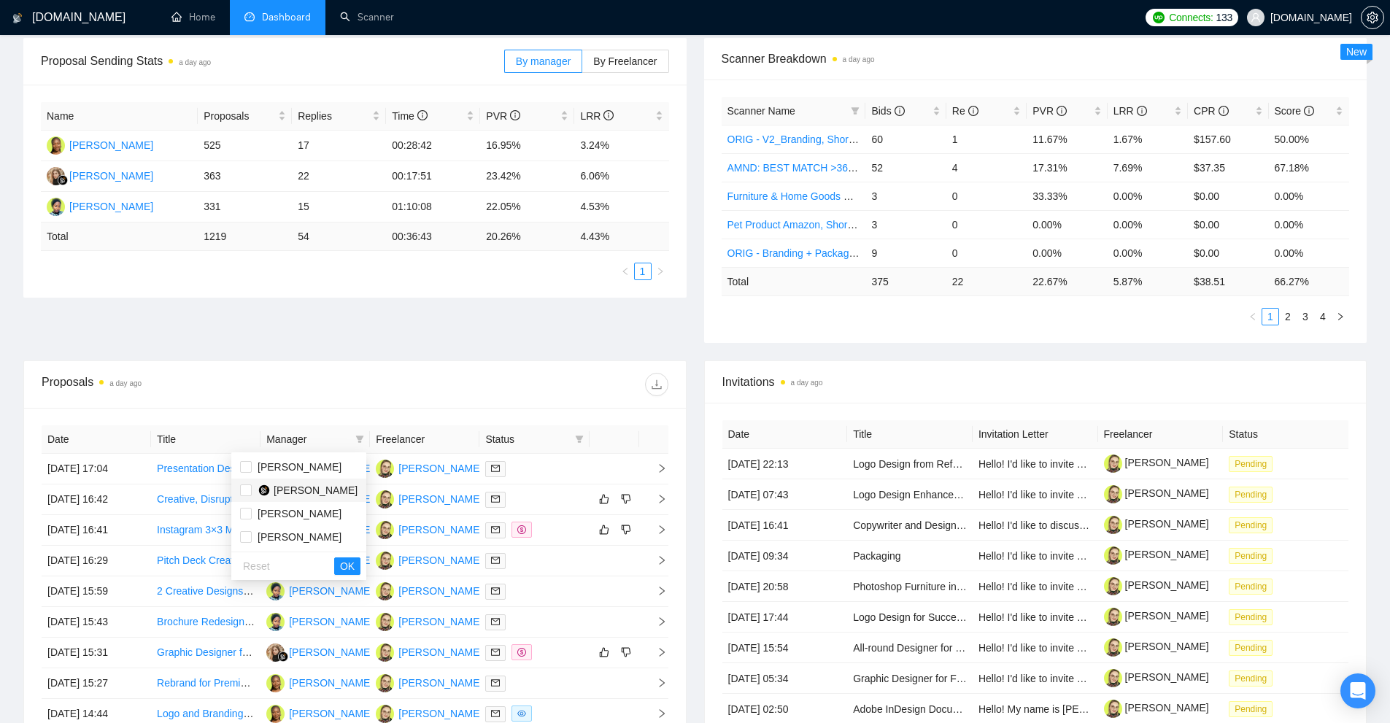
click at [319, 496] on span "[PERSON_NAME]" at bounding box center [316, 491] width 84 height 12
checkbox input "true"
click at [344, 562] on span "OK" at bounding box center [347, 566] width 15 height 16
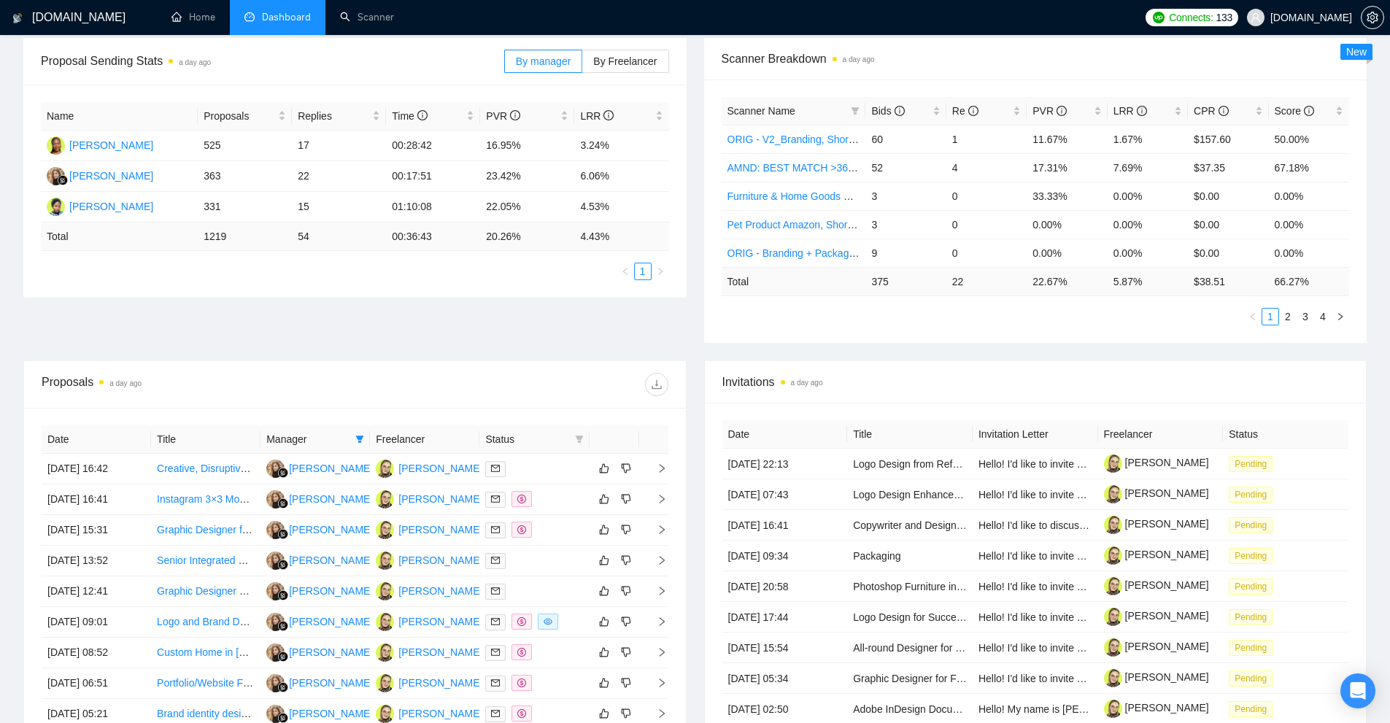
click at [580, 440] on icon "filter" at bounding box center [579, 439] width 9 height 9
click at [536, 470] on span "Chat" at bounding box center [533, 467] width 28 height 12
checkbox input "true"
click at [569, 522] on span "OK" at bounding box center [567, 520] width 15 height 16
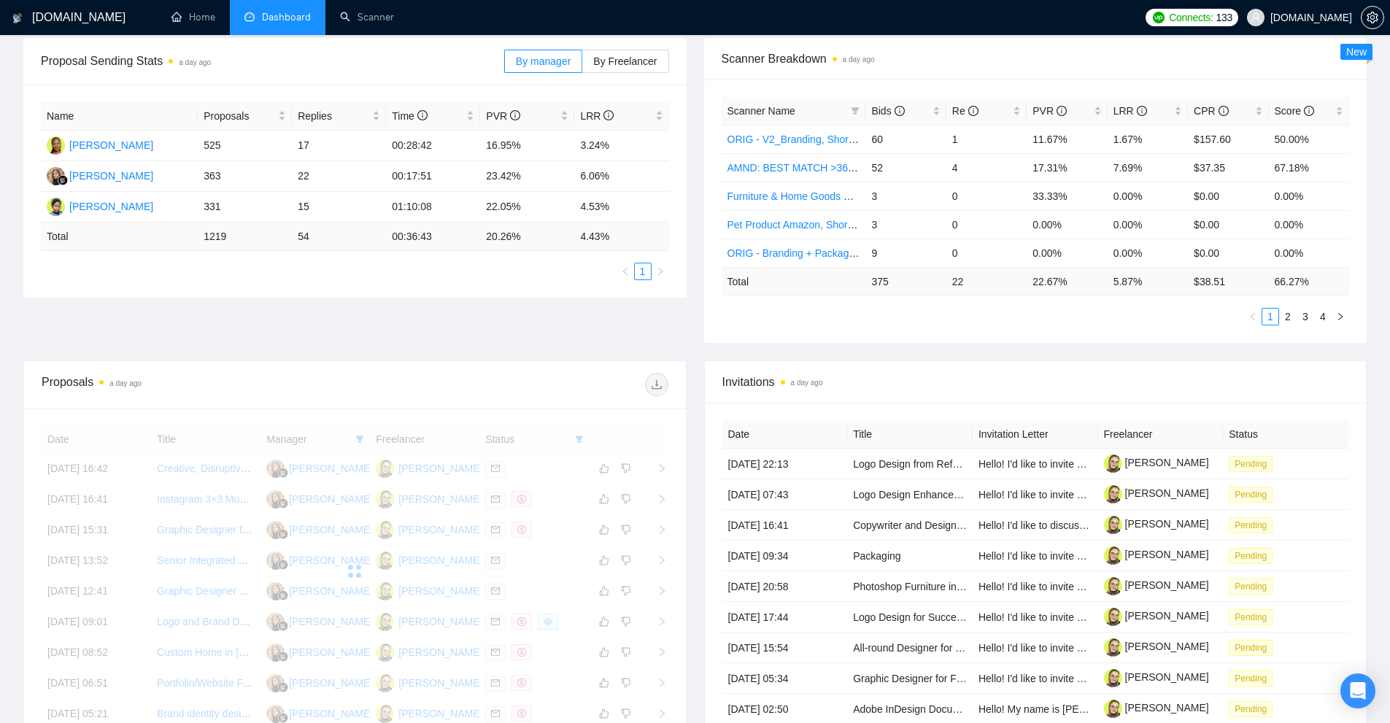
scroll to position [365, 0]
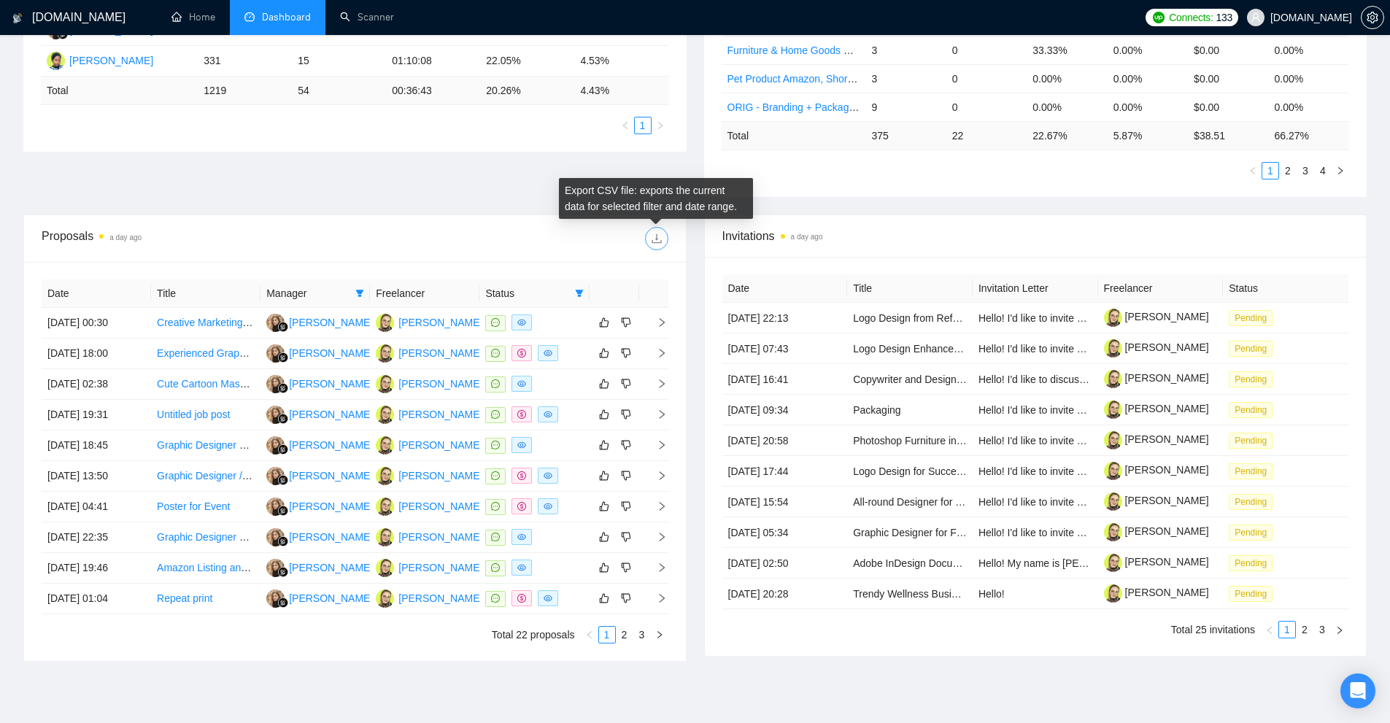
click at [661, 242] on icon "download" at bounding box center [656, 238] width 9 height 9
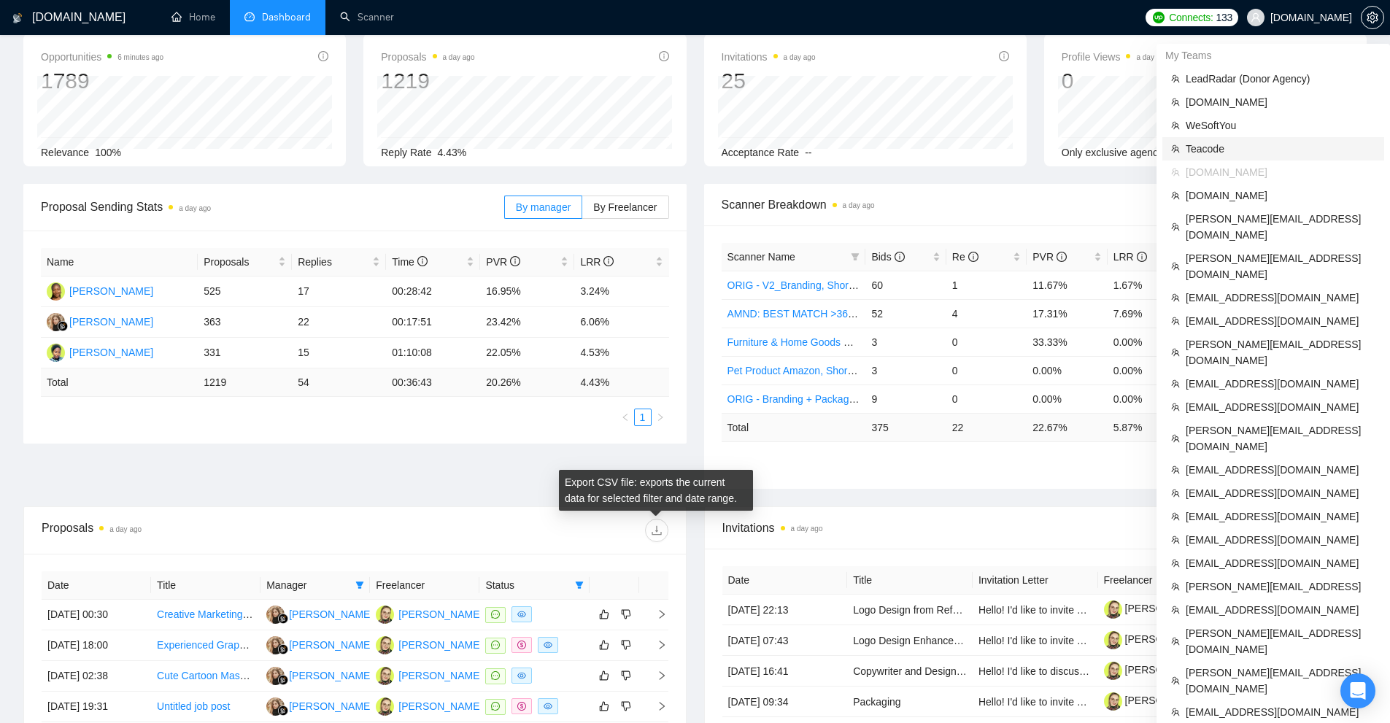
click at [1214, 130] on span "WeSoftYou" at bounding box center [1281, 126] width 190 height 16
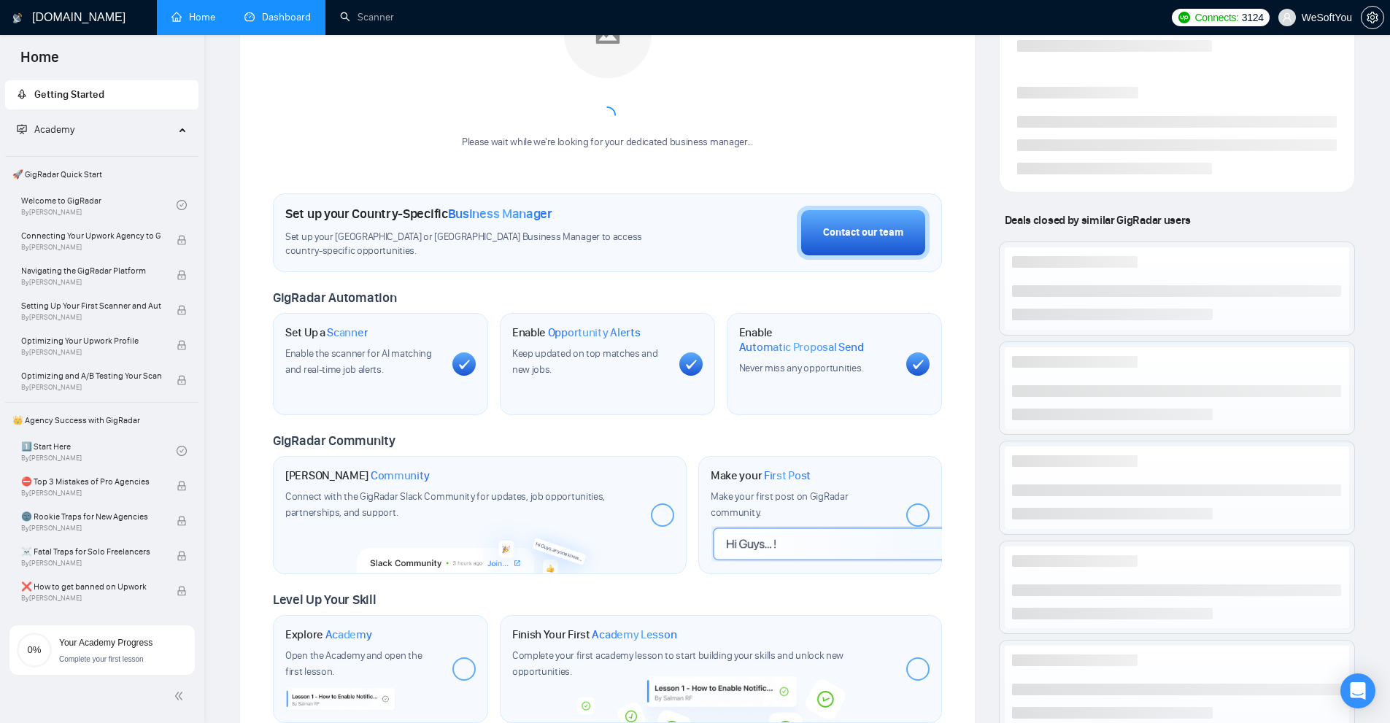
click at [271, 15] on link "Dashboard" at bounding box center [278, 17] width 66 height 12
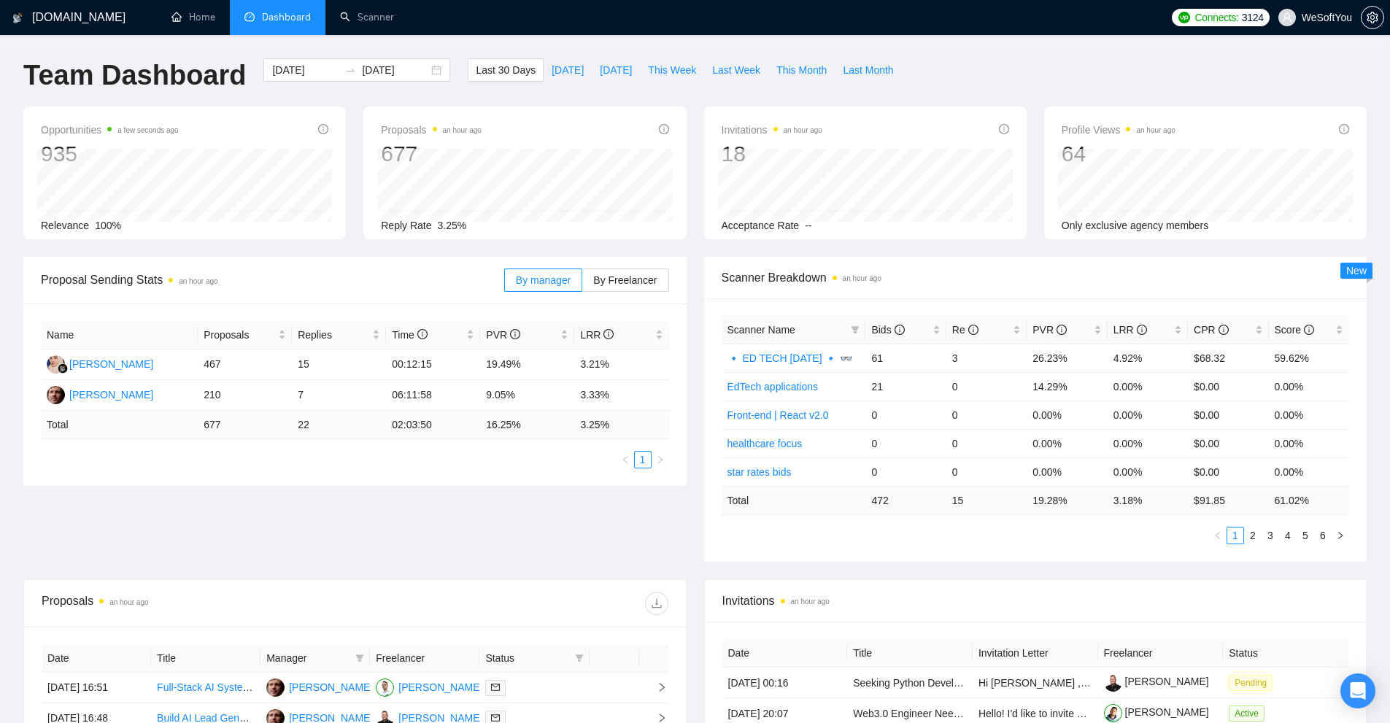
scroll to position [292, 0]
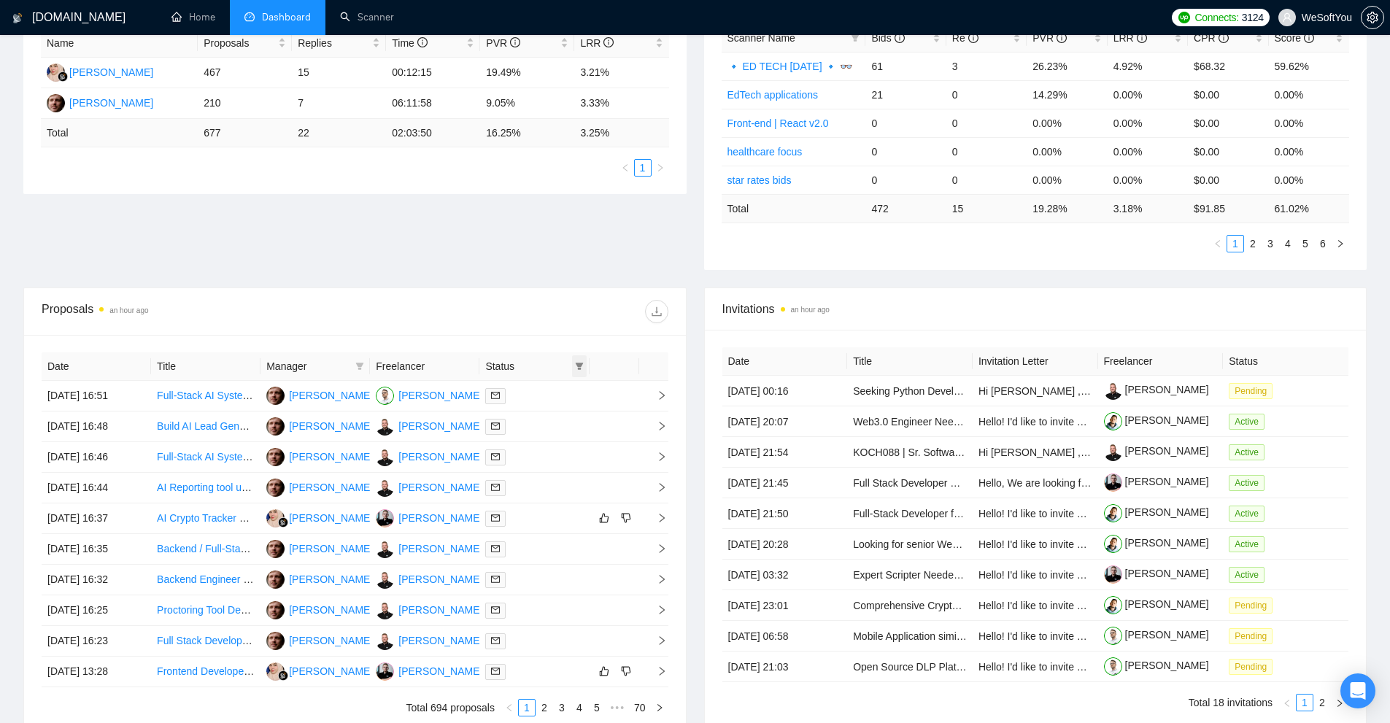
click at [580, 368] on icon "filter" at bounding box center [579, 366] width 8 height 7
click at [558, 394] on span "Chat" at bounding box center [542, 394] width 70 height 16
checkbox input "true"
click at [560, 439] on button "OK" at bounding box center [567, 447] width 26 height 18
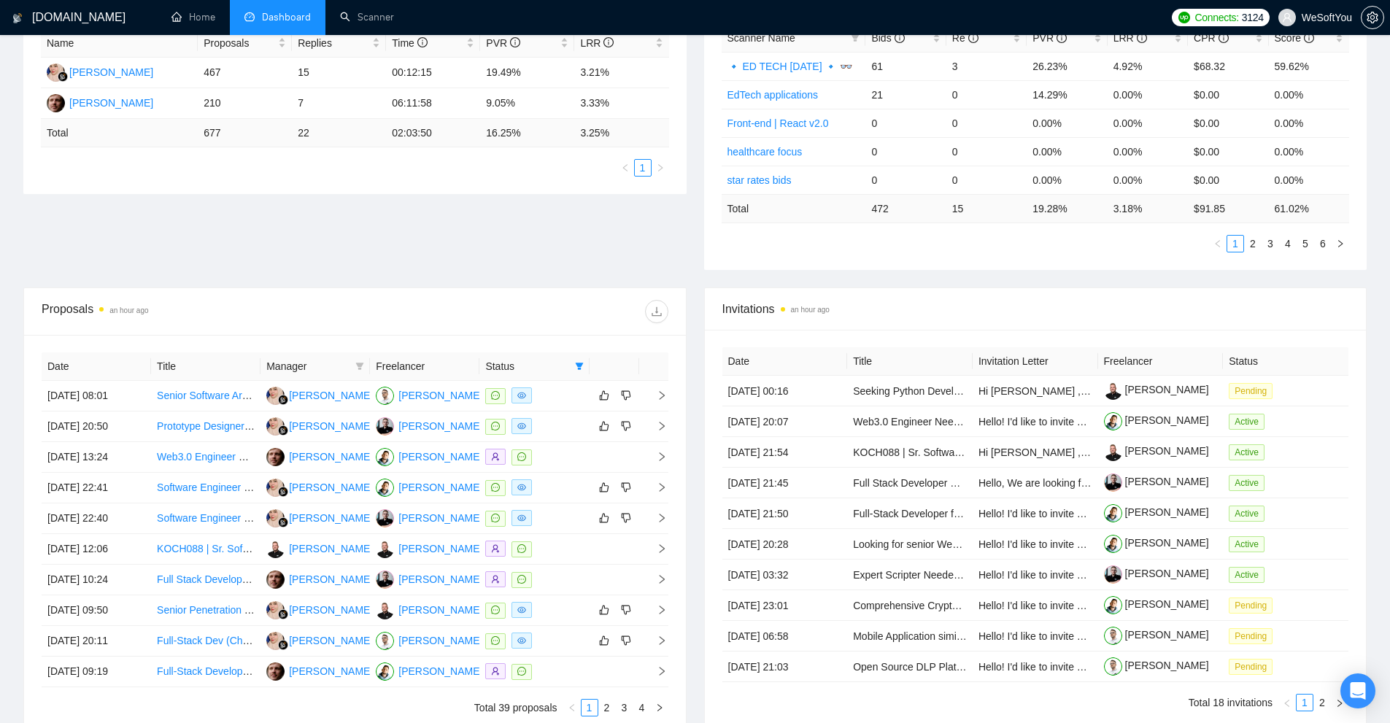
click at [361, 366] on icon "filter" at bounding box center [360, 366] width 8 height 7
click at [354, 388] on span "[PERSON_NAME]" at bounding box center [330, 394] width 84 height 12
click at [342, 396] on span "[PERSON_NAME]" at bounding box center [330, 394] width 84 height 12
checkbox input "false"
click at [315, 442] on span "[PERSON_NAME]" at bounding box center [346, 441] width 84 height 12
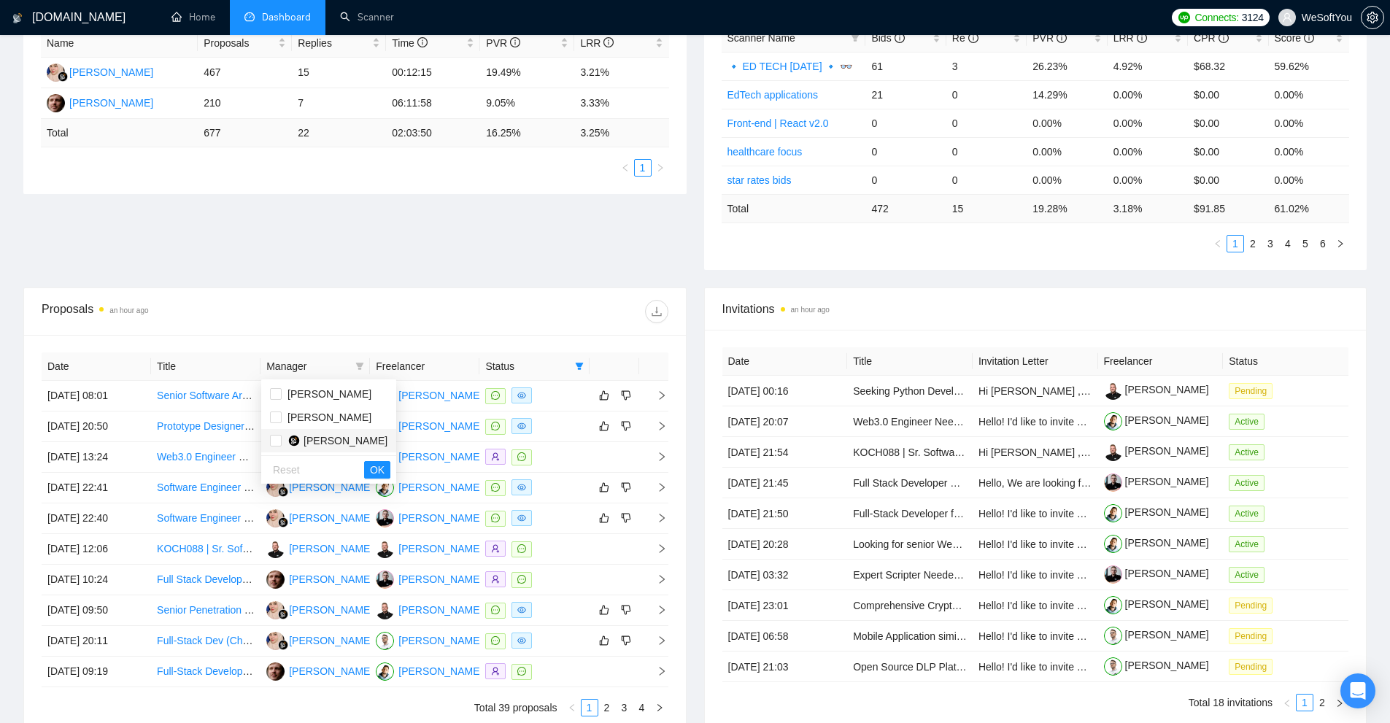
checkbox input "true"
click at [370, 472] on span "OK" at bounding box center [377, 470] width 15 height 16
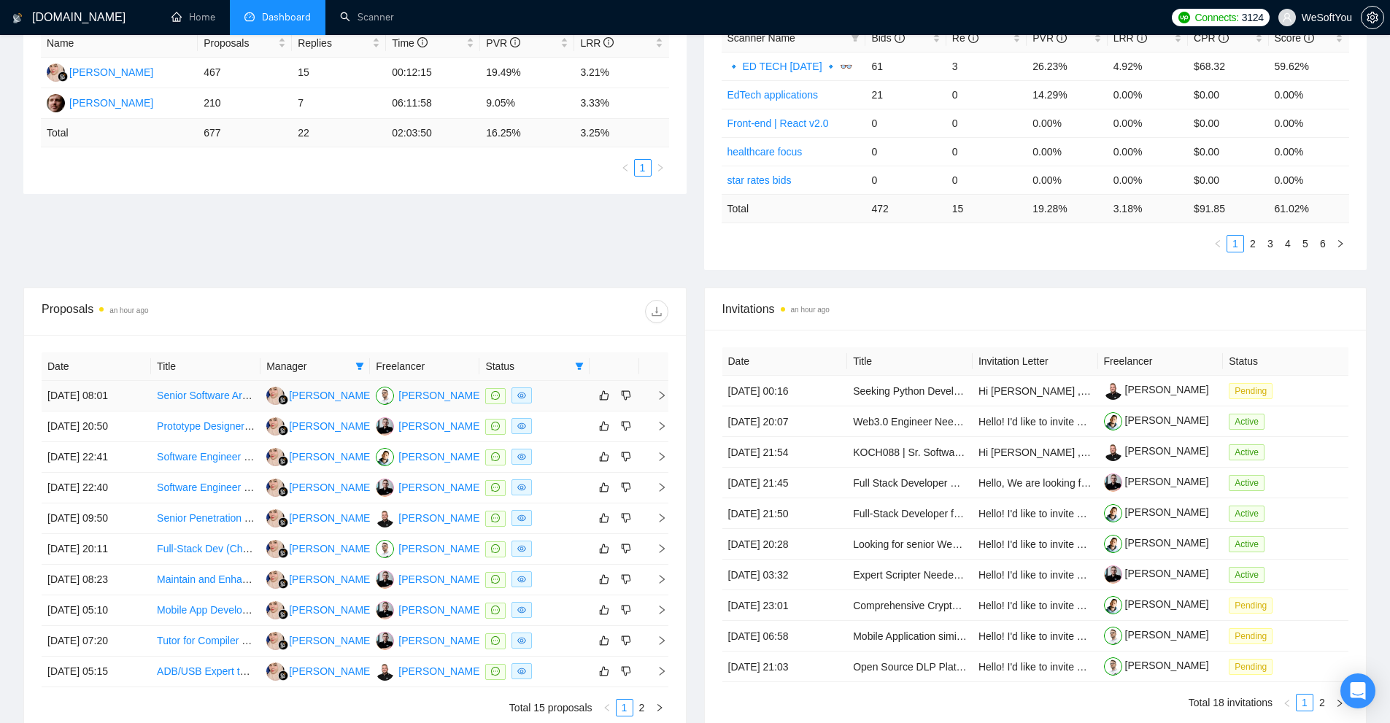
scroll to position [73, 0]
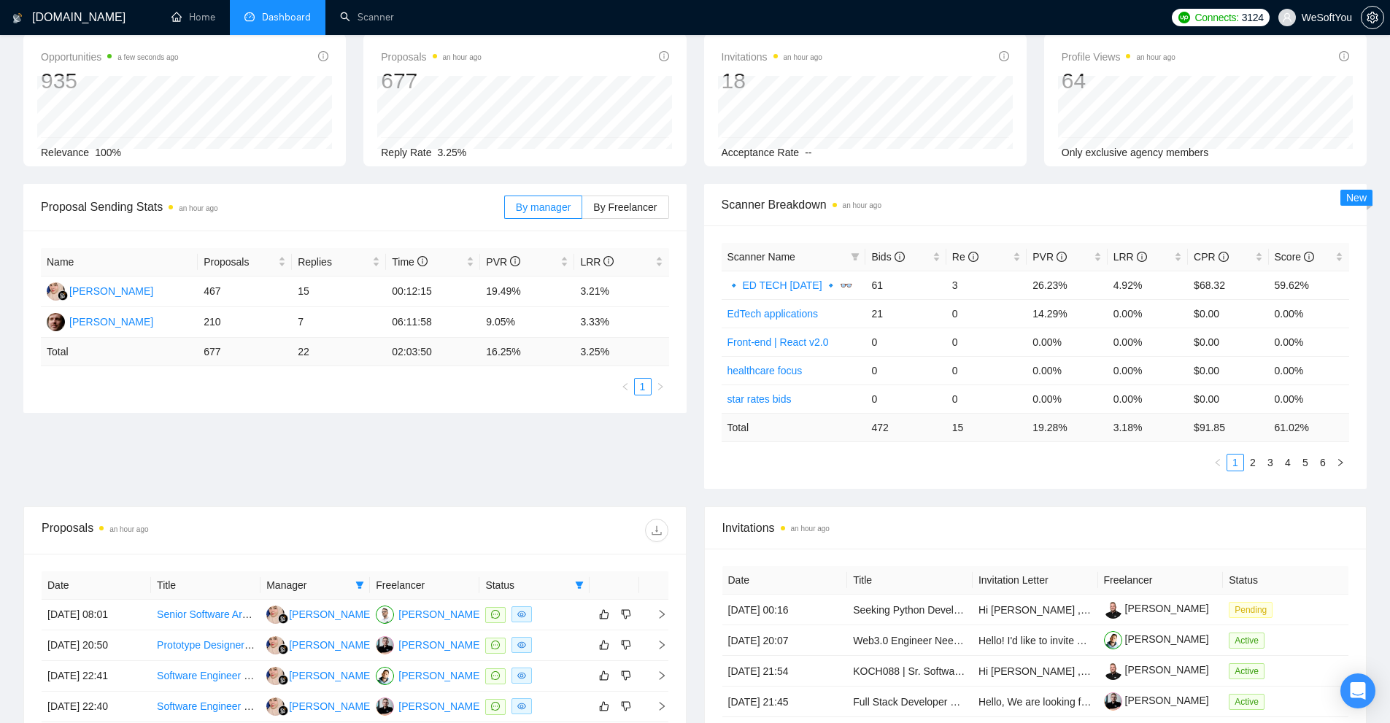
click at [608, 356] on td "3.25 %" at bounding box center [621, 352] width 94 height 28
drag, startPoint x: 618, startPoint y: 351, endPoint x: 549, endPoint y: 350, distance: 69.4
click at [549, 350] on tr "Total 677 22 02:03:50 16.25 % 3.25 %" at bounding box center [355, 352] width 628 height 28
click at [549, 350] on td "16.25 %" at bounding box center [527, 352] width 94 height 28
click at [937, 260] on div "Bids" at bounding box center [906, 257] width 69 height 16
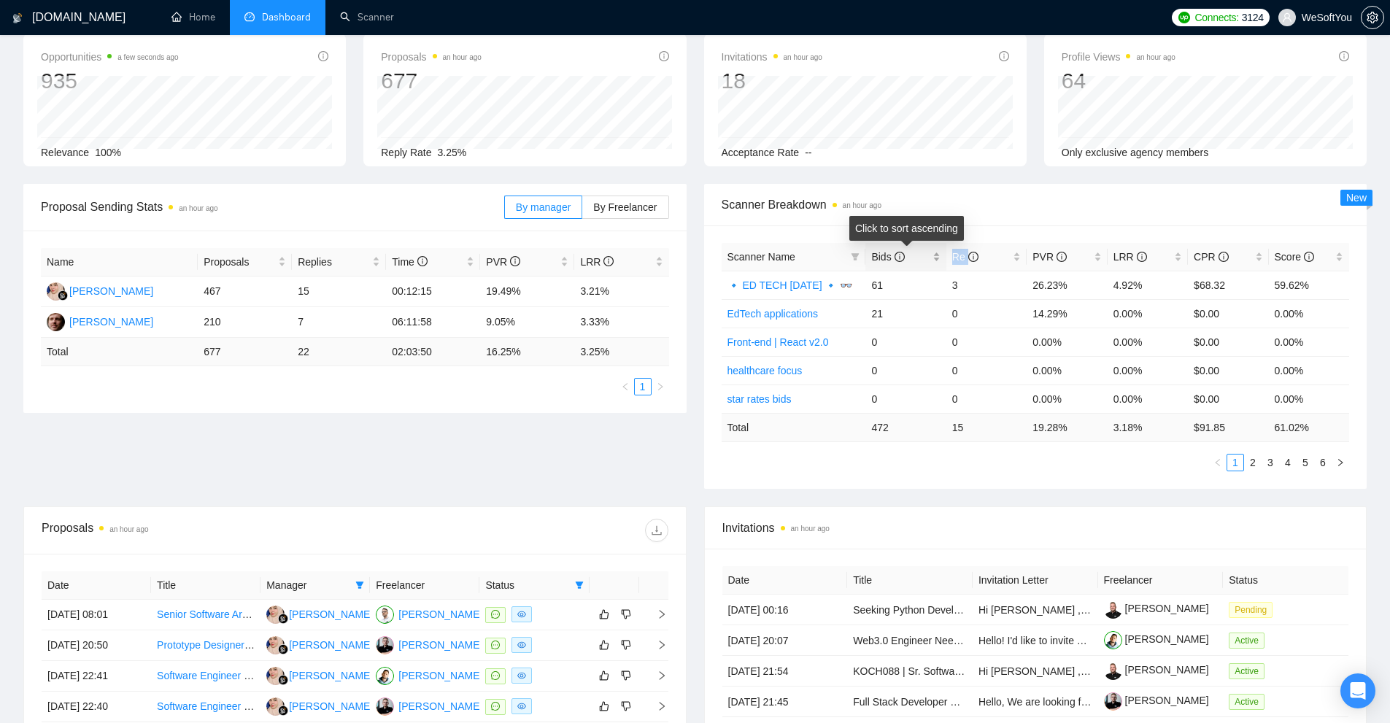
click at [937, 260] on div "Bids" at bounding box center [906, 257] width 69 height 16
drag, startPoint x: 868, startPoint y: 310, endPoint x: 999, endPoint y: 313, distance: 131.4
click at [999, 313] on tr "⭐️⭐️ - FinTech 62 3 9.68% 4.84% $82.80 71.75%" at bounding box center [1036, 313] width 628 height 28
click at [1010, 314] on td "3" at bounding box center [987, 313] width 80 height 28
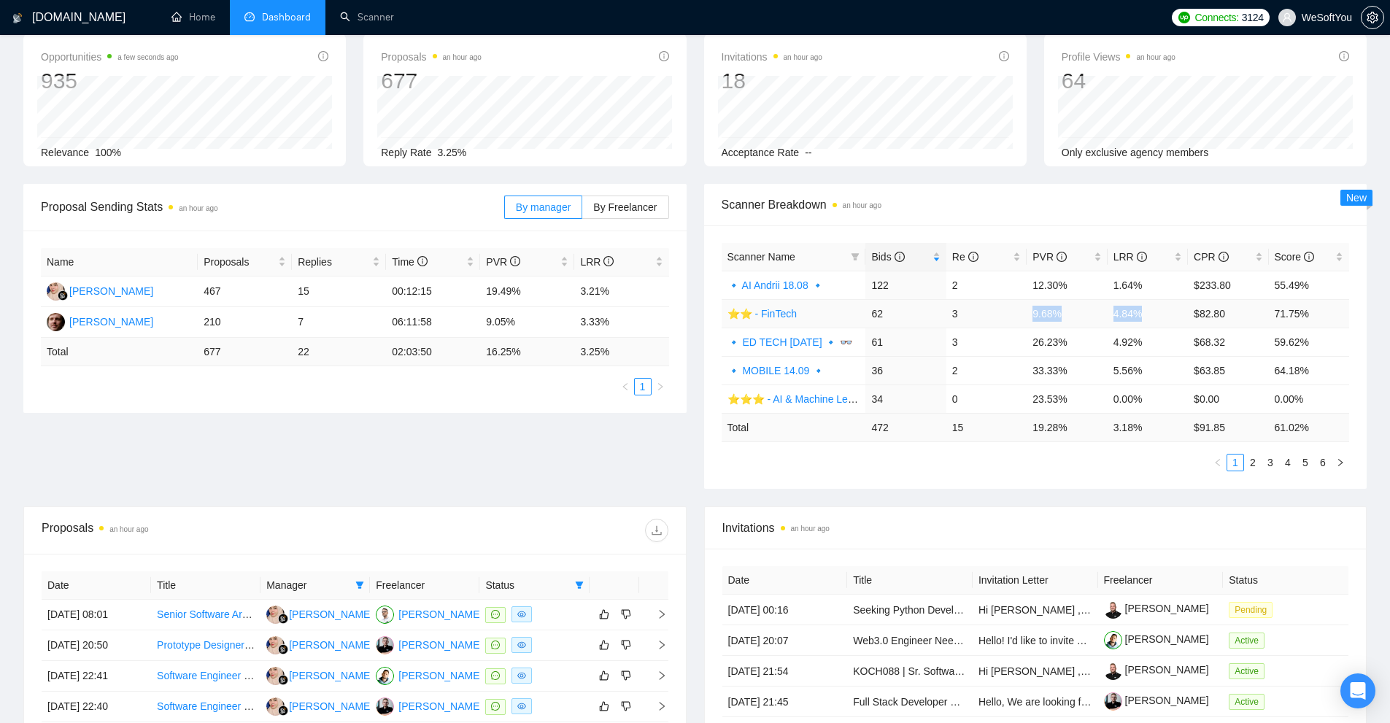
drag, startPoint x: 1166, startPoint y: 312, endPoint x: 1007, endPoint y: 313, distance: 159.9
click at [1010, 312] on tr "⭐️⭐️ - FinTech 62 3 9.68% 4.84% $82.80 71.75%" at bounding box center [1036, 313] width 628 height 28
click at [1002, 331] on td "3" at bounding box center [987, 342] width 80 height 28
drag, startPoint x: 1080, startPoint y: 345, endPoint x: 1172, endPoint y: 345, distance: 92.7
click at [1172, 345] on tr "🔹 ED TECH [DATE] 🔹 👓 61 3 26.23% 4.92% $68.32 59.62%" at bounding box center [1036, 342] width 628 height 28
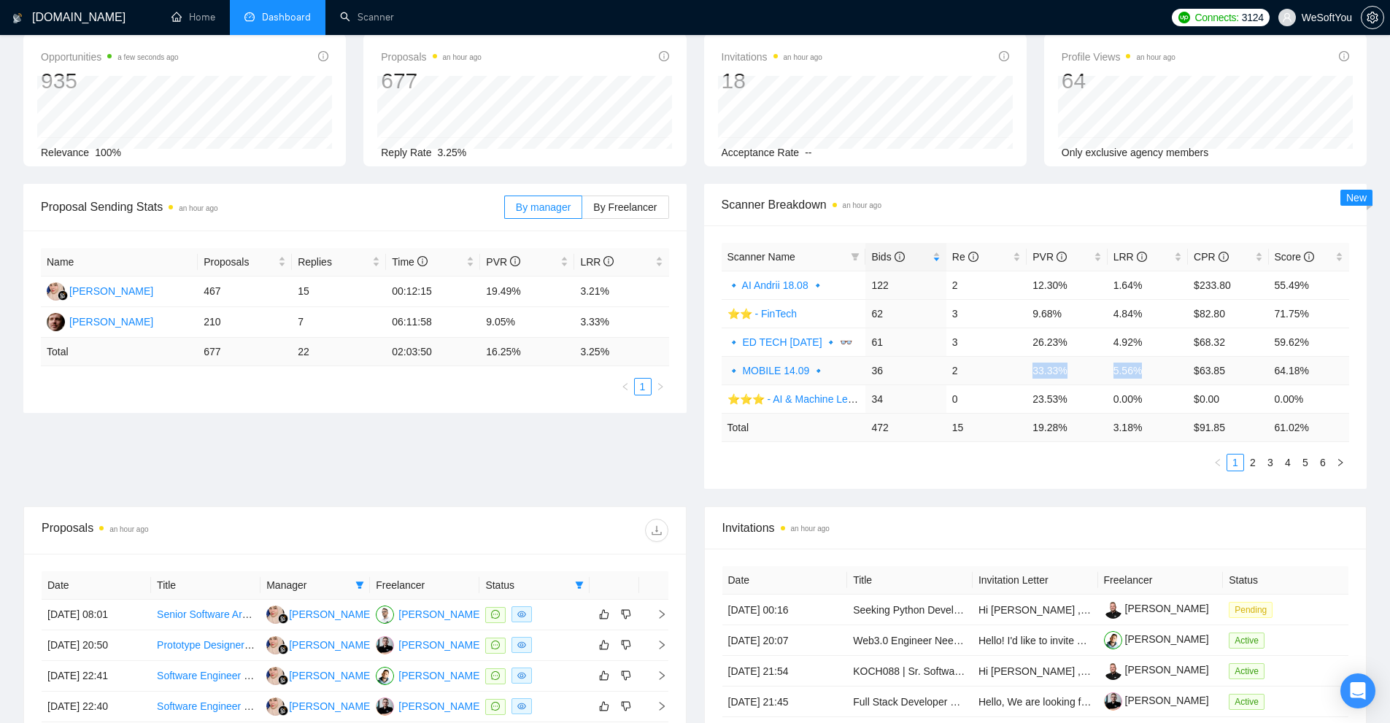
drag, startPoint x: 1144, startPoint y: 369, endPoint x: 1023, endPoint y: 377, distance: 121.4
click at [1033, 372] on tr "🔹 MOBILE 14.09 🔹 36 2 33.33% 5.56% $63.85 64.18%" at bounding box center [1036, 370] width 628 height 28
drag, startPoint x: 1036, startPoint y: 394, endPoint x: 1185, endPoint y: 396, distance: 148.9
click at [1183, 396] on tr "⭐️⭐️⭐️ - AI & Machine Learning Development 34 0 23.53% 0.00% $0.00 0.00%" at bounding box center [1036, 399] width 628 height 28
click at [1182, 396] on td "0.00%" at bounding box center [1148, 399] width 80 height 28
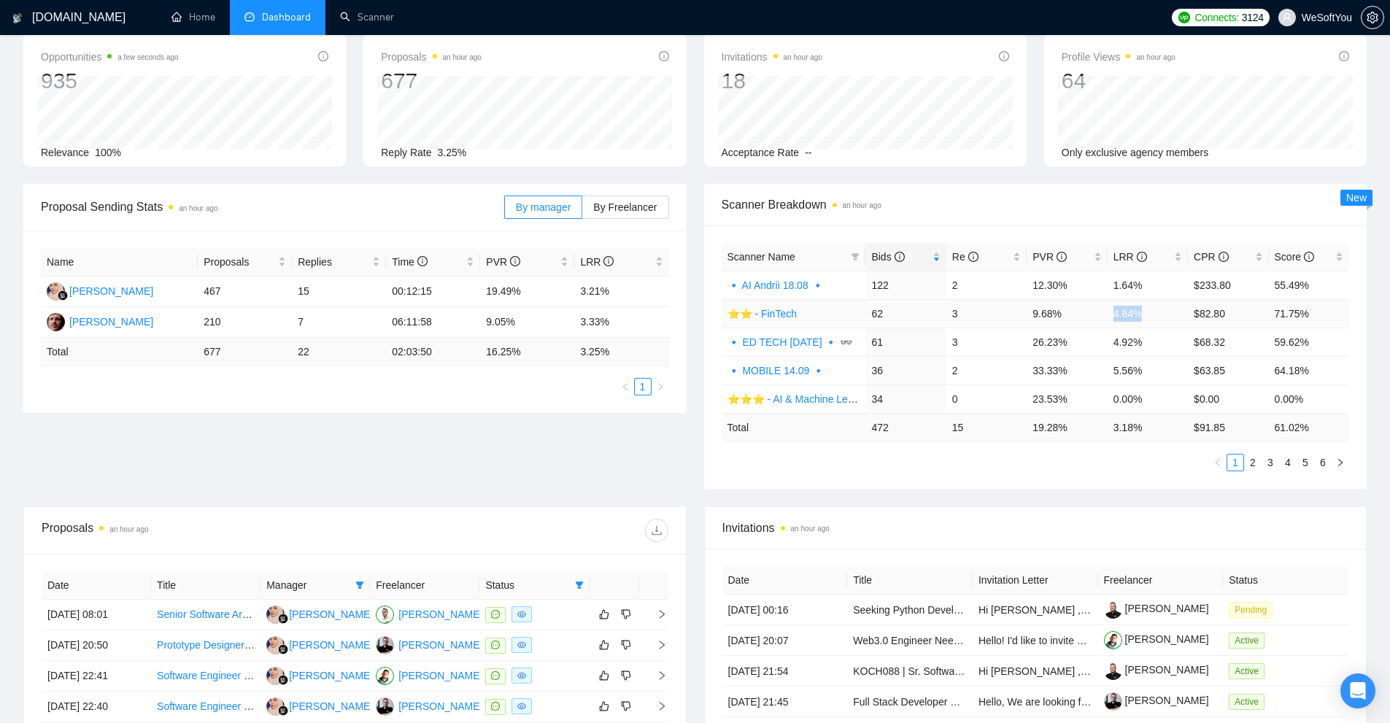
drag, startPoint x: 1063, startPoint y: 311, endPoint x: 1000, endPoint y: 318, distance: 63.1
click at [1024, 312] on tr "⭐️⭐️ - FinTech 62 3 9.68% 4.84% $82.80 71.75%" at bounding box center [1036, 313] width 628 height 28
drag, startPoint x: 1153, startPoint y: 279, endPoint x: 974, endPoint y: 280, distance: 178.1
click at [974, 280] on tr "🔹 AI Andrii 18.08 🔹 122 2 12.30% 1.64% $233.80 55.49%" at bounding box center [1036, 285] width 628 height 28
drag, startPoint x: 1036, startPoint y: 371, endPoint x: 1166, endPoint y: 370, distance: 130.7
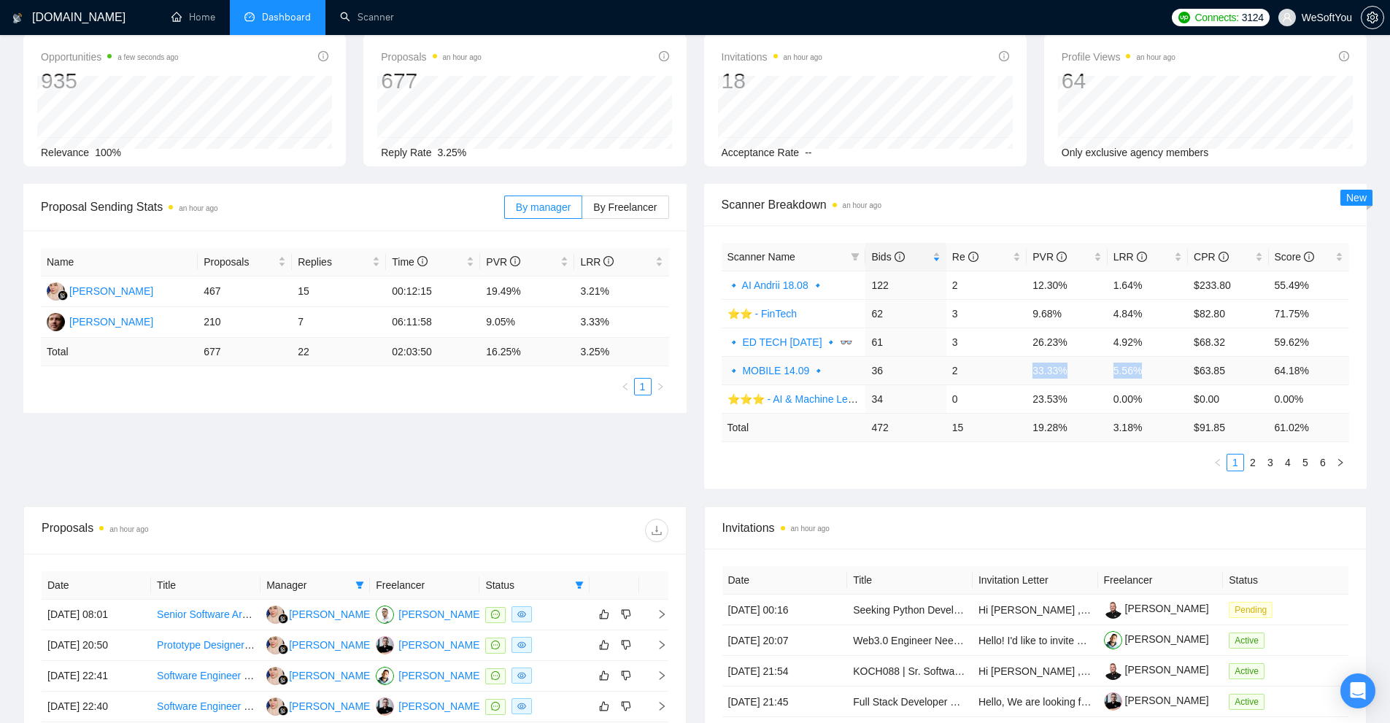
click at [1166, 370] on tr "🔹 MOBILE 14.09 🔹 36 2 33.33% 5.56% $63.85 64.18%" at bounding box center [1036, 370] width 628 height 28
click at [1159, 386] on td "0.00%" at bounding box center [1148, 399] width 80 height 28
drag, startPoint x: 1151, startPoint y: 399, endPoint x: 1035, endPoint y: 401, distance: 116.1
click at [1036, 401] on tr "⭐️⭐️⭐️ - AI & Machine Learning Development 34 0 23.53% 0.00% $0.00 0.00%" at bounding box center [1036, 399] width 628 height 28
drag, startPoint x: 1107, startPoint y: 445, endPoint x: 1158, endPoint y: 450, distance: 50.6
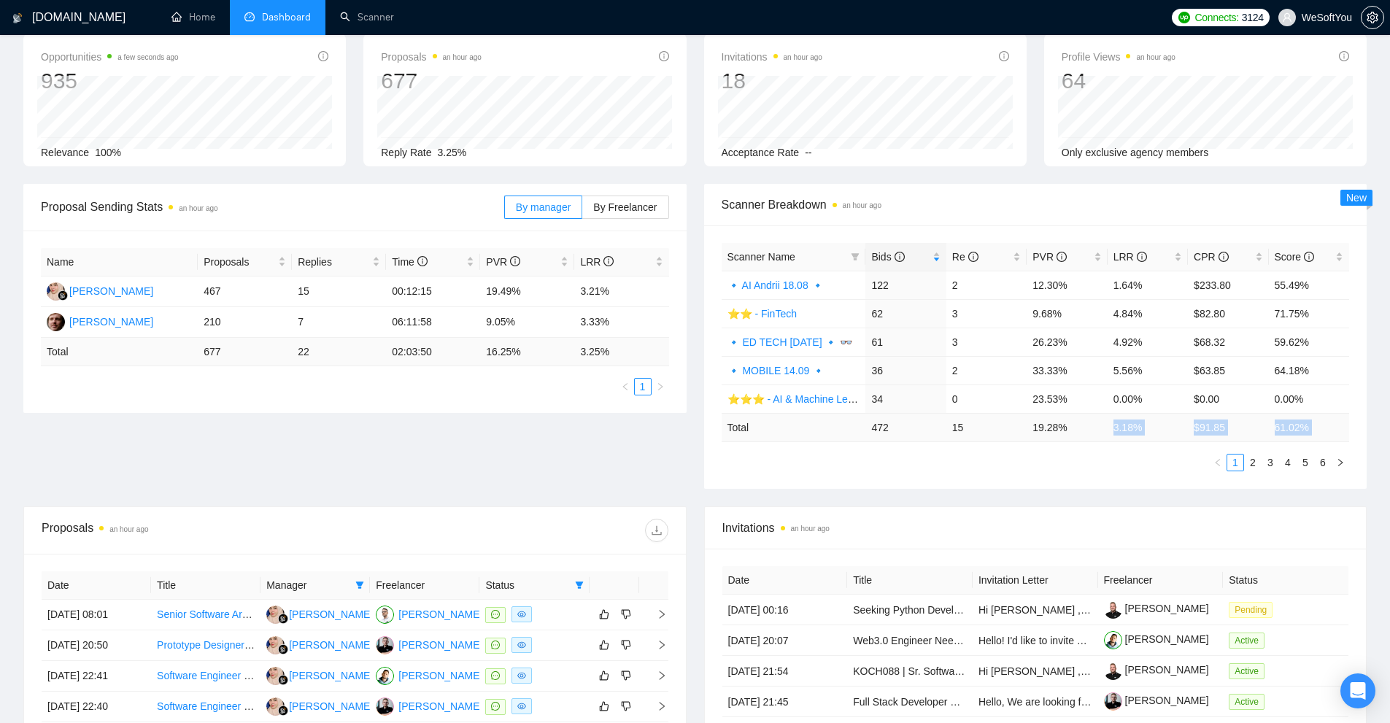
click at [1121, 447] on div "Scanner Name Bids Re PVR LRR CPR Score 🔹 AI Andrii 18.08 🔹 122 2 12.30% 1.64% $…" at bounding box center [1036, 357] width 628 height 228
click at [1169, 442] on div "Scanner Name Bids Re PVR LRR CPR Score 🔹 AI Andrii 18.08 🔹 122 2 12.30% 1.64% $…" at bounding box center [1036, 357] width 628 height 228
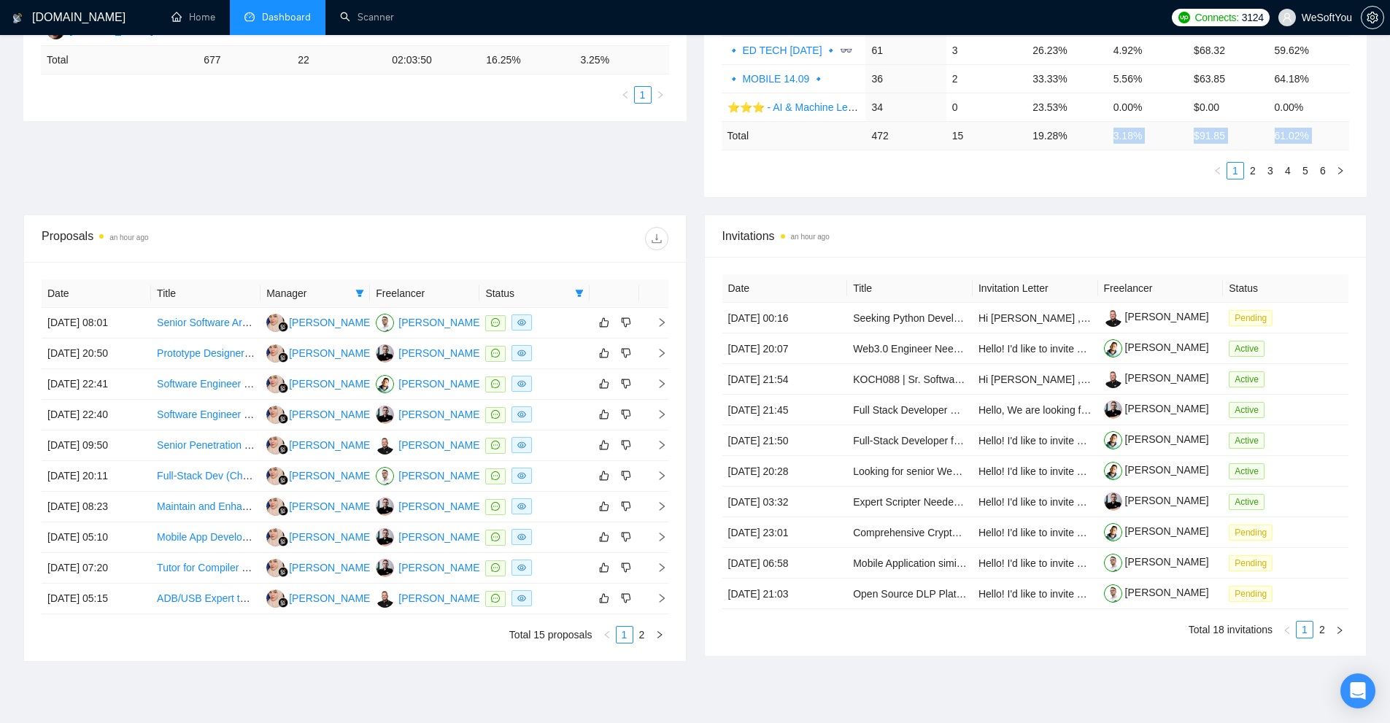
scroll to position [292, 0]
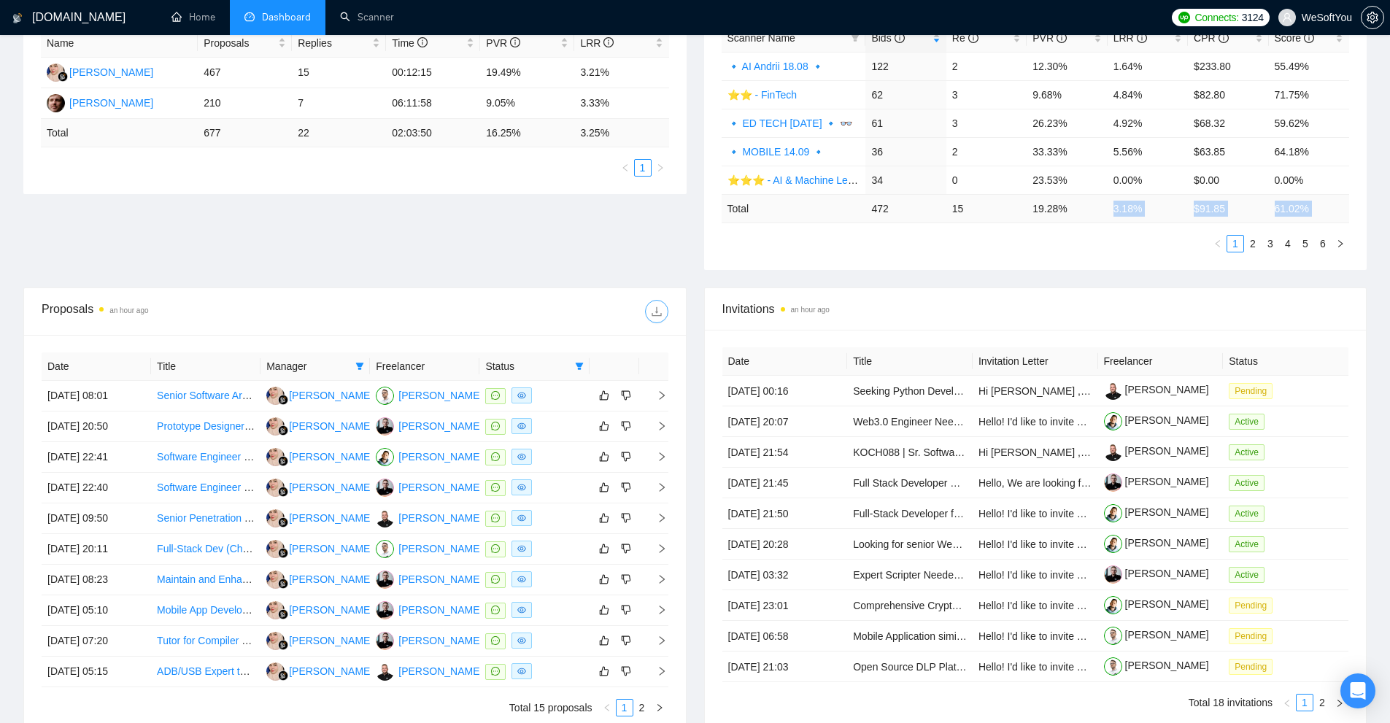
click at [656, 315] on icon "download" at bounding box center [656, 311] width 9 height 9
